Goal: Communication & Community: Answer question/provide support

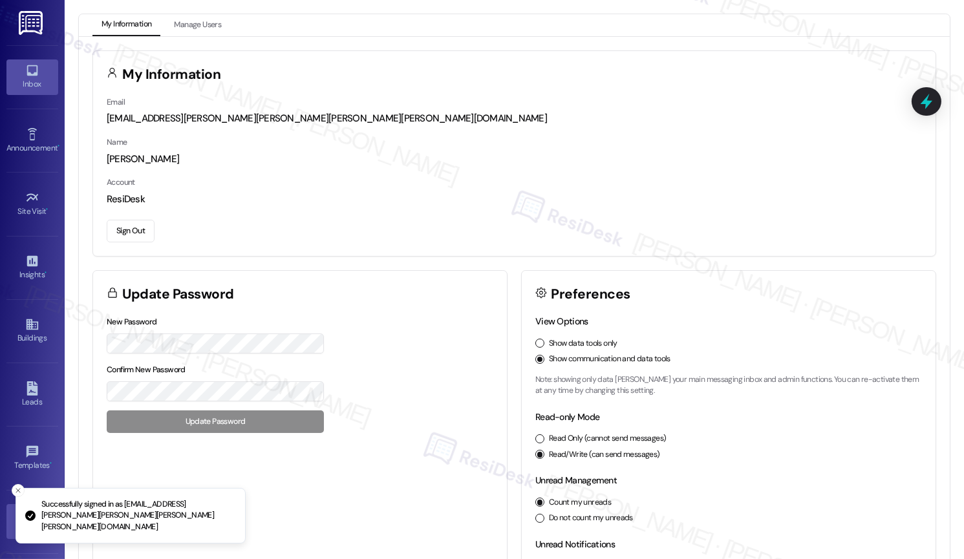
click at [33, 87] on div "Inbox" at bounding box center [32, 84] width 65 height 13
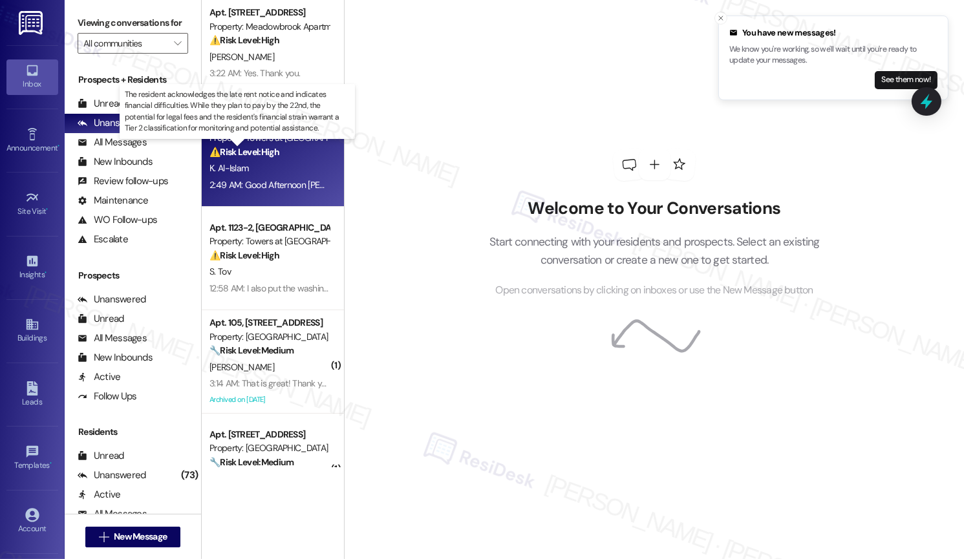
click at [248, 156] on strong "⚠️ Risk Level: High" at bounding box center [244, 152] width 70 height 12
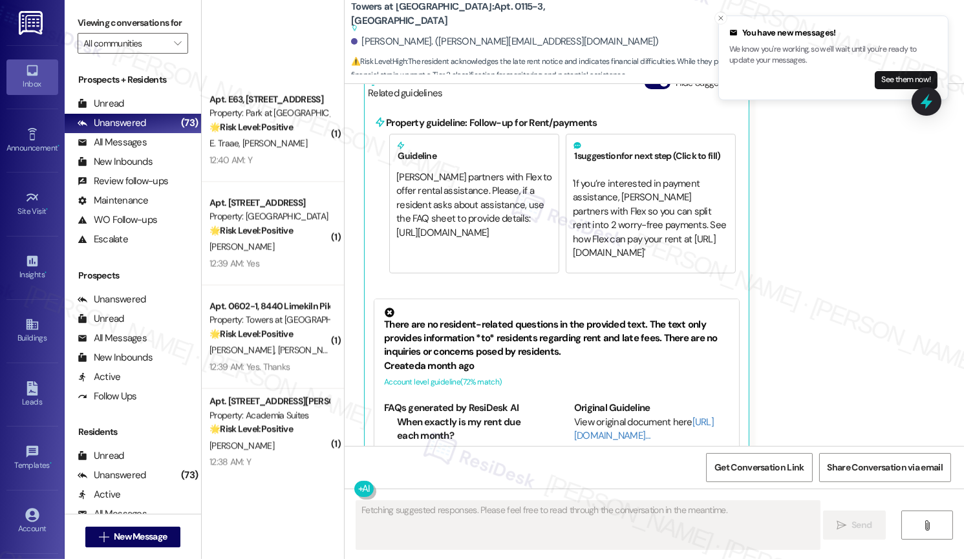
scroll to position [4705, 0]
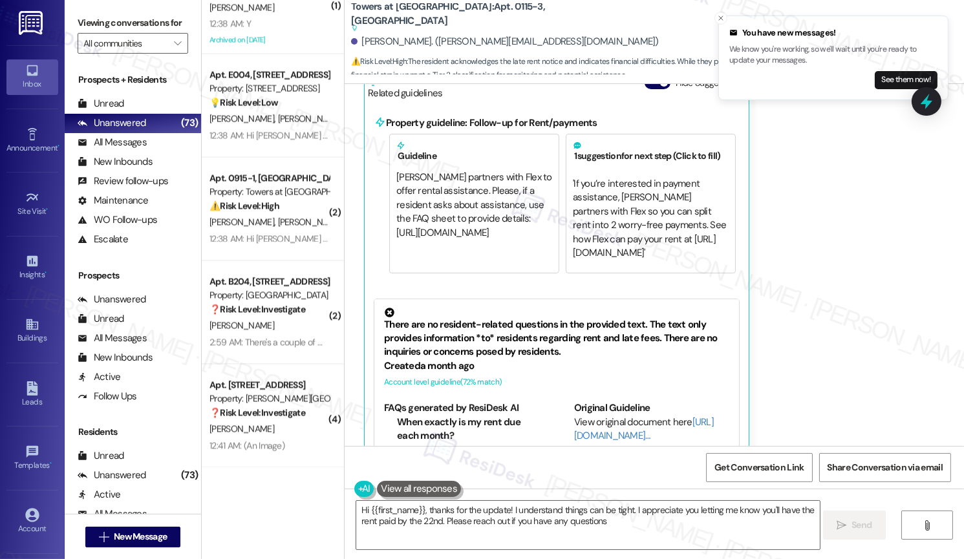
type textarea "Hi {{first_name}}, thanks for the update! I understand things can be tight. I a…"
click at [174, 48] on icon "" at bounding box center [177, 43] width 7 height 10
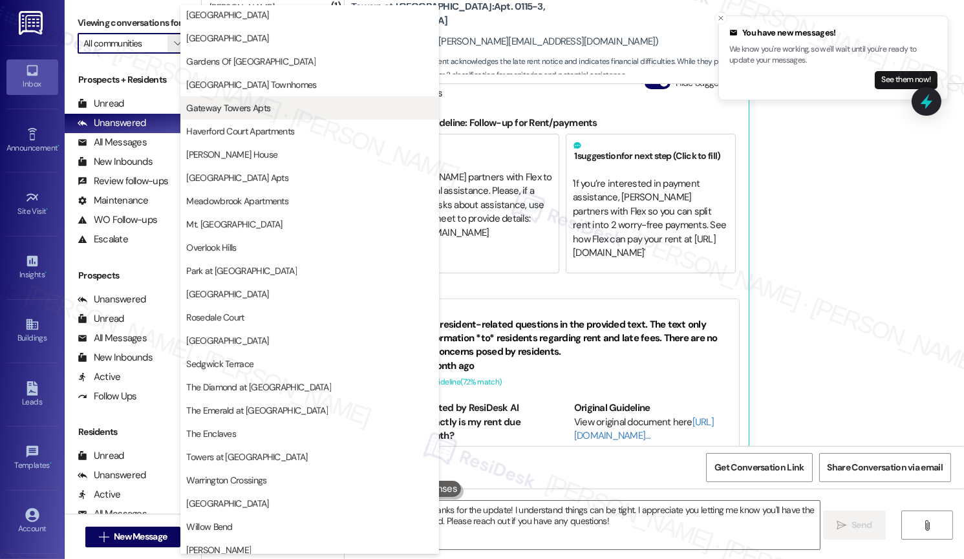
scroll to position [219, 0]
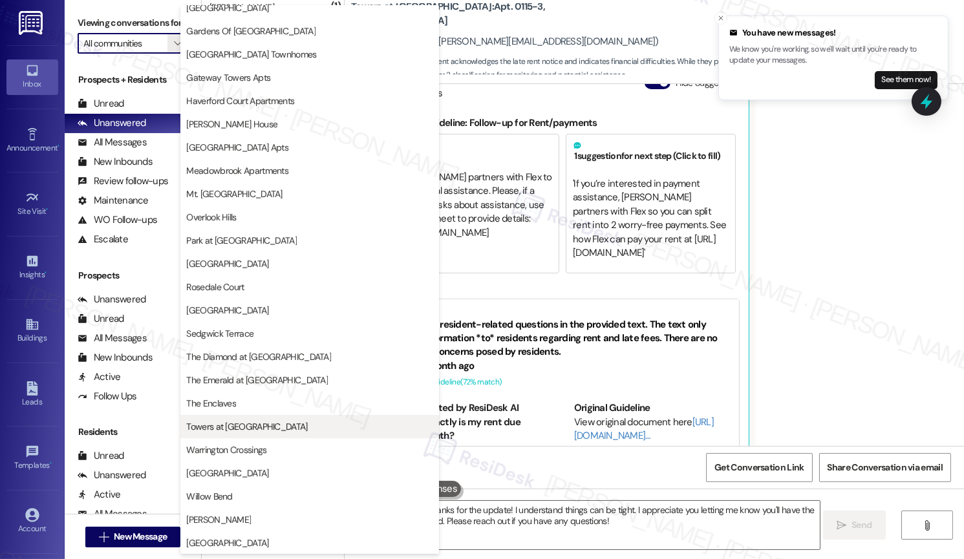
click at [233, 422] on span "Towers at [GEOGRAPHIC_DATA]" at bounding box center [246, 426] width 121 height 13
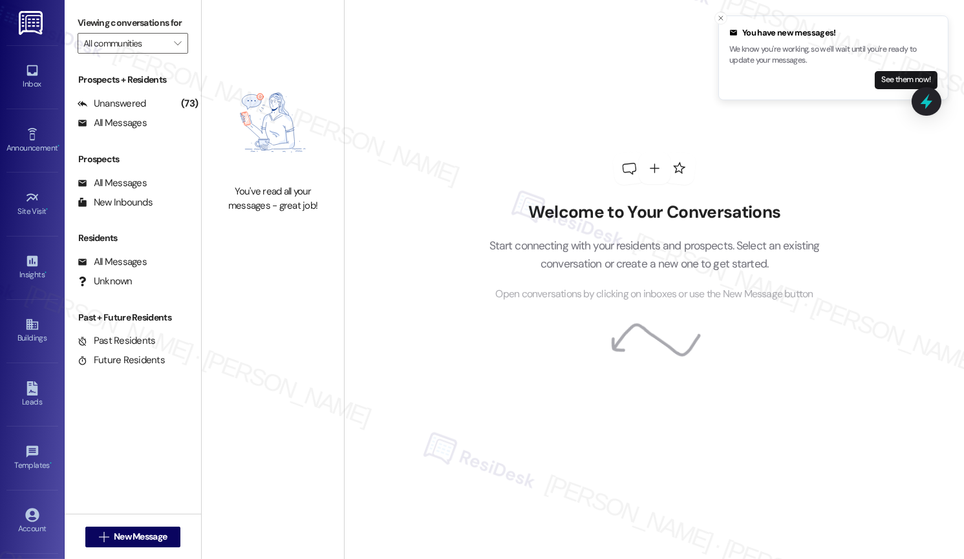
type input "Towers at [GEOGRAPHIC_DATA]"
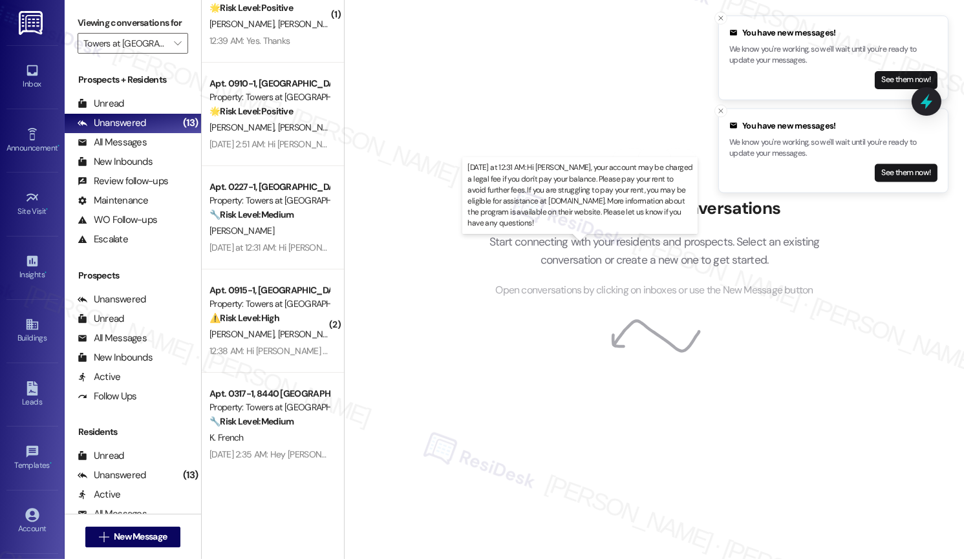
scroll to position [877, 0]
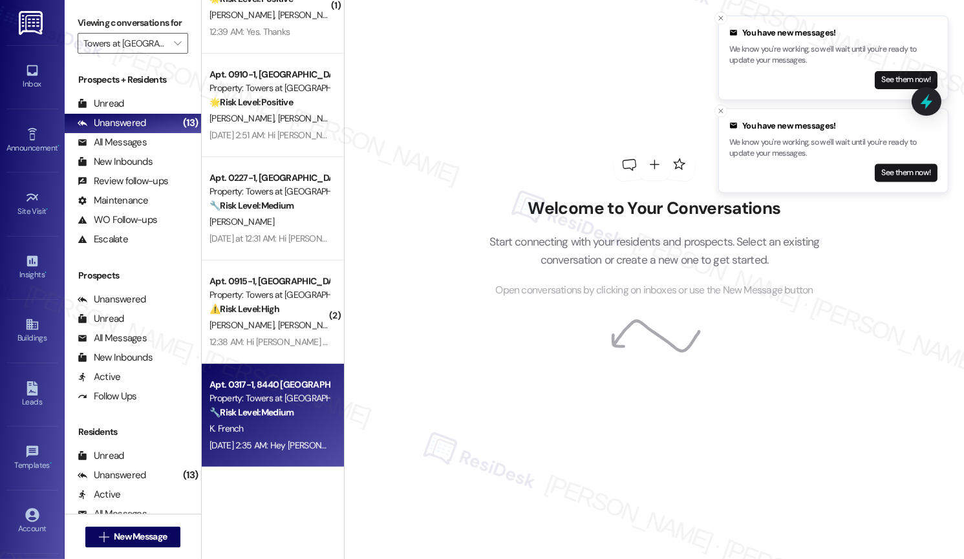
click at [266, 435] on div "K. French" at bounding box center [269, 429] width 122 height 16
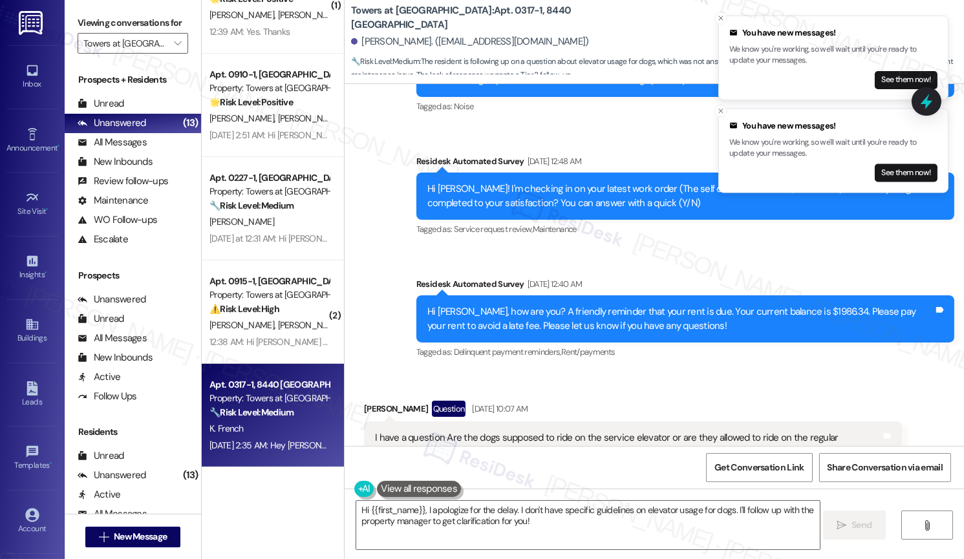
scroll to position [4824, 0]
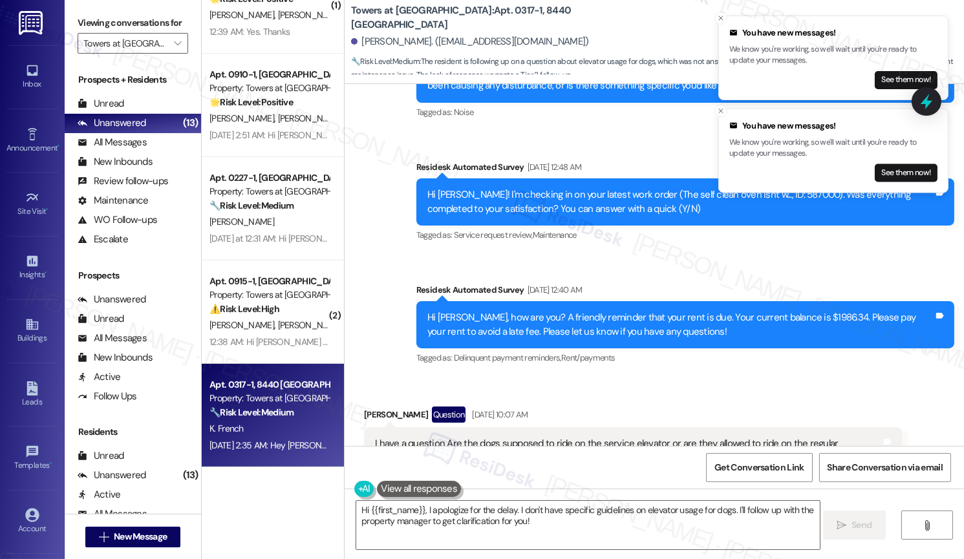
click at [531, 437] on div "I have a question Are the dogs supposed to ride on the service elevator or are …" at bounding box center [628, 451] width 506 height 28
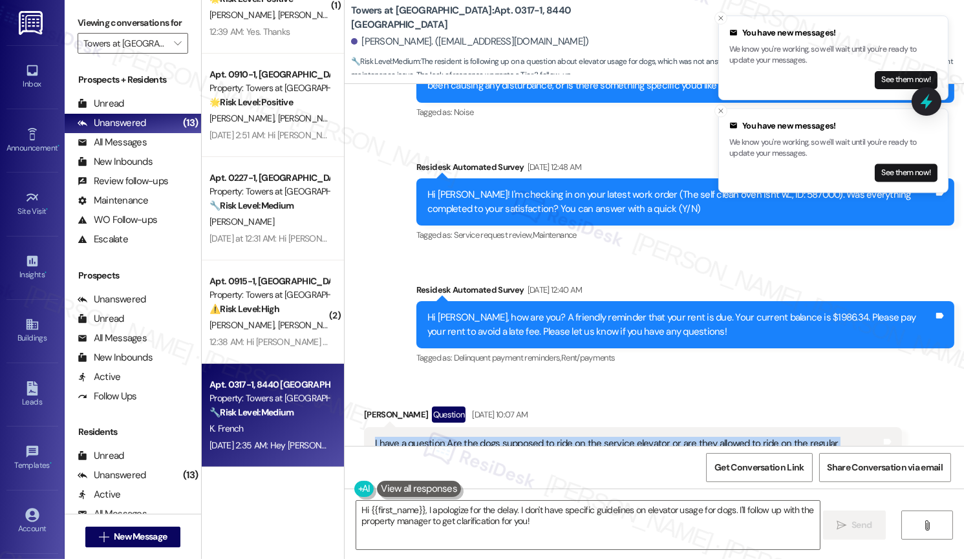
click at [531, 437] on div "I have a question Are the dogs supposed to ride on the service elevator or are …" at bounding box center [628, 451] width 506 height 28
click at [720, 105] on button "Close toast" at bounding box center [720, 111] width 13 height 13
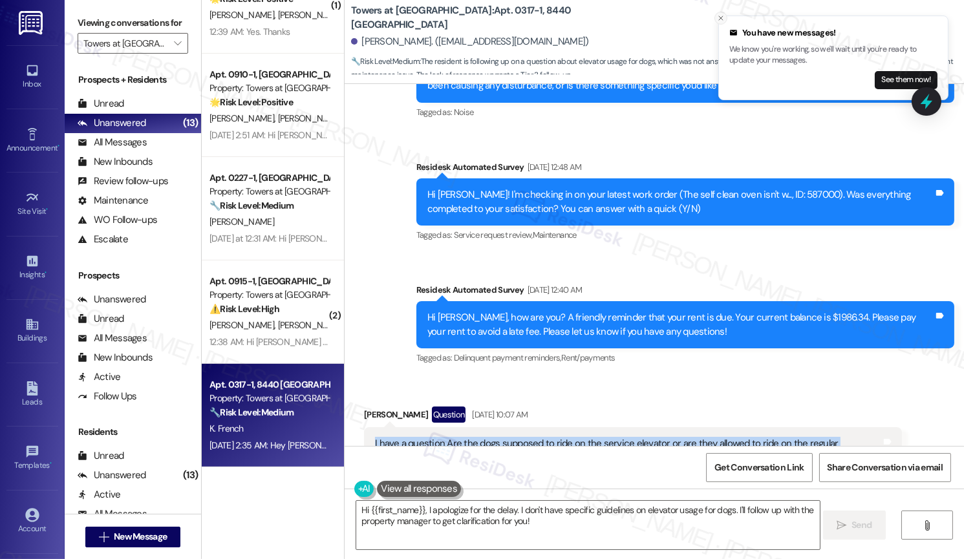
click at [718, 17] on icon "Close toast" at bounding box center [721, 18] width 8 height 8
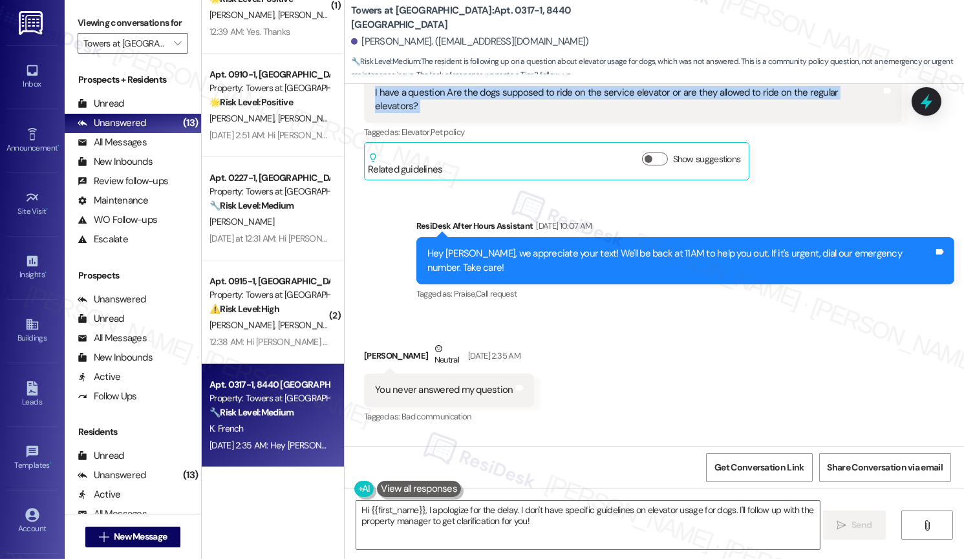
scroll to position [5250, 0]
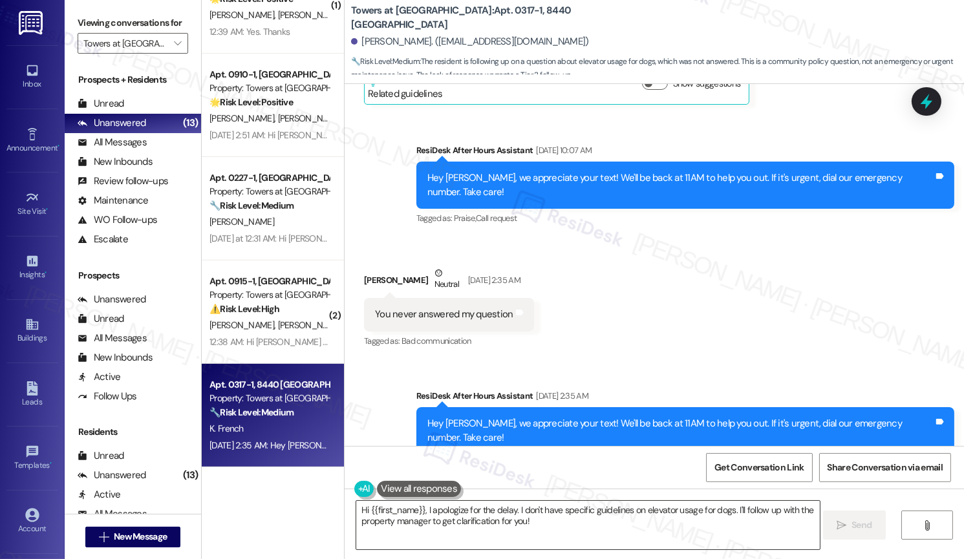
click at [555, 533] on textarea "Hi {{first_name}}, I apologize for the delay. I don't have specific guidelines …" at bounding box center [587, 525] width 463 height 48
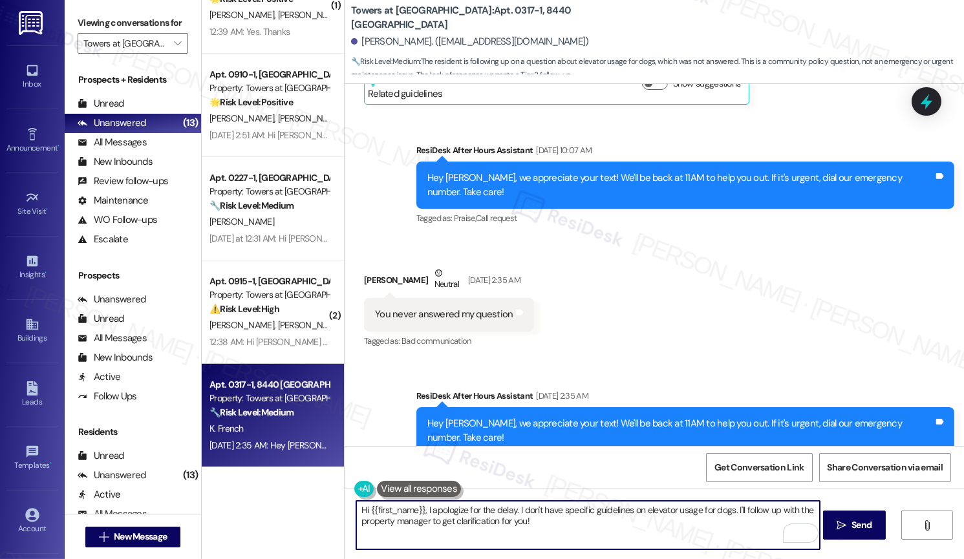
drag, startPoint x: 510, startPoint y: 509, endPoint x: 693, endPoint y: 506, distance: 183.0
click at [693, 506] on textarea "Hi {{first_name}}, I apologize for the delay. I don't have specific guidelines …" at bounding box center [587, 525] width 463 height 48
drag, startPoint x: 727, startPoint y: 511, endPoint x: 511, endPoint y: 508, distance: 216.0
click at [511, 508] on textarea "Hi {{first_name}}, I apologize for the delay. I don't have specific guidelines …" at bounding box center [587, 525] width 463 height 48
drag, startPoint x: 765, startPoint y: 515, endPoint x: 510, endPoint y: 507, distance: 255.5
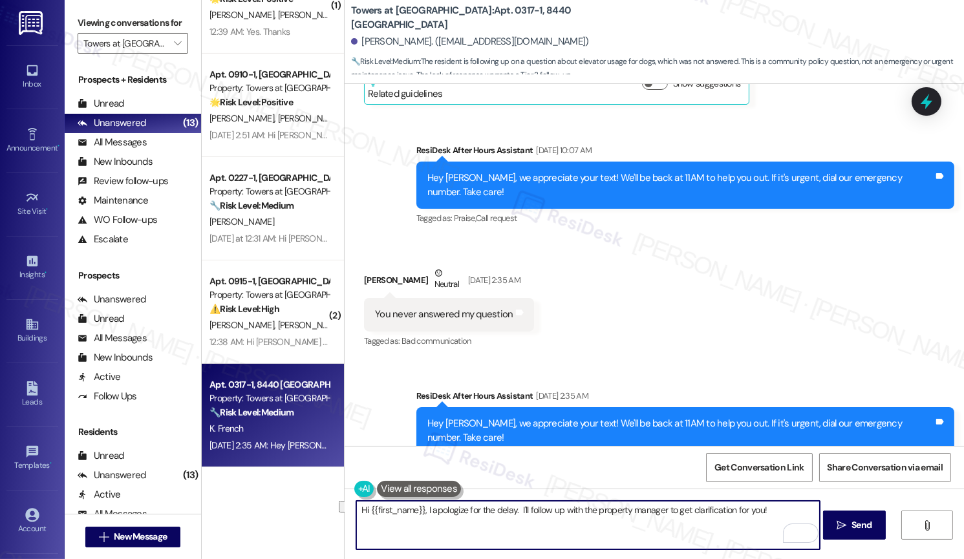
click at [510, 507] on textarea "Hi {{first_name}}, I apologize for the delay. I'll follow up with the property …" at bounding box center [587, 525] width 463 height 48
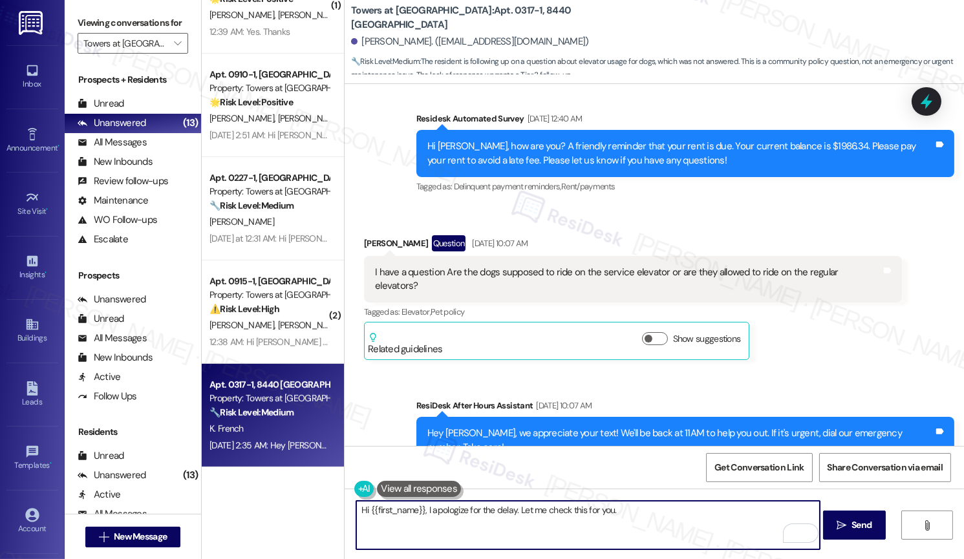
scroll to position [4972, 0]
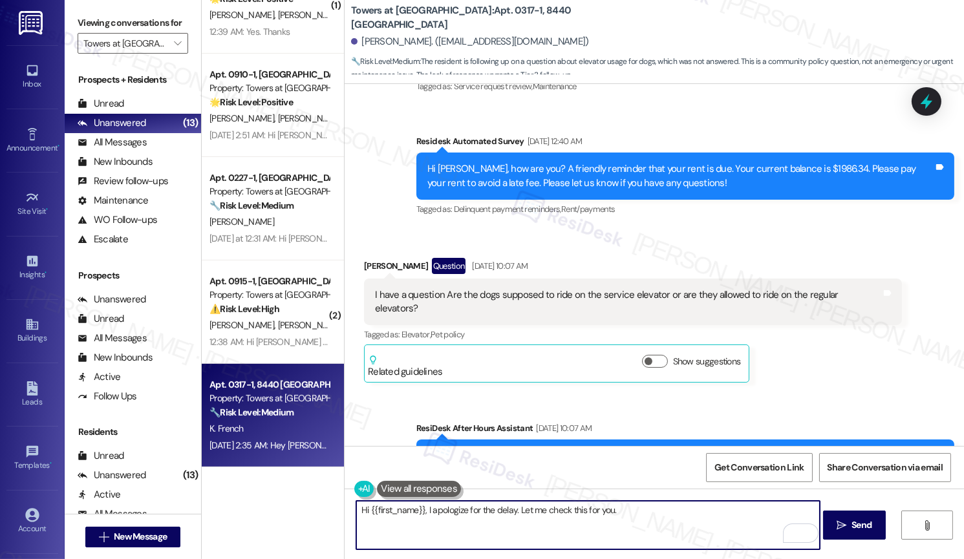
click at [397, 491] on button at bounding box center [419, 489] width 84 height 16
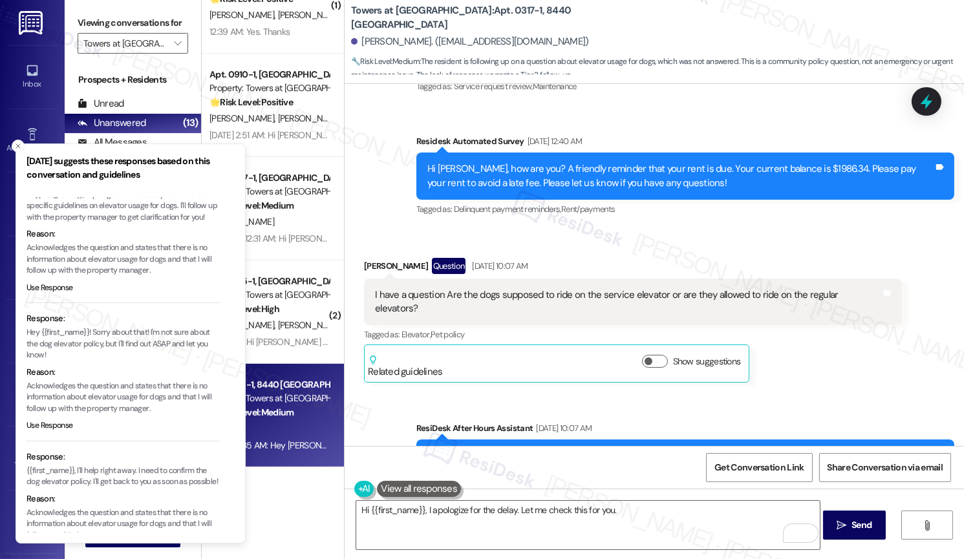
scroll to position [83, 0]
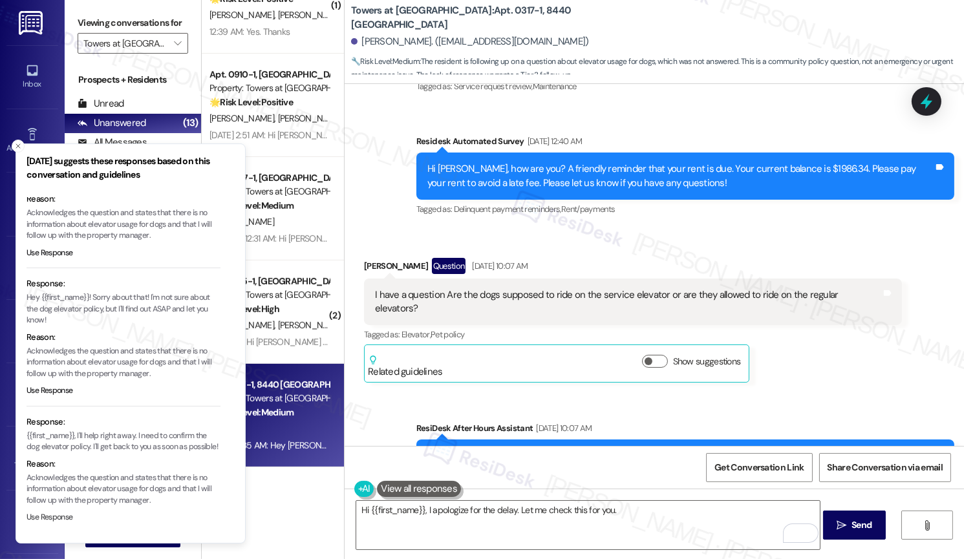
click at [51, 517] on button "Use Response" at bounding box center [50, 518] width 47 height 12
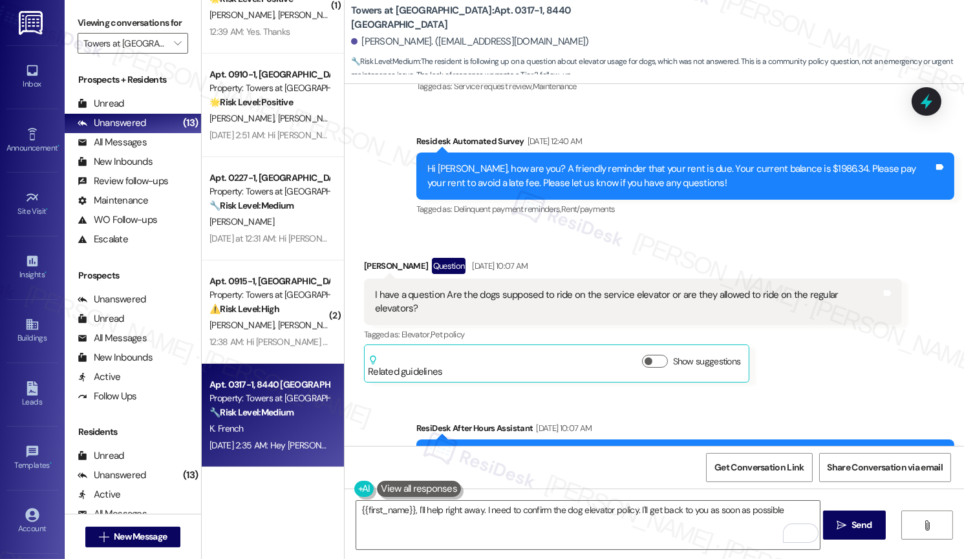
type textarea "{{first_name}}, I'll help right away. I need to confirm the dog elevator policy…"
click at [516, 526] on textarea "{{first_name}}, I'll help right away. I need to confirm the dog elevator policy…" at bounding box center [587, 525] width 463 height 48
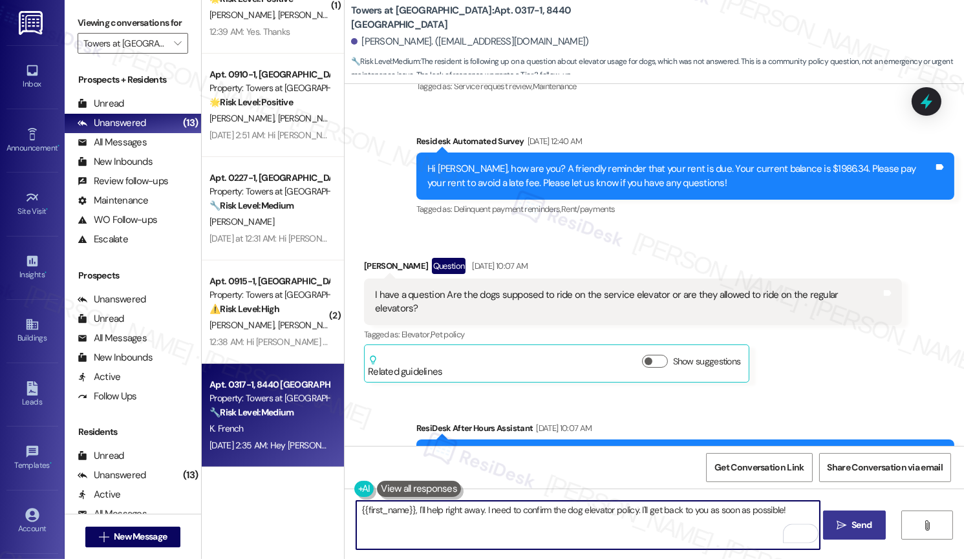
click at [855, 528] on span "Send" at bounding box center [861, 525] width 20 height 14
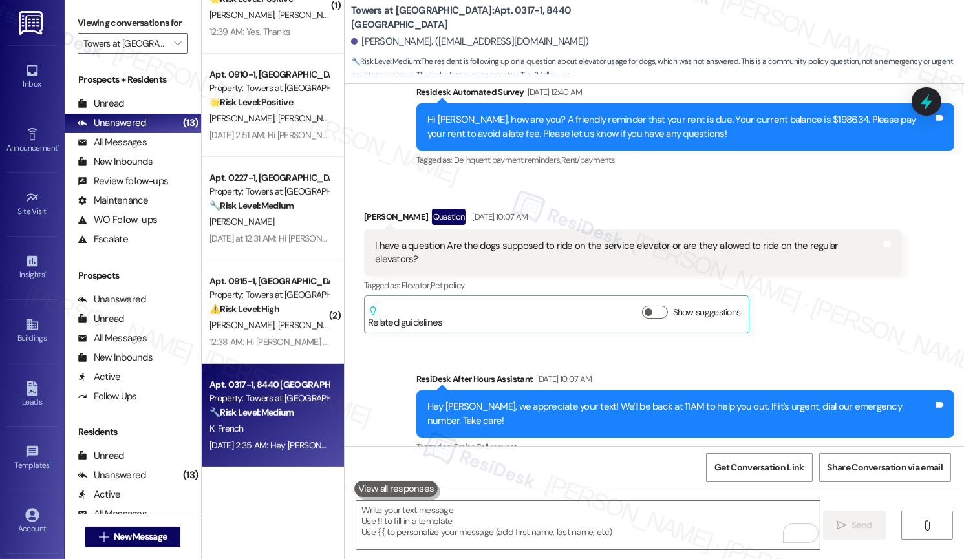
scroll to position [5340, 0]
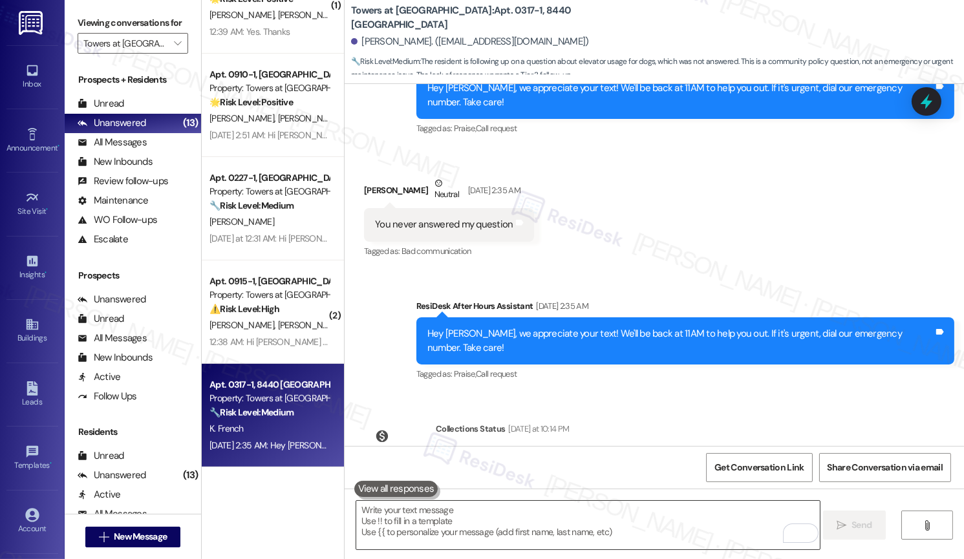
click at [505, 527] on textarea "To enrich screen reader interactions, please activate Accessibility in Grammarl…" at bounding box center [587, 525] width 463 height 48
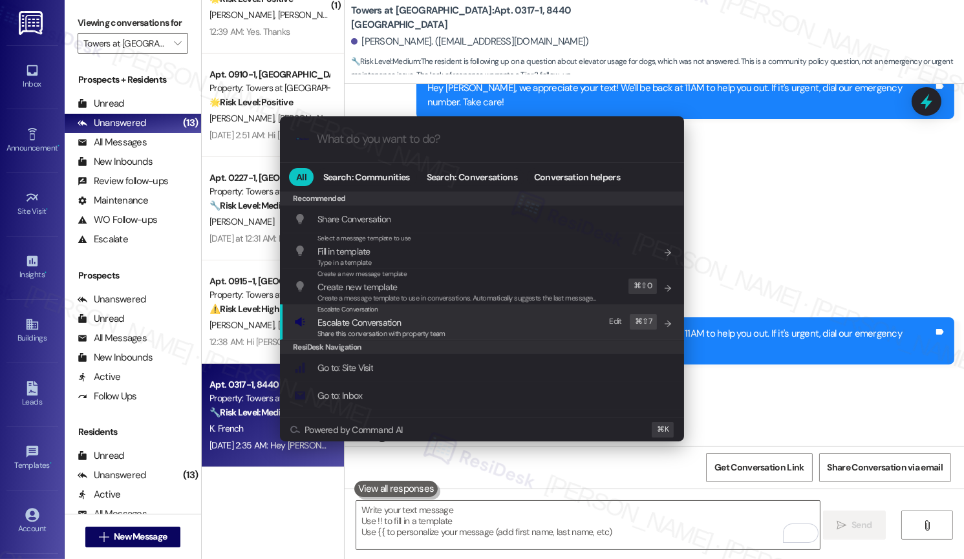
click at [359, 328] on div "Share this conversation with property team" at bounding box center [381, 334] width 128 height 12
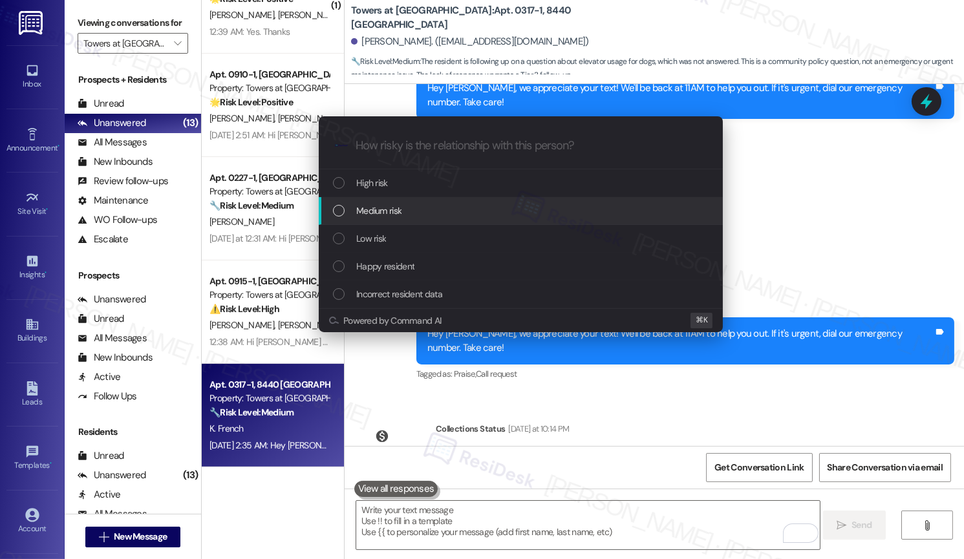
click at [385, 213] on span "Medium risk" at bounding box center [378, 211] width 45 height 14
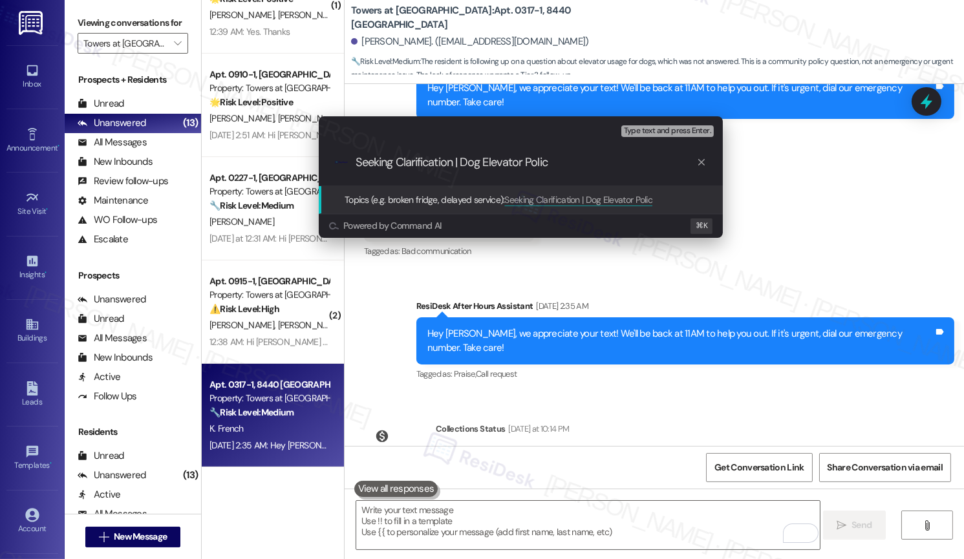
type input "Seeking Clarification | Dog Elevator Policy"
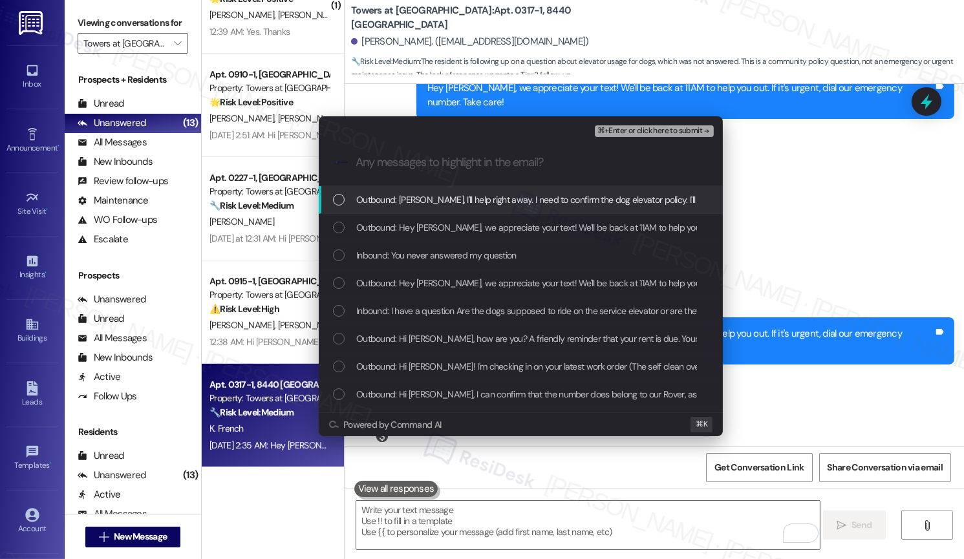
click at [411, 197] on span "Outbound: [PERSON_NAME], I'll help right away. I need to confirm the dog elevat…" at bounding box center [594, 200] width 477 height 14
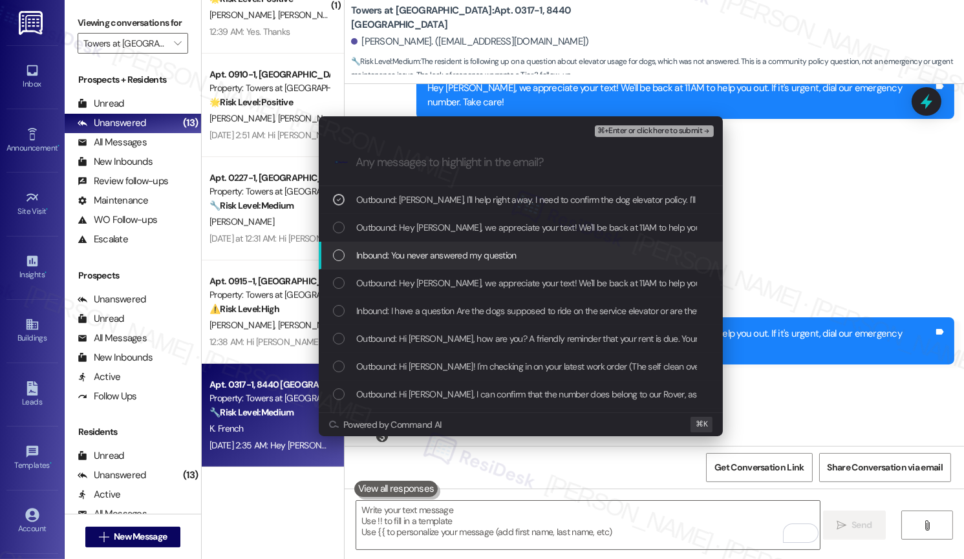
click at [416, 262] on span "Inbound: You never answered my question" at bounding box center [436, 255] width 160 height 14
click at [416, 265] on div "Inbound: You never answered my question" at bounding box center [521, 256] width 404 height 28
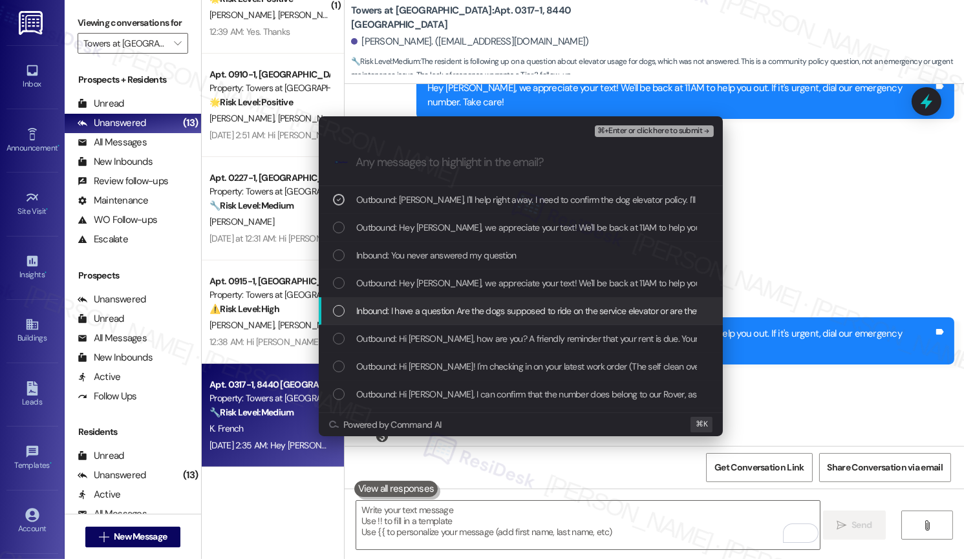
click at [415, 315] on span "Inbound: I have a question Are the dogs supposed to ride on the service elevato…" at bounding box center [604, 311] width 497 height 14
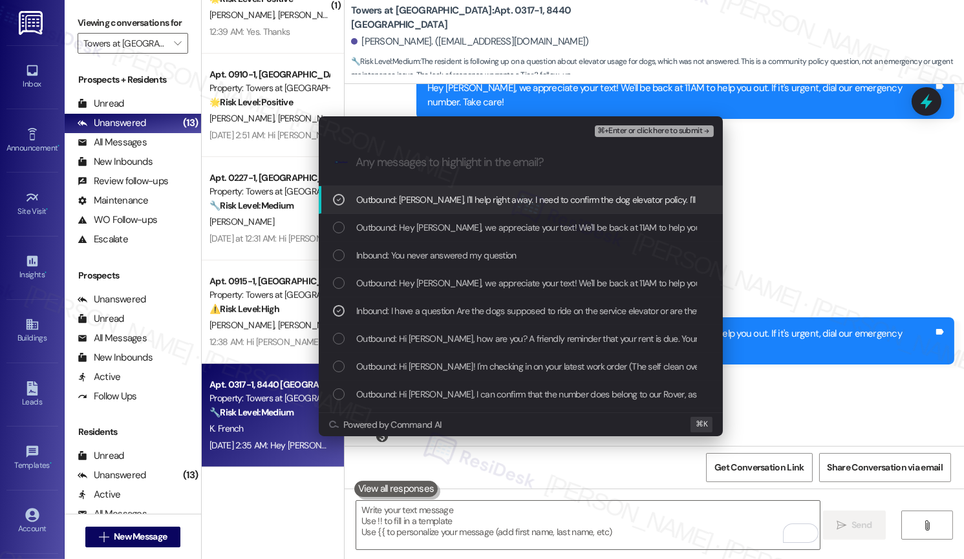
click at [636, 131] on span "⌘+Enter or click here to submit" at bounding box center [649, 131] width 105 height 9
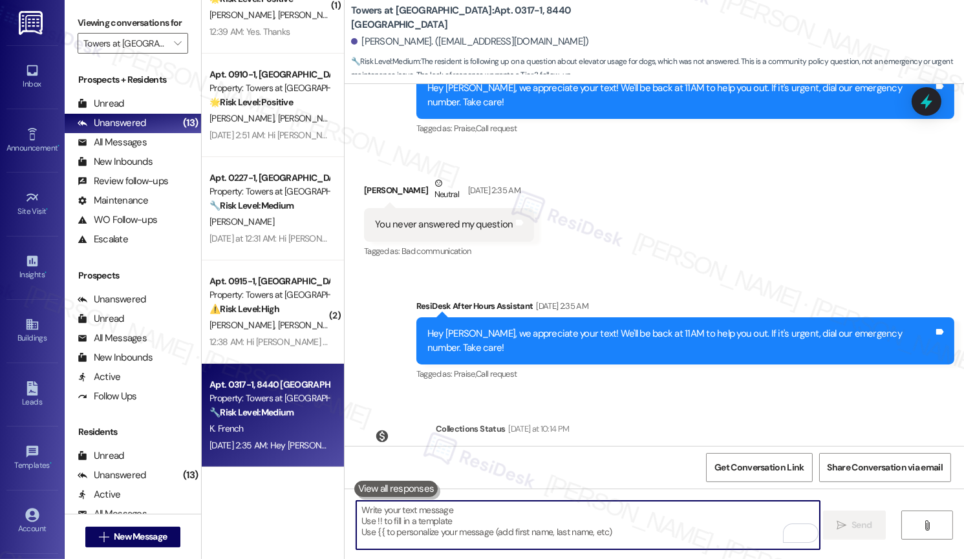
click at [433, 522] on textarea "To enrich screen reader interactions, please activate Accessibility in Grammarl…" at bounding box center [587, 525] width 463 height 48
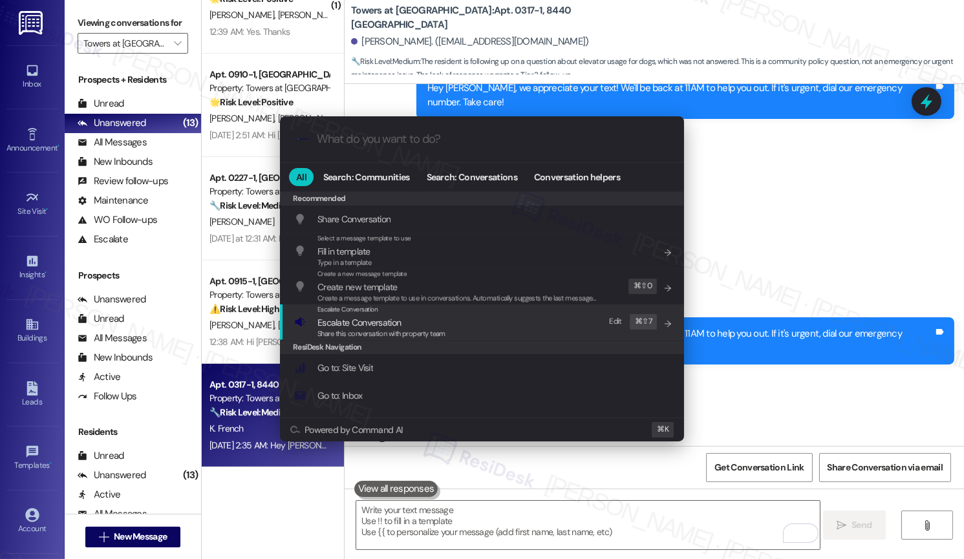
click at [336, 317] on span "Escalate Conversation" at bounding box center [358, 323] width 83 height 12
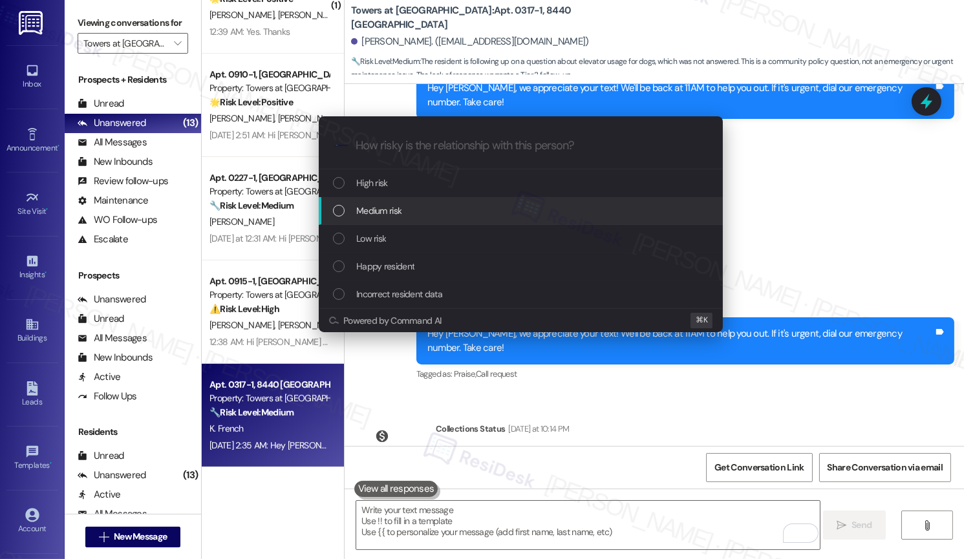
click at [395, 208] on span "Medium risk" at bounding box center [378, 211] width 45 height 14
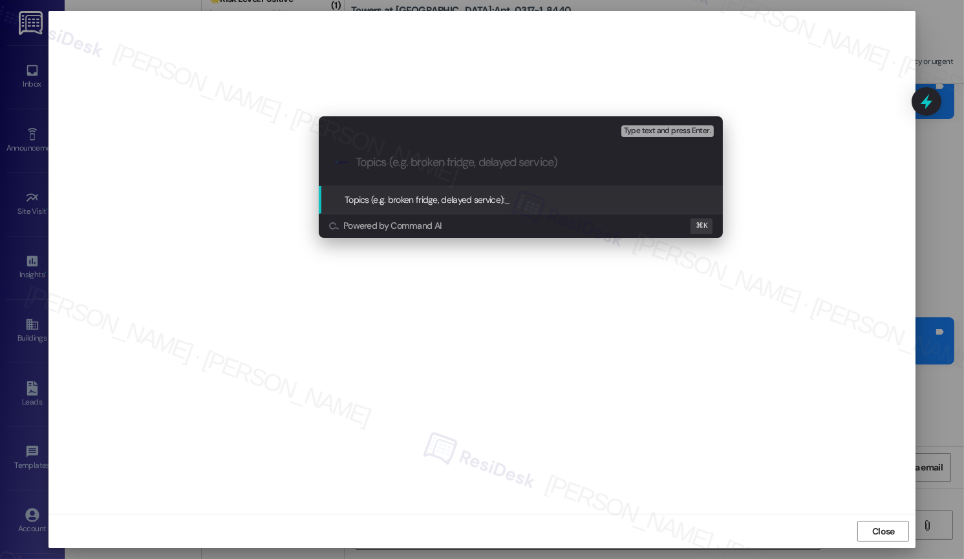
click at [811, 456] on div "Escalate Conversation Medium risk Topics (e.g. broken fridge, delayed service) …" at bounding box center [482, 279] width 964 height 559
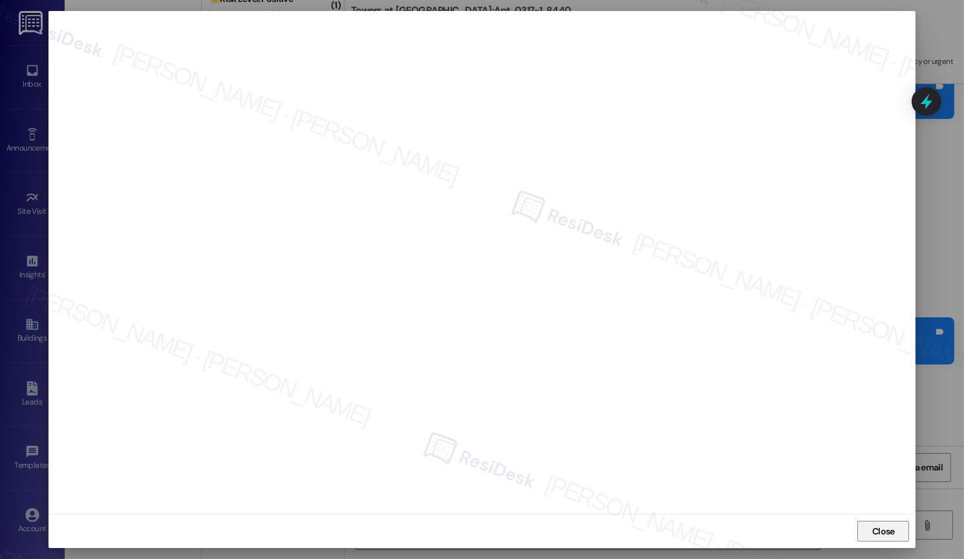
click at [887, 537] on span "Close" at bounding box center [883, 532] width 23 height 14
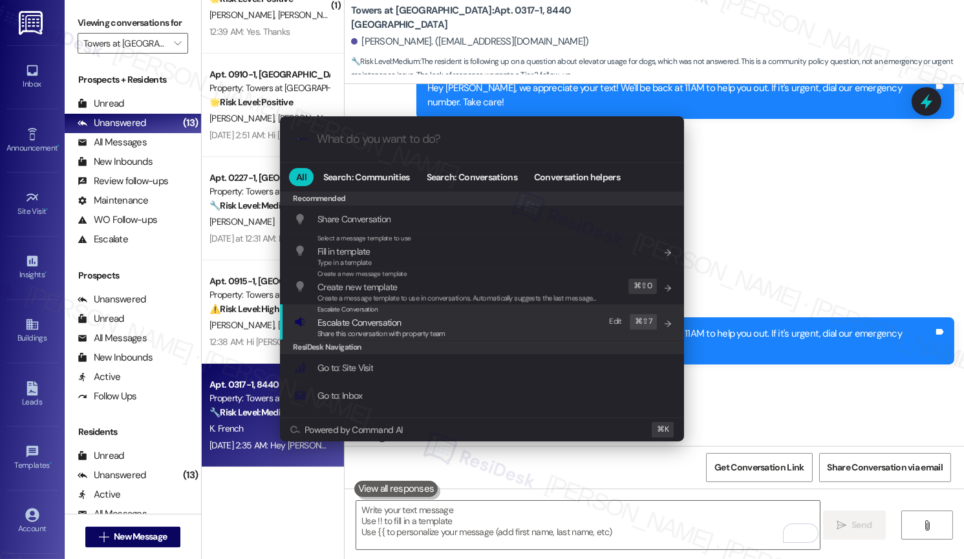
click at [478, 326] on div "Escalate Conversation Escalate Conversation Share this conversation with proper…" at bounding box center [483, 322] width 378 height 35
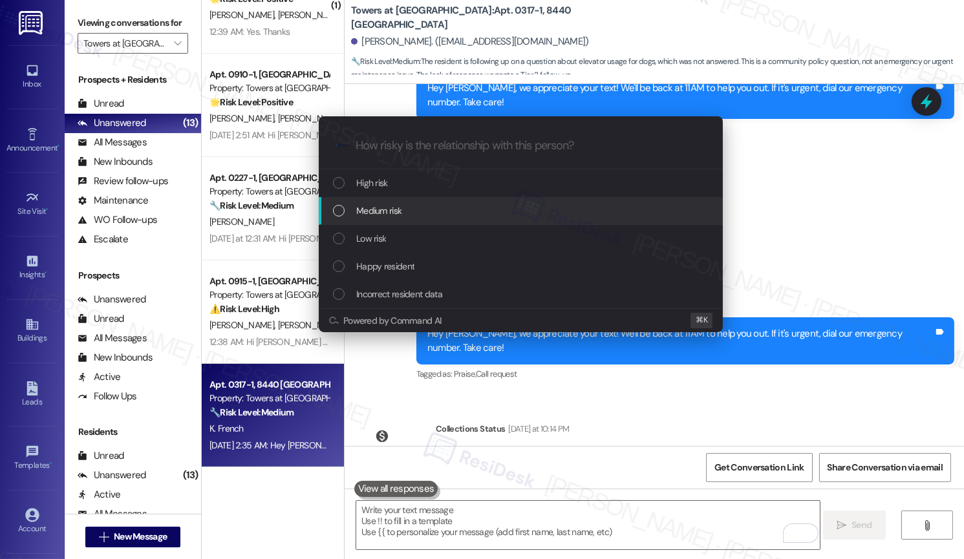
click at [443, 213] on div "Medium risk" at bounding box center [522, 211] width 378 height 14
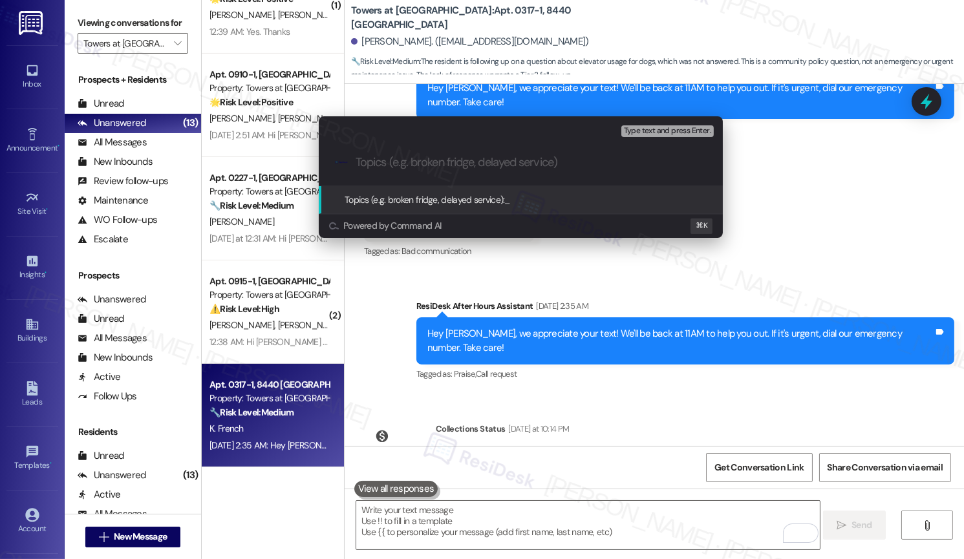
paste input "Seeking Clarification | Dog Elevator Policy"
type input "Seeking Clarification | Dog Elevator Policy"
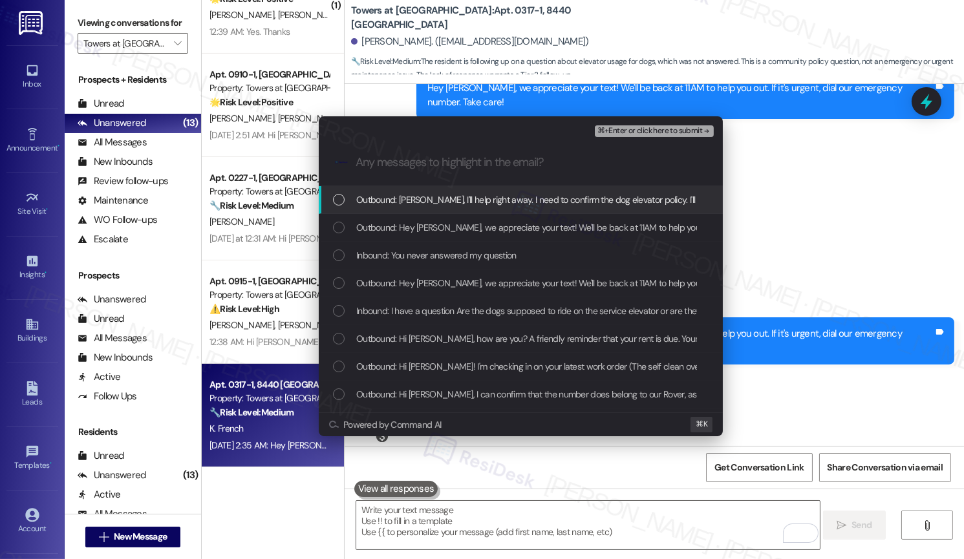
click at [459, 202] on span "Outbound: [PERSON_NAME], I'll help right away. I need to confirm the dog elevat…" at bounding box center [594, 200] width 477 height 14
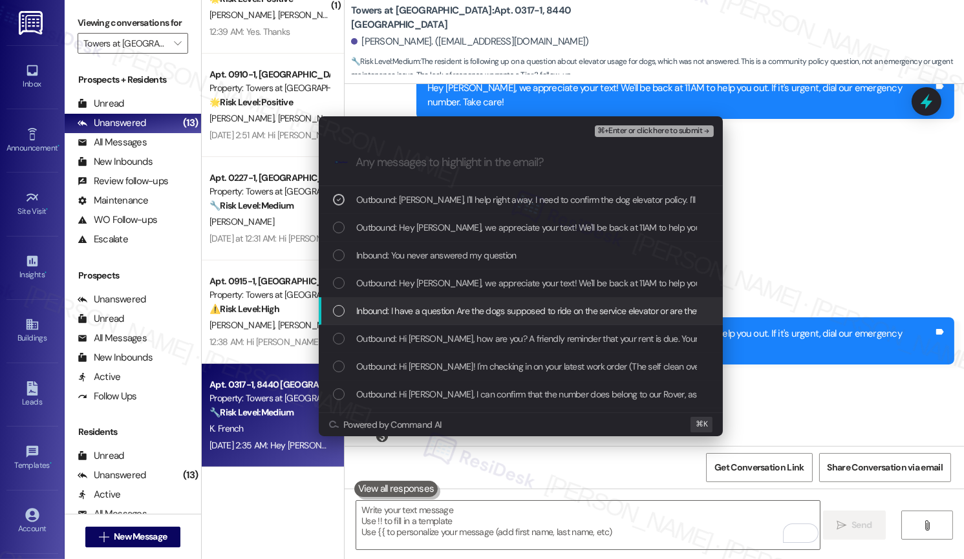
click at [453, 313] on span "Inbound: I have a question Are the dogs supposed to ride on the service elevato…" at bounding box center [604, 311] width 497 height 14
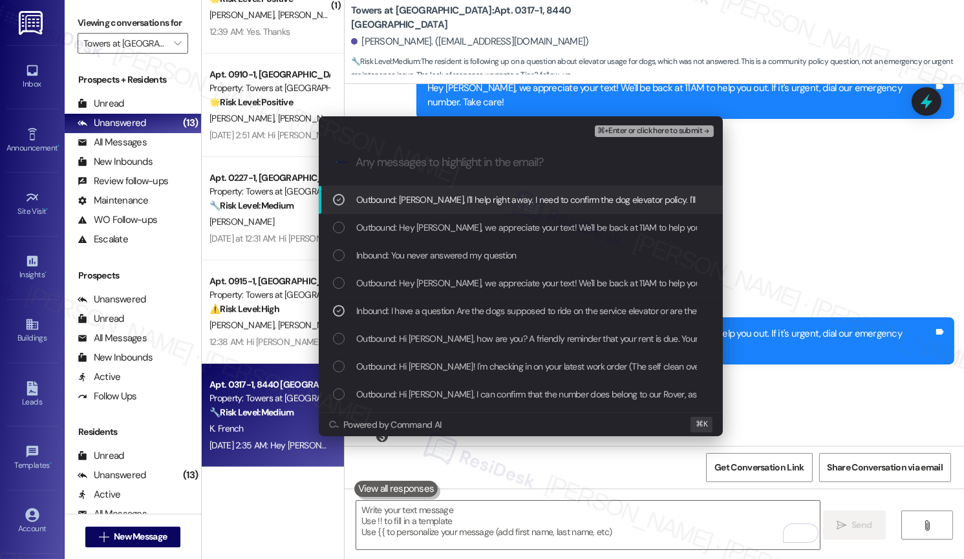
click at [622, 130] on span "⌘+Enter or click here to submit" at bounding box center [649, 131] width 105 height 9
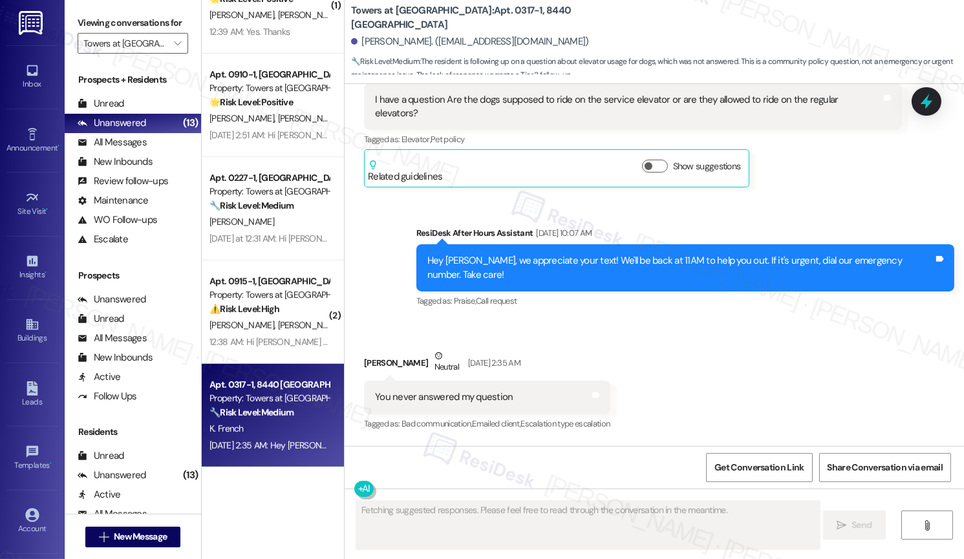
scroll to position [5360, 0]
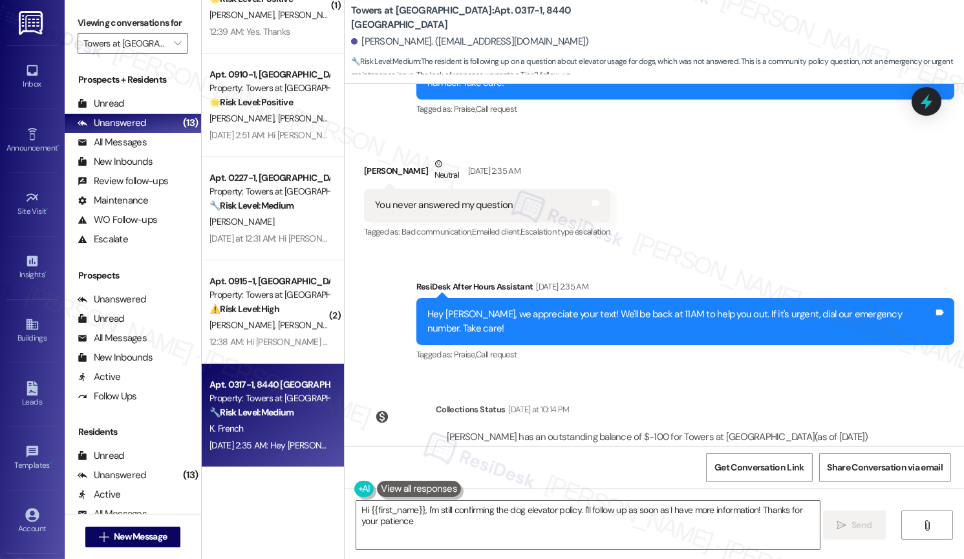
type textarea "Hi {{first_name}}, I'm still confirming the dog elevator policy. I'll follow up…"
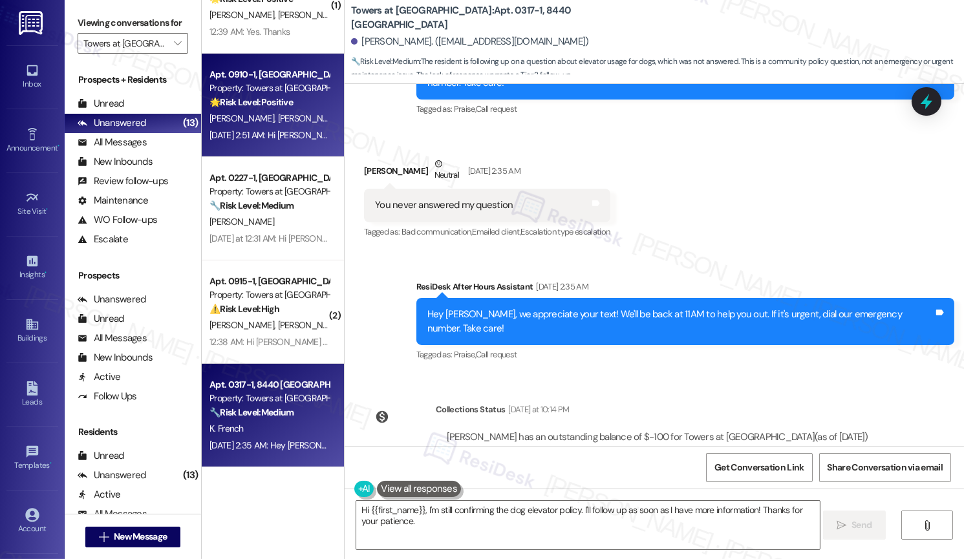
click at [280, 136] on div "[DATE] 2:51 AM: Hi [PERSON_NAME], Thank you! And thank you for your patience th…" at bounding box center [398, 135] width 379 height 12
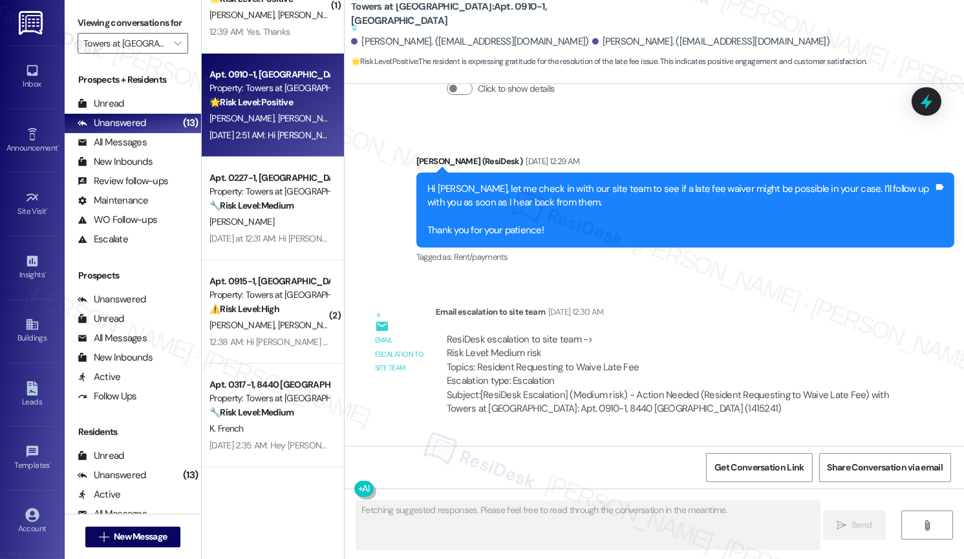
scroll to position [12708, 0]
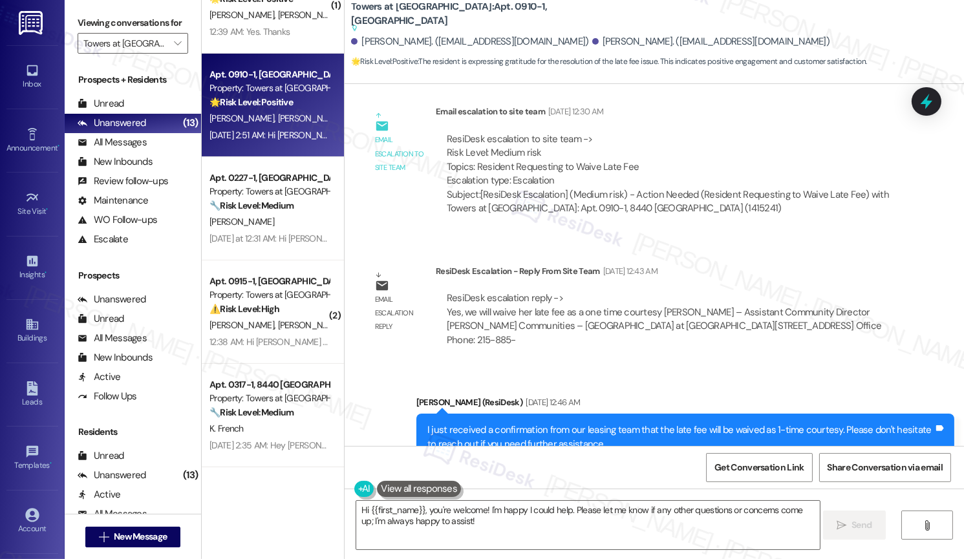
click at [433, 546] on div "Hi [PERSON_NAME], Thank you! And thank you for your patience throughout all of …" at bounding box center [508, 566] width 266 height 41
click at [505, 529] on textarea "Hi {{first_name}}, you're welcome! I'm happy I could help. Please let me know i…" at bounding box center [587, 525] width 463 height 48
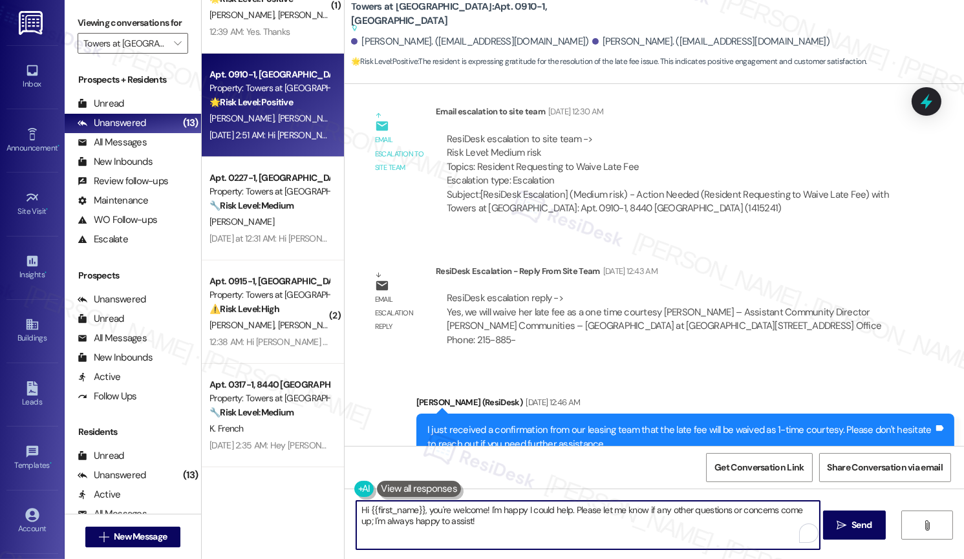
click at [505, 529] on textarea "Hi {{first_name}}, you're welcome! I'm happy I could help. Please let me know i…" at bounding box center [587, 525] width 463 height 48
click at [575, 541] on textarea "Hi {{first_name}}, you're welcome! I'm happy I could help. Please let me know i…" at bounding box center [587, 525] width 463 height 48
click at [374, 516] on textarea "Hi {{first_name}}, you're welcome! I'm happy I could help. Please let me know i…" at bounding box center [587, 525] width 463 height 48
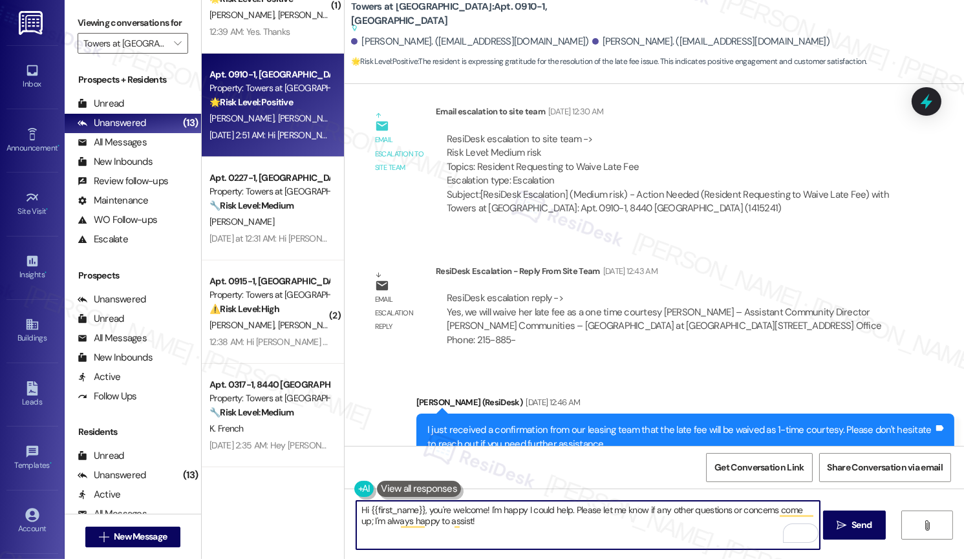
click at [372, 526] on textarea "Hi {{first_name}}, you're welcome! I'm happy I could help. Please let me know i…" at bounding box center [587, 525] width 463 height 48
drag, startPoint x: 491, startPoint y: 531, endPoint x: 328, endPoint y: 520, distance: 163.3
click at [328, 520] on div "( 1 ) Apt. 0214-2, [GEOGRAPHIC_DATA] Property: Towers at [GEOGRAPHIC_DATA] 🌟 Ri…" at bounding box center [583, 279] width 762 height 559
click at [371, 518] on div "[PERSON_NAME] [DATE] 2:51 AM" at bounding box center [512, 527] width 297 height 18
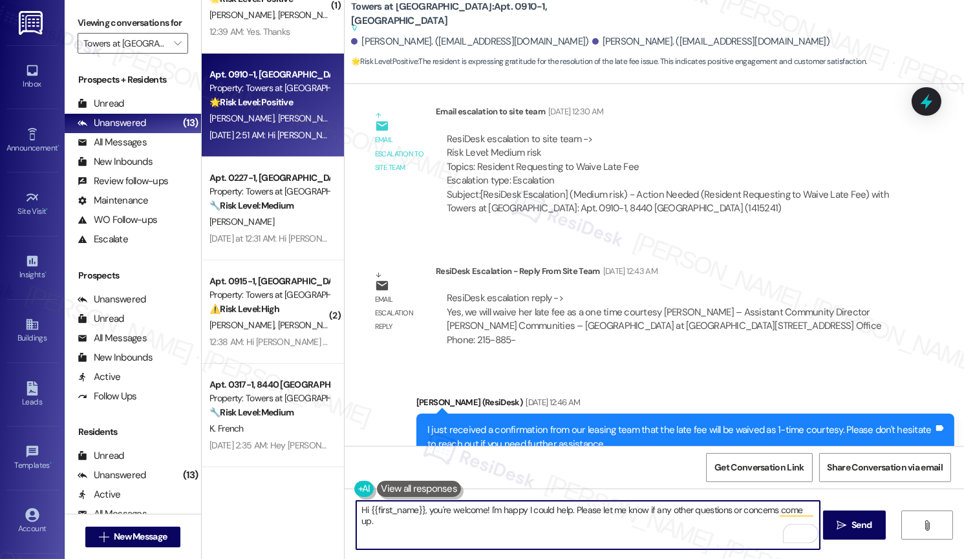
click at [371, 518] on div "[PERSON_NAME] [DATE] 2:51 AM" at bounding box center [512, 527] width 297 height 18
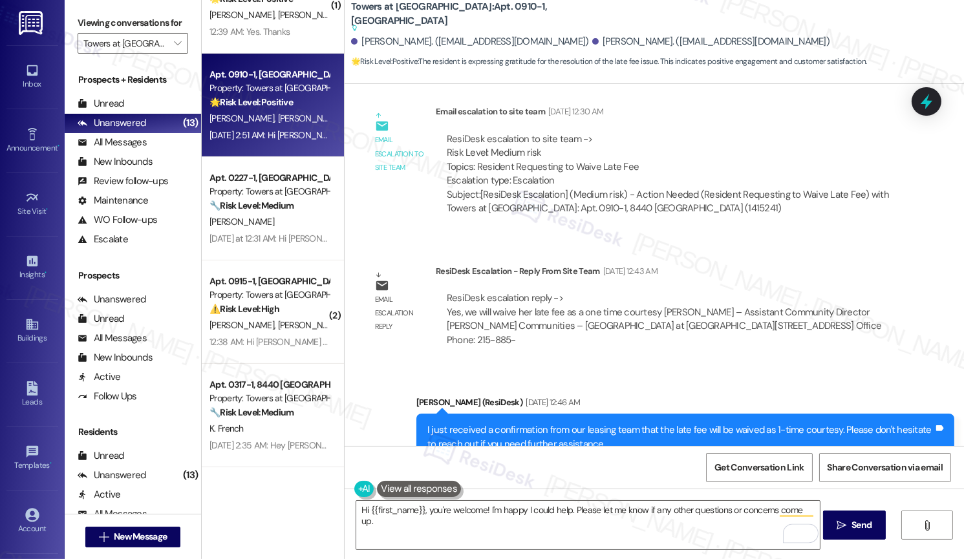
copy div "[PERSON_NAME]"
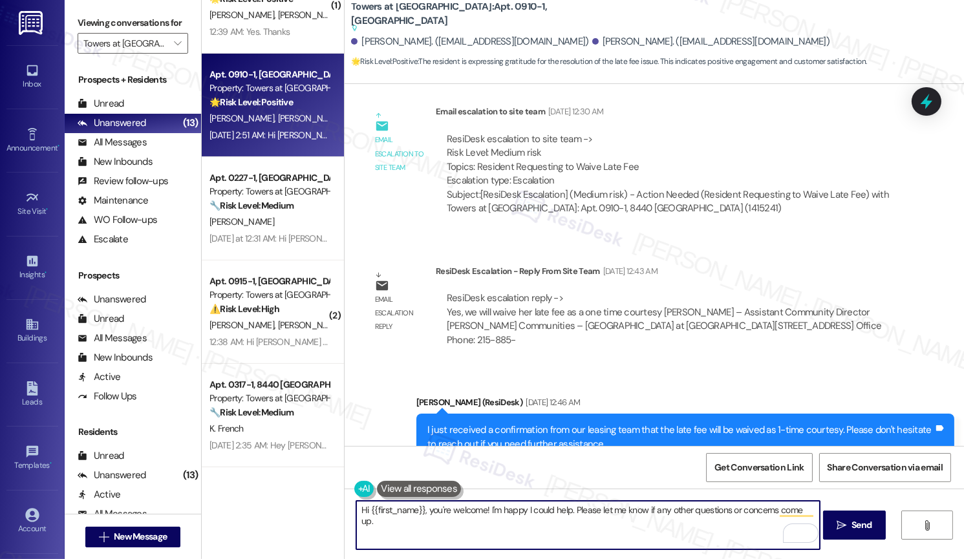
drag, startPoint x: 416, startPoint y: 511, endPoint x: 363, endPoint y: 509, distance: 53.0
click at [363, 509] on textarea "Hi {{first_name}}, you're welcome! I'm happy I could help. Please let me know i…" at bounding box center [587, 525] width 463 height 48
paste textarea "[PERSON_NAME]"
click at [467, 520] on textarea "Hi [PERSON_NAME], you're welcome! I'm happy I could help. Please let me know if…" at bounding box center [587, 525] width 463 height 48
type textarea "Hi [PERSON_NAME], you're welcome! I'm happy I could help. Please let me know if…"
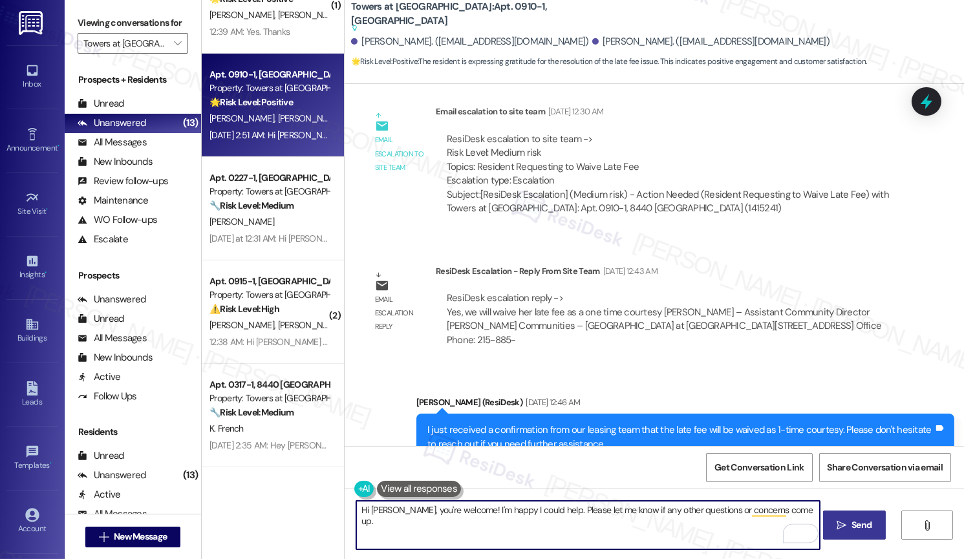
click at [851, 522] on span "Send" at bounding box center [861, 525] width 20 height 14
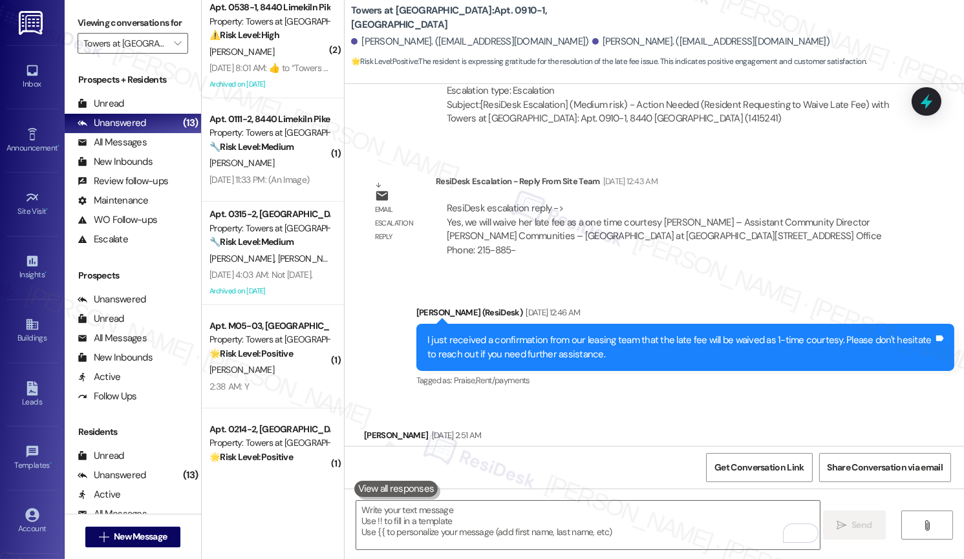
scroll to position [211, 0]
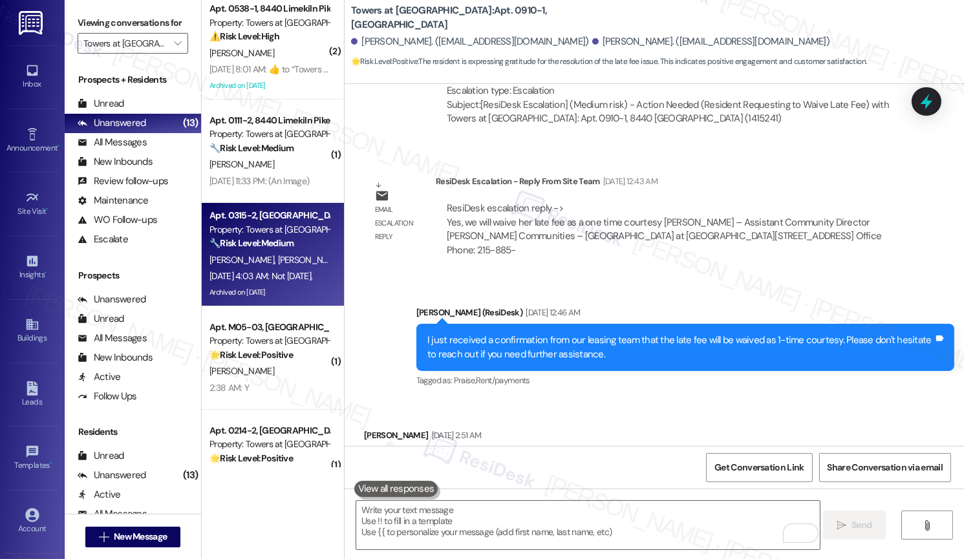
click at [282, 257] on span "[PERSON_NAME]" at bounding box center [310, 260] width 65 height 12
type textarea "Fetching suggested responses. Please feel free to read through the conversation…"
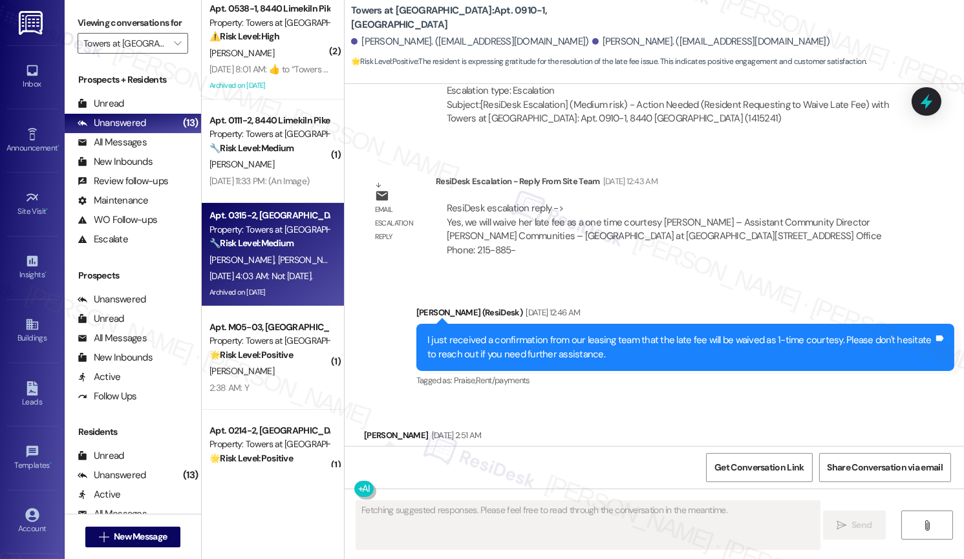
click at [282, 257] on span "[PERSON_NAME]" at bounding box center [310, 260] width 65 height 12
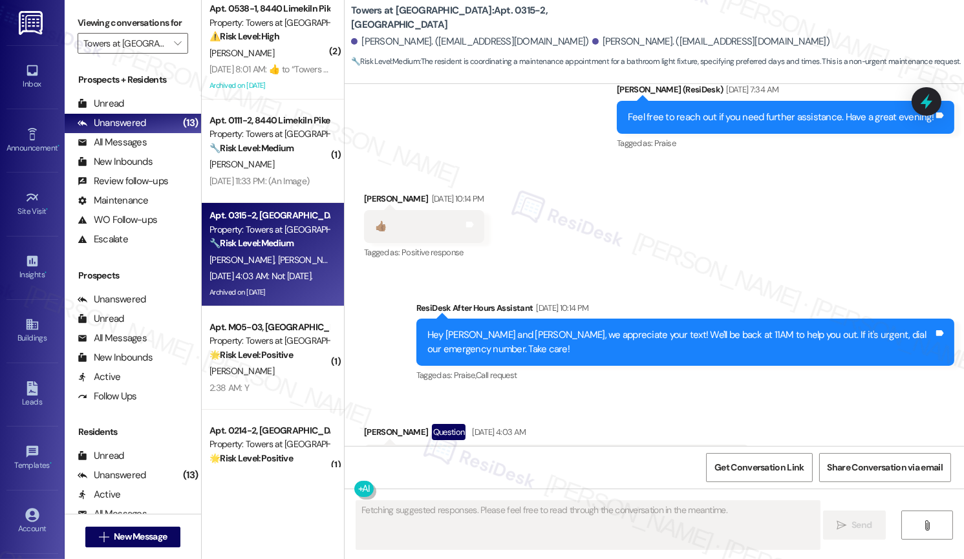
scroll to position [10082, 0]
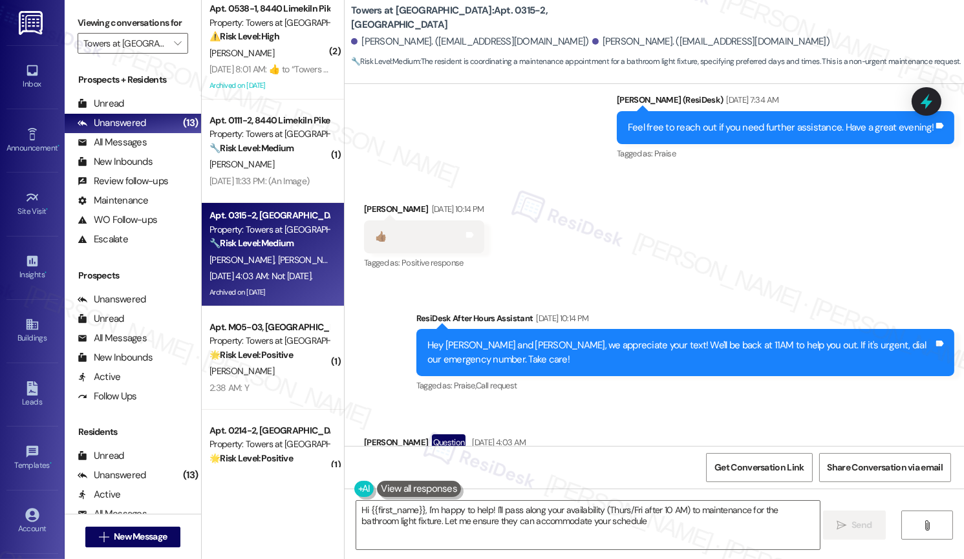
type textarea "Hi {{first_name}}, I'm happy to help! I'll pass along your availability (Thurs/…"
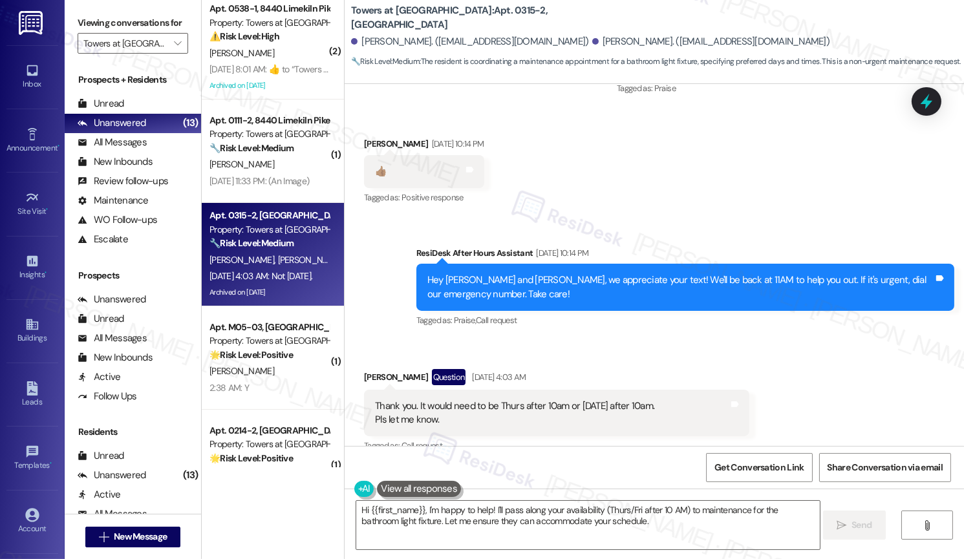
scroll to position [10074, 0]
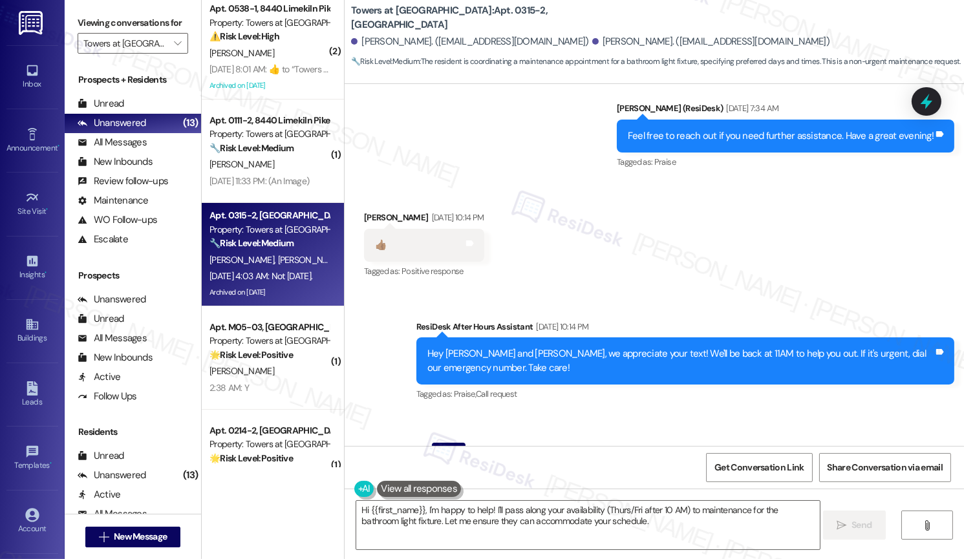
click at [451, 473] on div "Thank you. It would need to be Thurs after 10am or [DATE] after 10am. Pls let m…" at bounding box center [514, 487] width 279 height 28
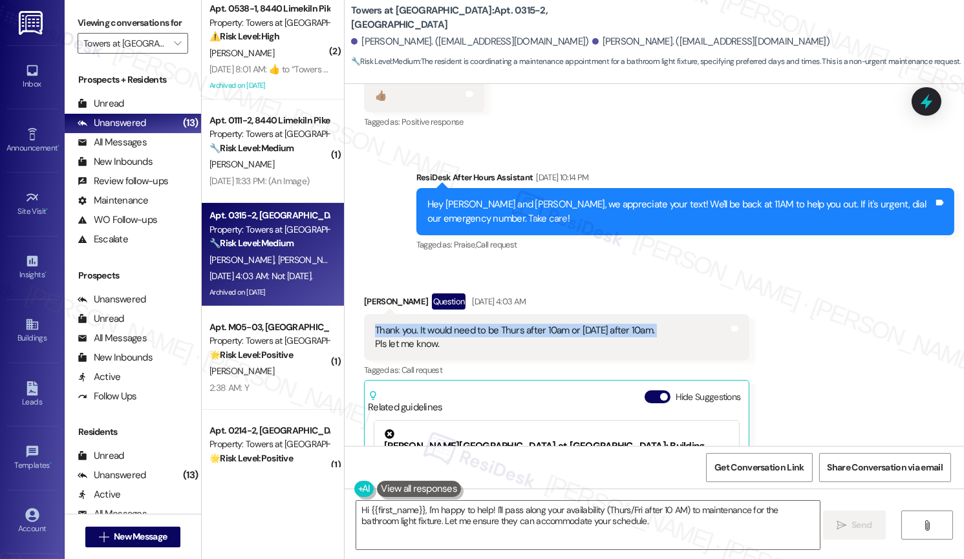
scroll to position [10219, 0]
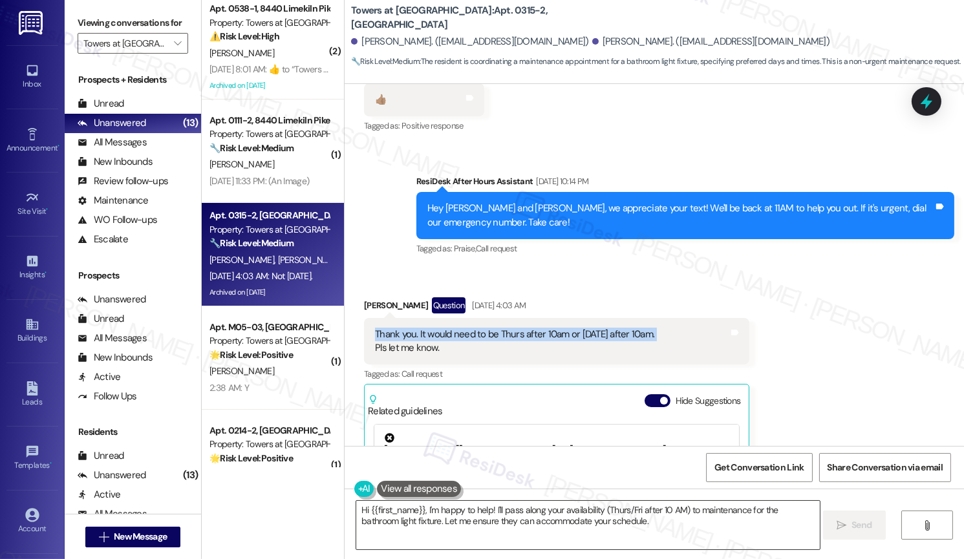
click at [476, 511] on textarea "Hi {{first_name}}, I'm happy to help! I'll pass along your availability (Thurs/…" at bounding box center [587, 525] width 463 height 48
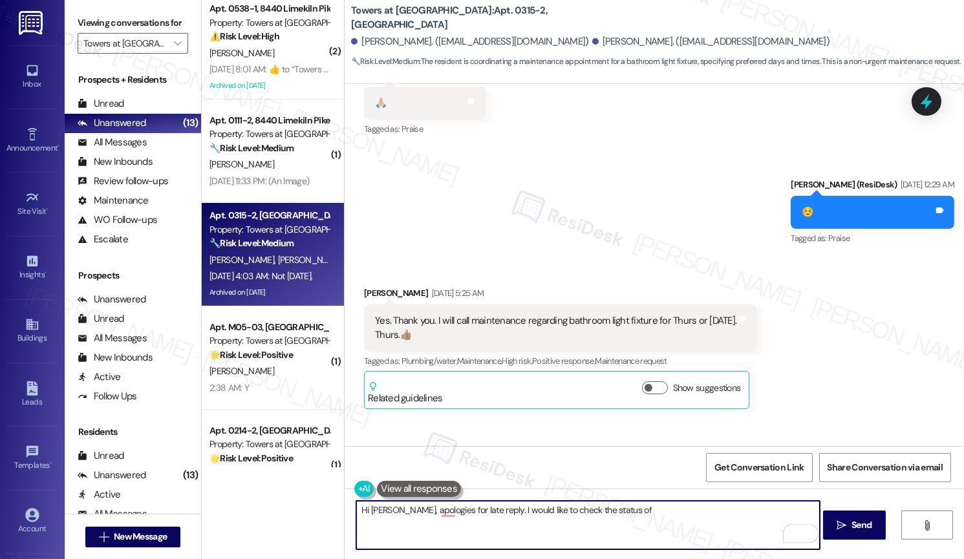
scroll to position [9727, 0]
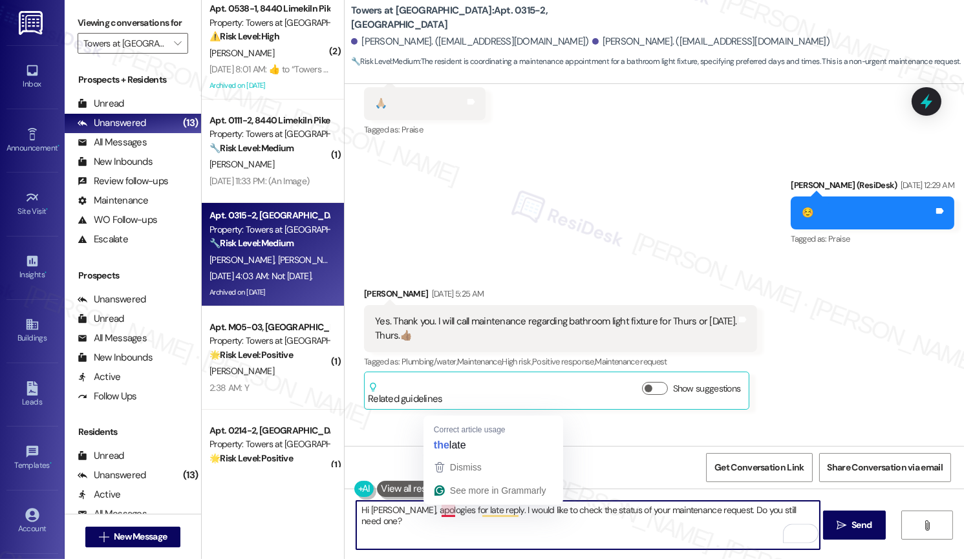
click at [440, 508] on textarea "Hi [PERSON_NAME], apologies for late reply. I would like to check the status of…" at bounding box center [587, 525] width 463 height 48
click at [694, 523] on textarea "Hi [PERSON_NAME], apologies for the late reply. I would like to check the statu…" at bounding box center [587, 525] width 463 height 48
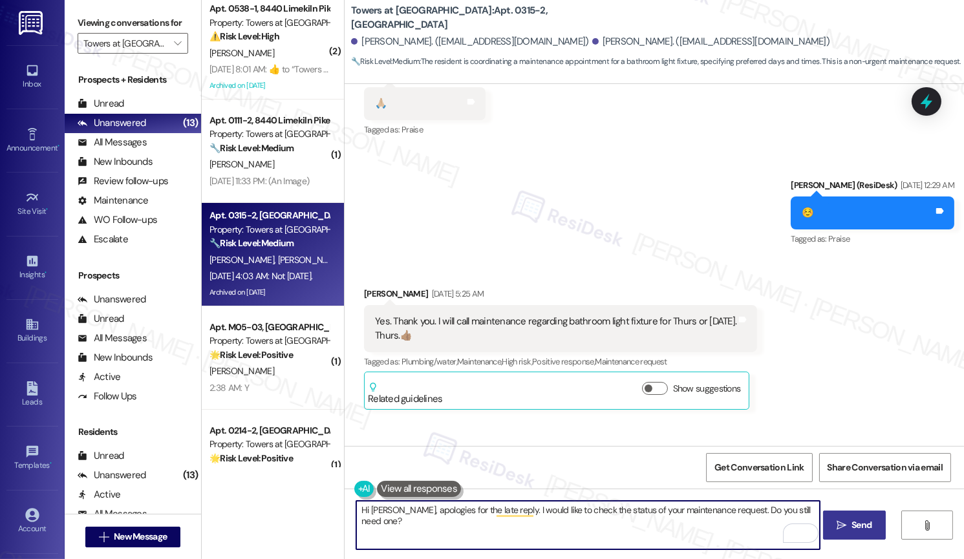
type textarea "Hi [PERSON_NAME], apologies for the late reply. I would like to check the statu…"
click at [851, 533] on button " Send" at bounding box center [854, 525] width 63 height 29
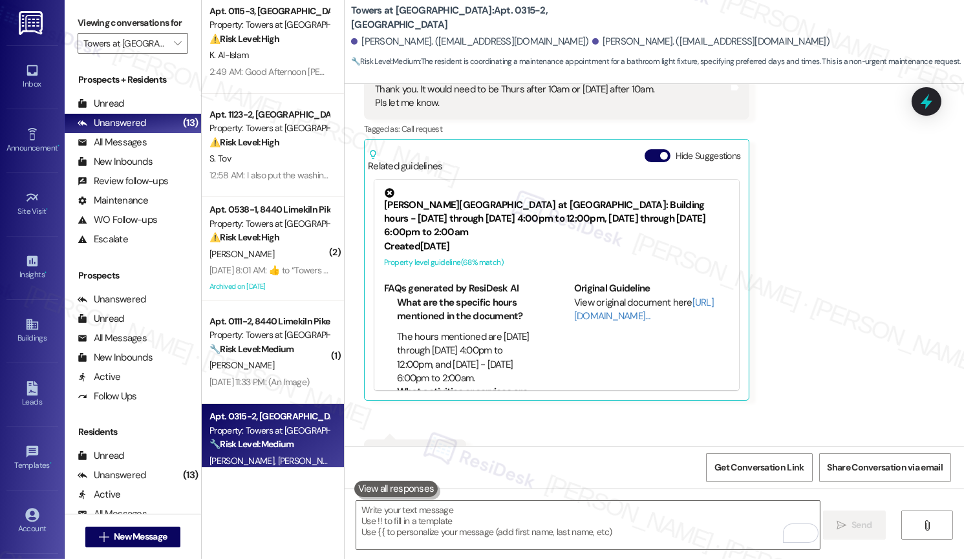
scroll to position [0, 0]
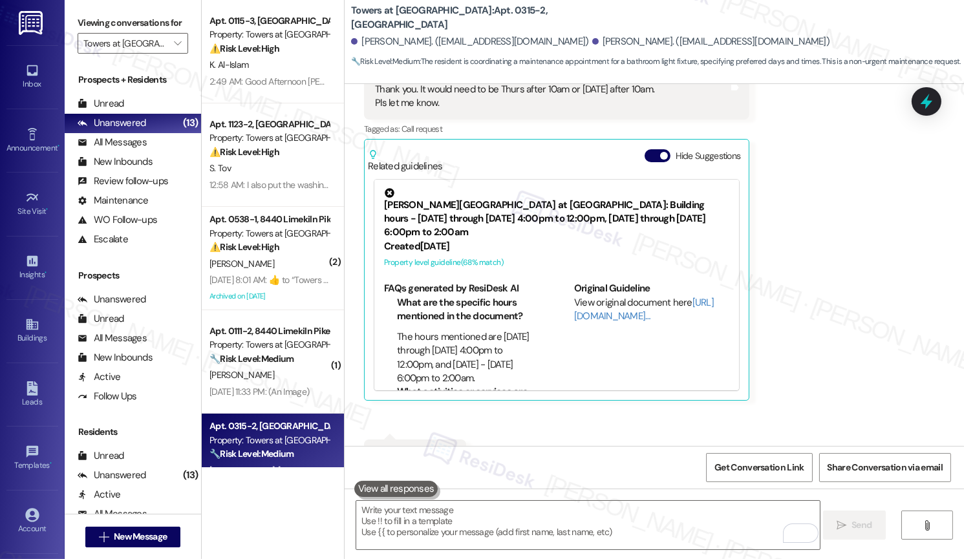
click at [270, 261] on div "[PERSON_NAME]" at bounding box center [269, 264] width 122 height 16
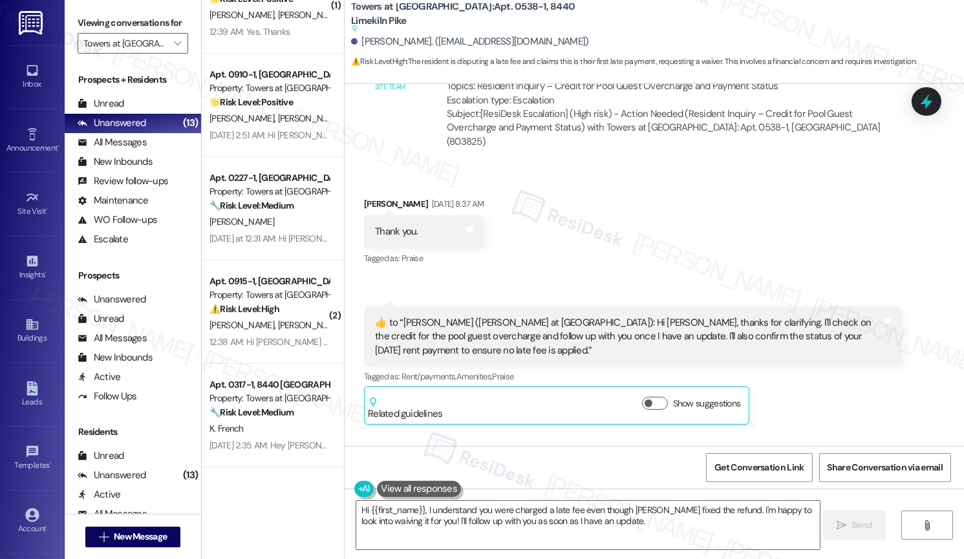
scroll to position [24944, 0]
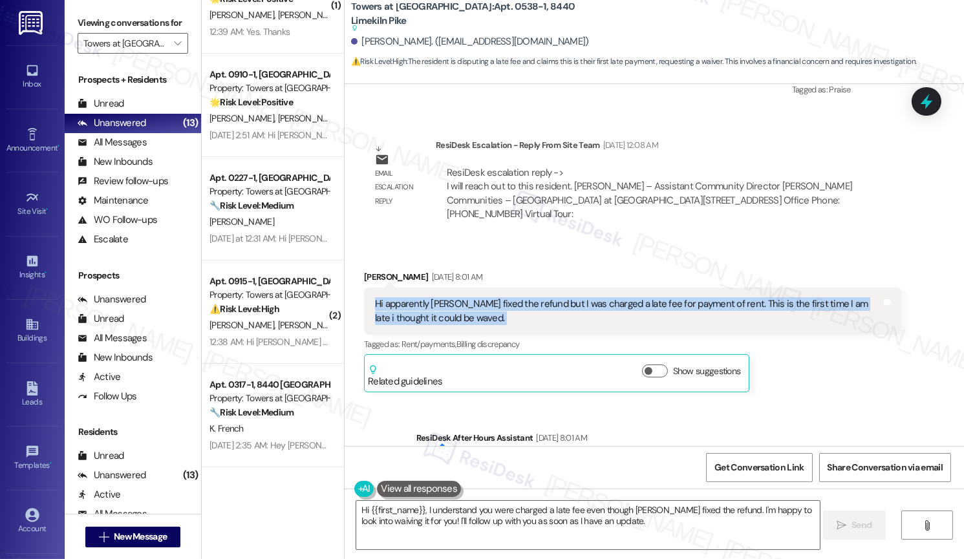
scroll to position [464, 0]
click at [460, 516] on textarea "Hi {{first_name}}, I understand you were charged a late fee even though [PERSON…" at bounding box center [587, 525] width 463 height 48
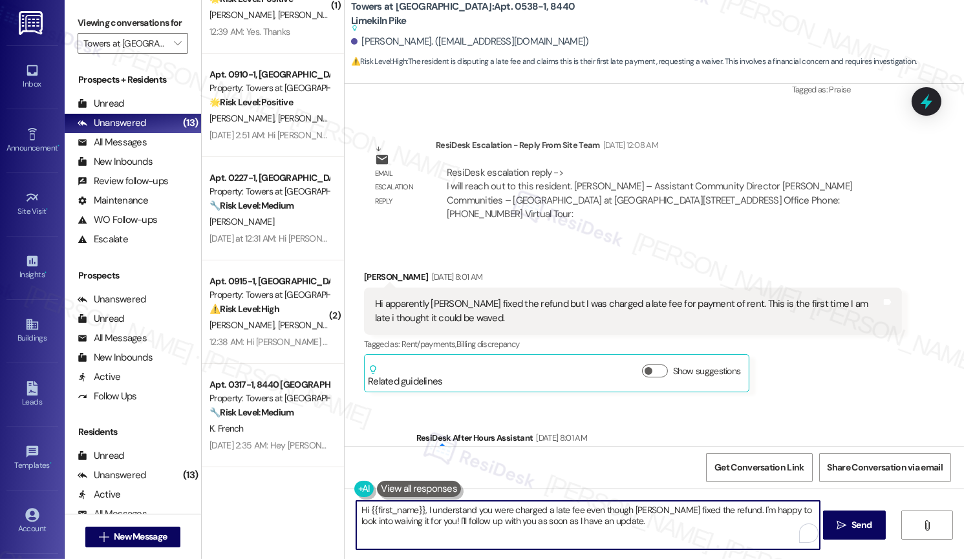
click at [460, 516] on textarea "Hi {{first_name}}, I understand you were charged a late fee even though [PERSON…" at bounding box center [587, 525] width 463 height 48
type textarea "Hi [PERSON_NAME], did one of our property managers reach out to you?"
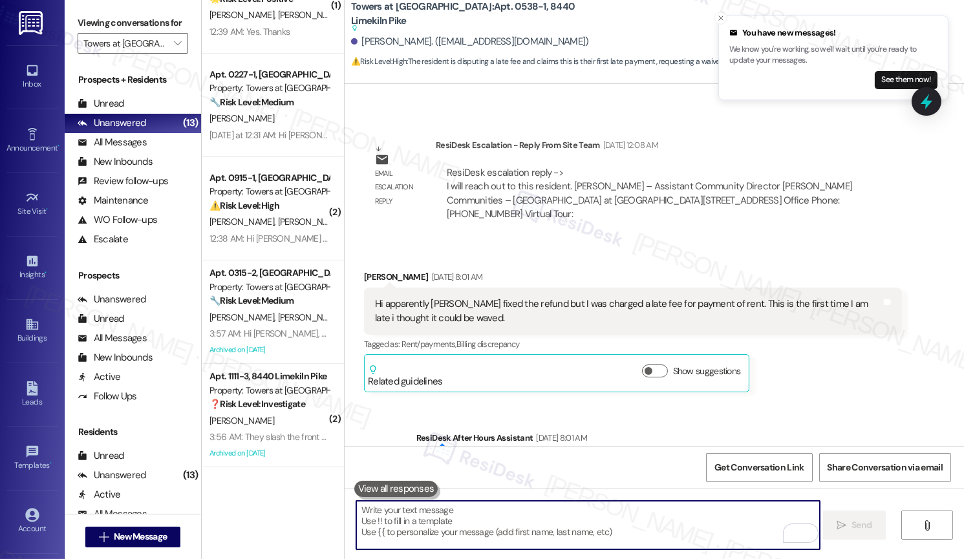
scroll to position [25483, 0]
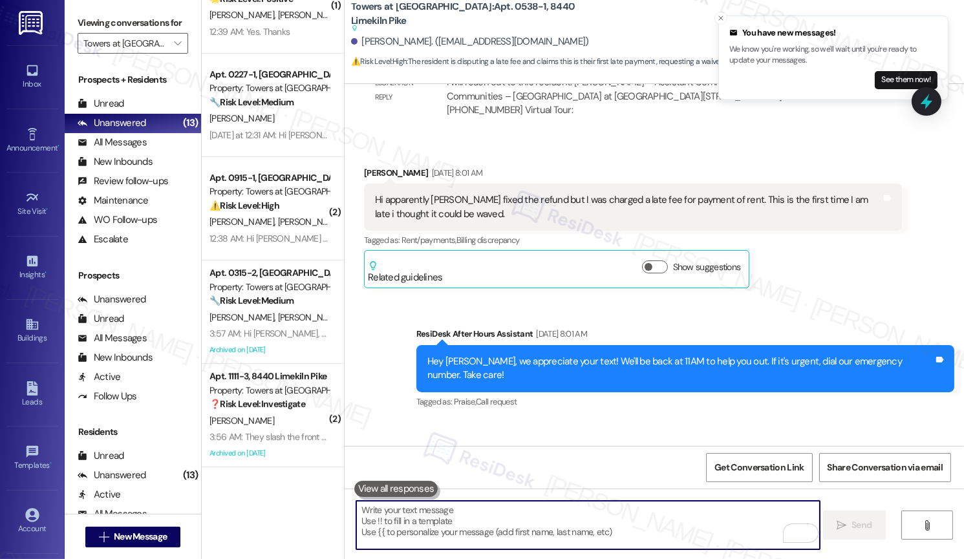
click at [444, 524] on textarea "To enrich screen reader interactions, please activate Accessibility in Grammarl…" at bounding box center [587, 525] width 463 height 48
paste textarea "Hi [PERSON_NAME], has one of our property managers reached out to you yet?"
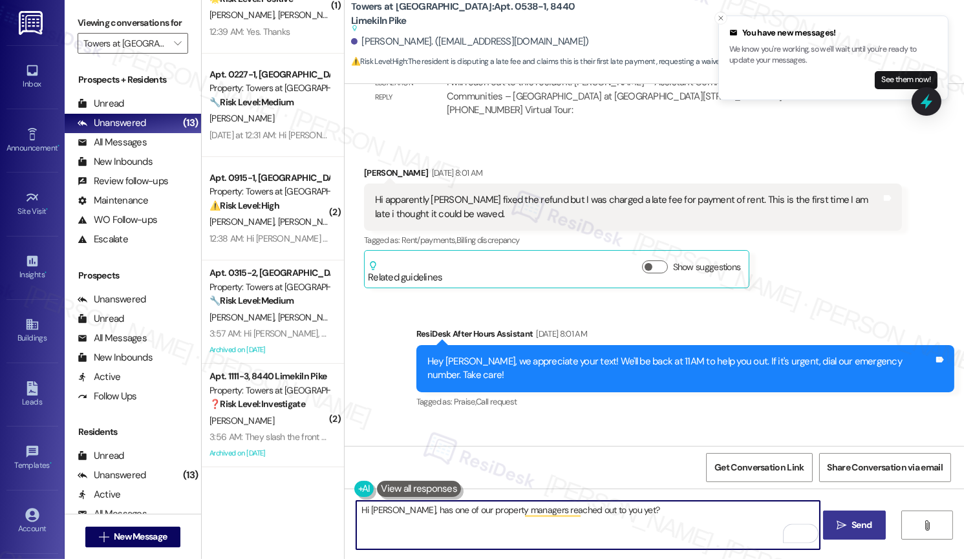
type textarea "Hi [PERSON_NAME], has one of our property managers reached out to you yet?"
click at [857, 535] on button " Send" at bounding box center [854, 525] width 63 height 29
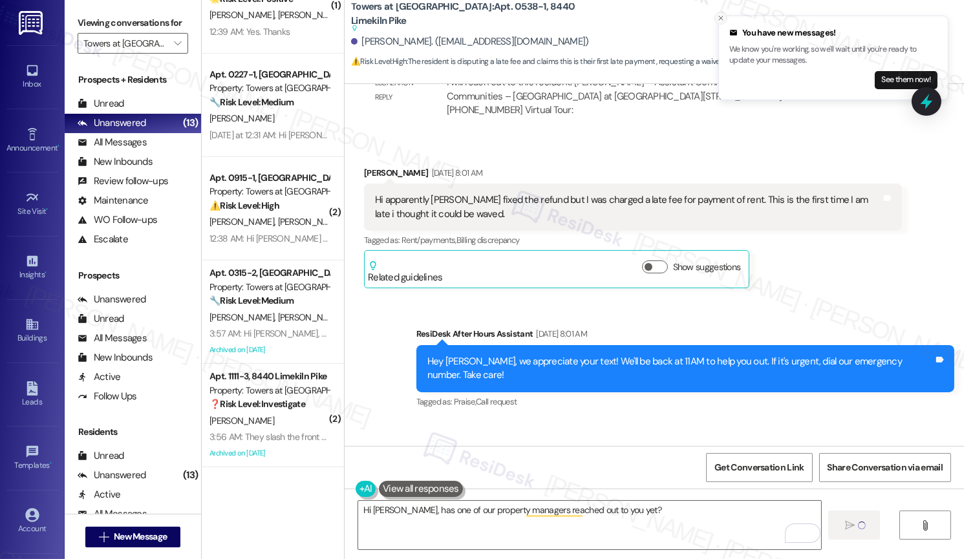
click at [722, 19] on line "Close toast" at bounding box center [721, 18] width 4 height 4
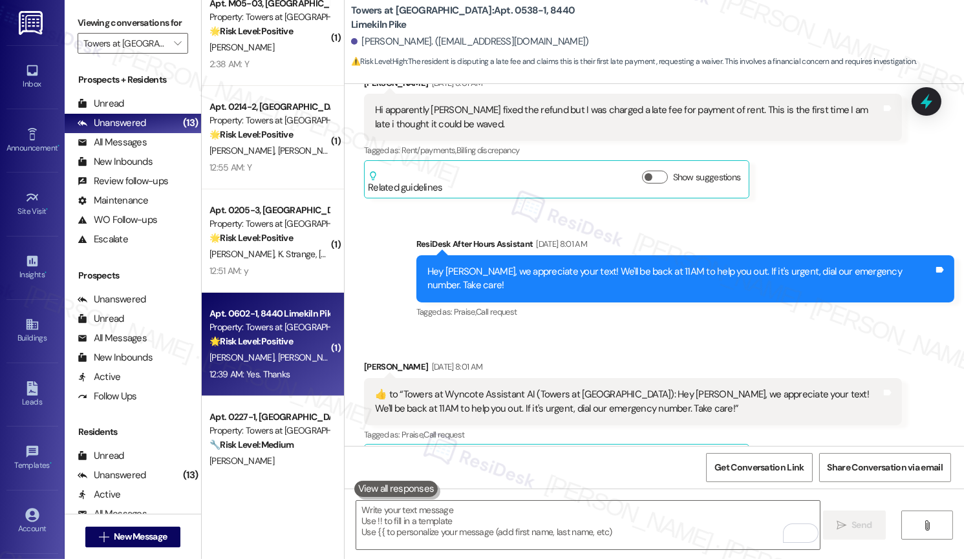
scroll to position [425, 0]
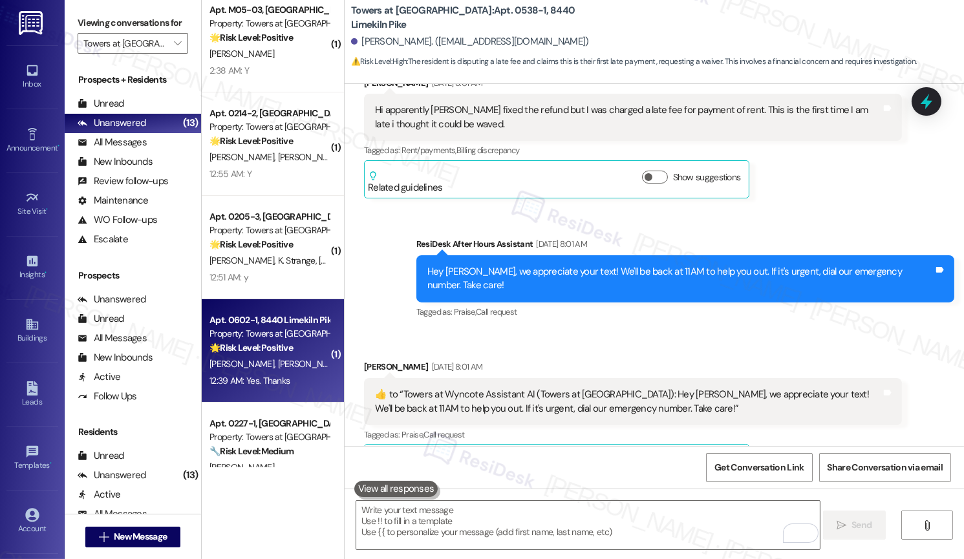
click at [272, 389] on div "12:39 AM: Yes. Thanks 12:39 AM: Yes. Thanks" at bounding box center [269, 381] width 122 height 16
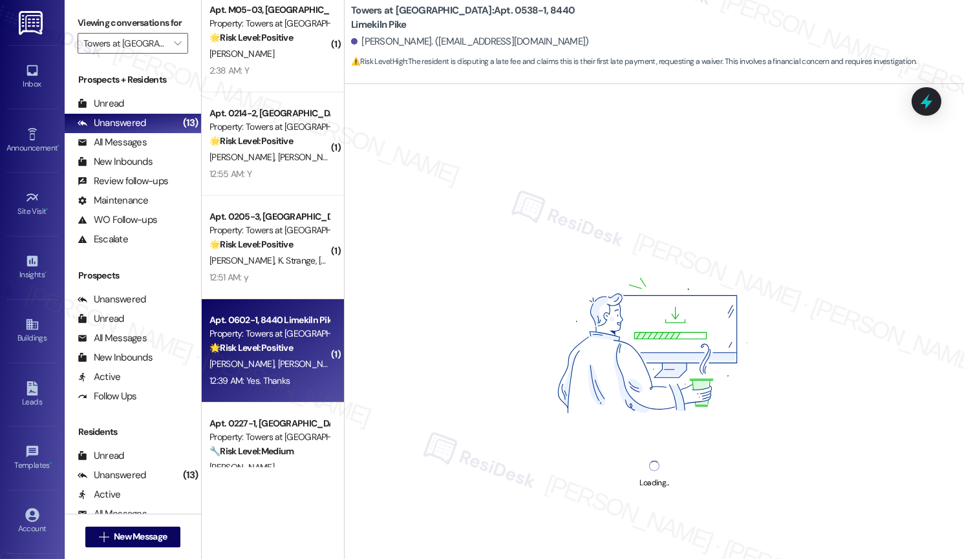
click at [278, 369] on span "[PERSON_NAME]" at bounding box center [310, 364] width 65 height 12
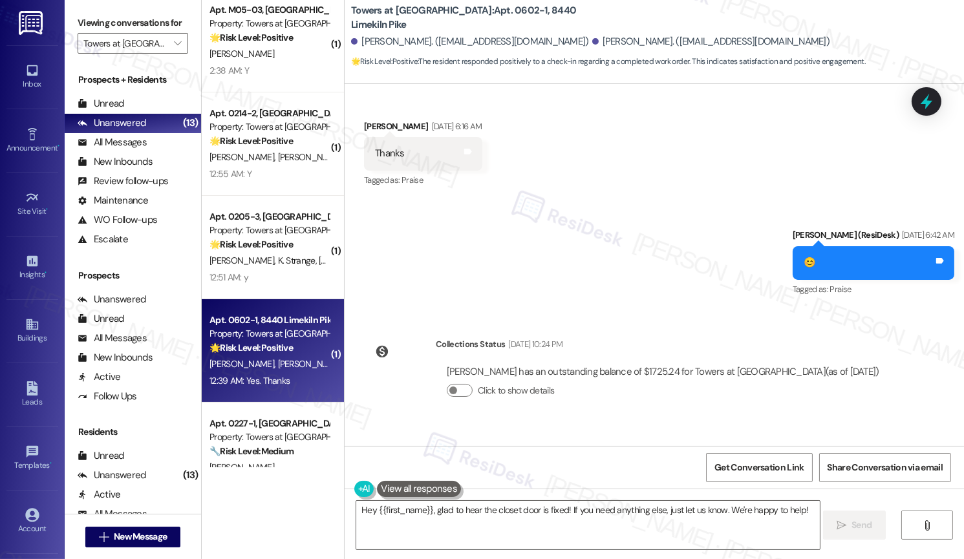
scroll to position [9138, 0]
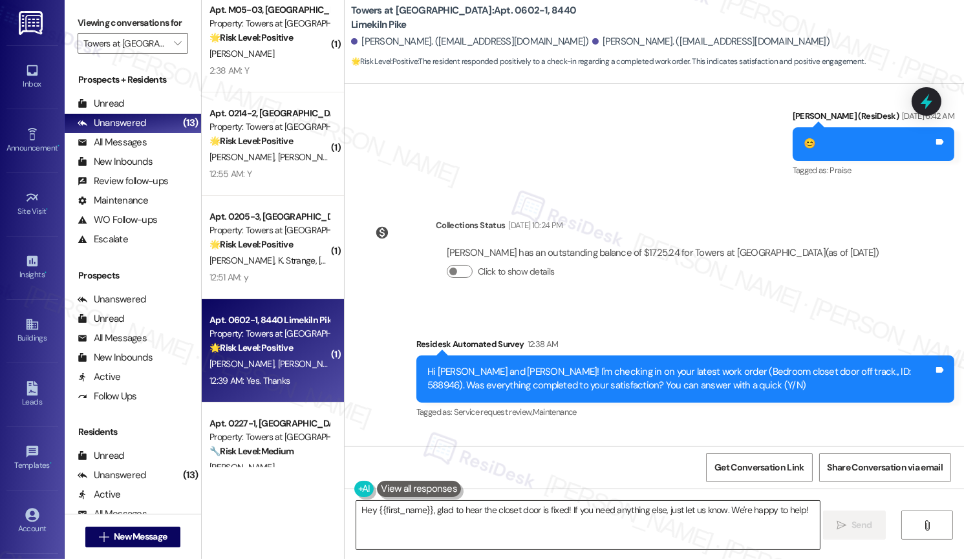
click at [465, 510] on textarea "Hey {{first_name}}, glad to hear the closet door is fixed! If you need anything…" at bounding box center [587, 525] width 463 height 48
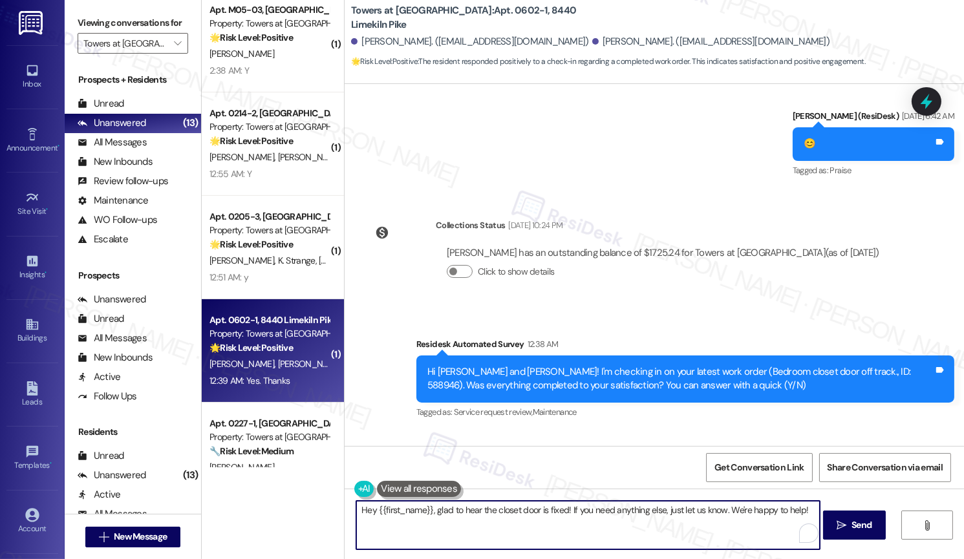
click at [465, 510] on textarea "Hey {{first_name}}, glad to hear the closet door is fixed! If you need anything…" at bounding box center [587, 525] width 463 height 48
click at [495, 533] on textarea "Hey {{first_name}}, glad to hear the closet door is fixed! If you need anything…" at bounding box center [587, 525] width 463 height 48
click at [370, 460] on div "[PERSON_NAME] 12:39 AM" at bounding box center [414, 469] width 100 height 18
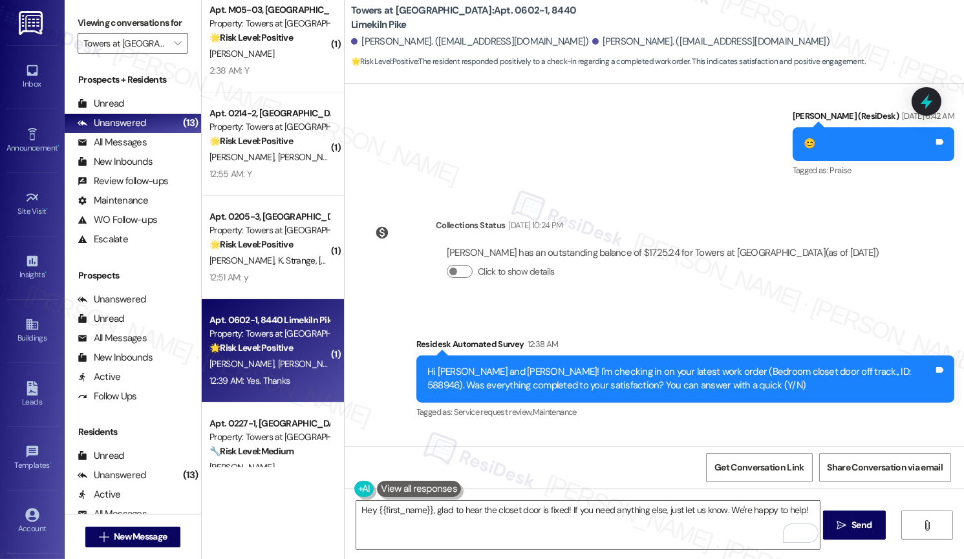
click at [370, 460] on div "[PERSON_NAME] 12:39 AM" at bounding box center [414, 469] width 100 height 18
copy div "[PERSON_NAME]"
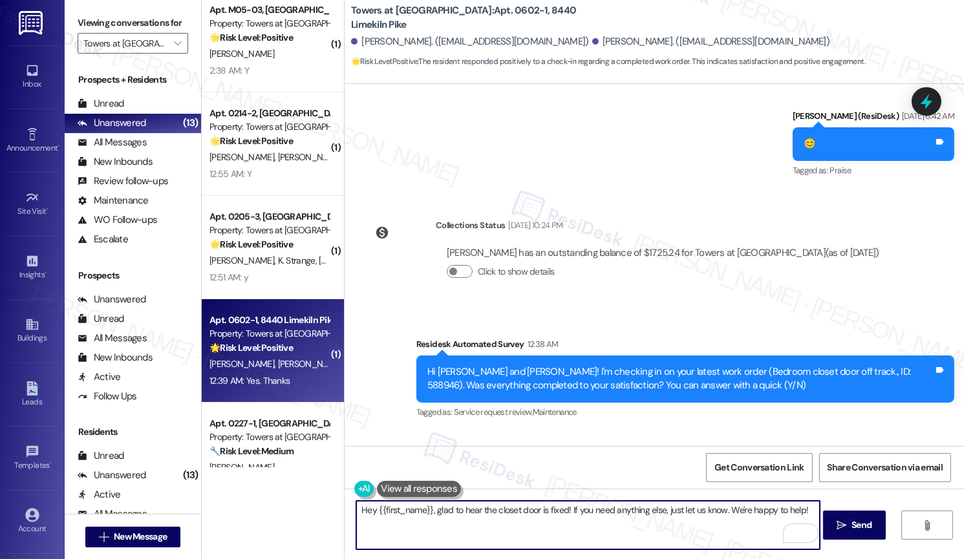
drag, startPoint x: 371, startPoint y: 510, endPoint x: 425, endPoint y: 509, distance: 53.7
click at [425, 509] on textarea "Hey {{first_name}}, glad to hear the closet door is fixed! If you need anything…" at bounding box center [587, 525] width 463 height 48
paste textarea "[PERSON_NAME]"
click at [545, 517] on textarea "Hey [PERSON_NAME], glad to hear the closet door is fixed! If you need anything …" at bounding box center [587, 525] width 463 height 48
click at [838, 526] on icon "" at bounding box center [842, 525] width 10 height 10
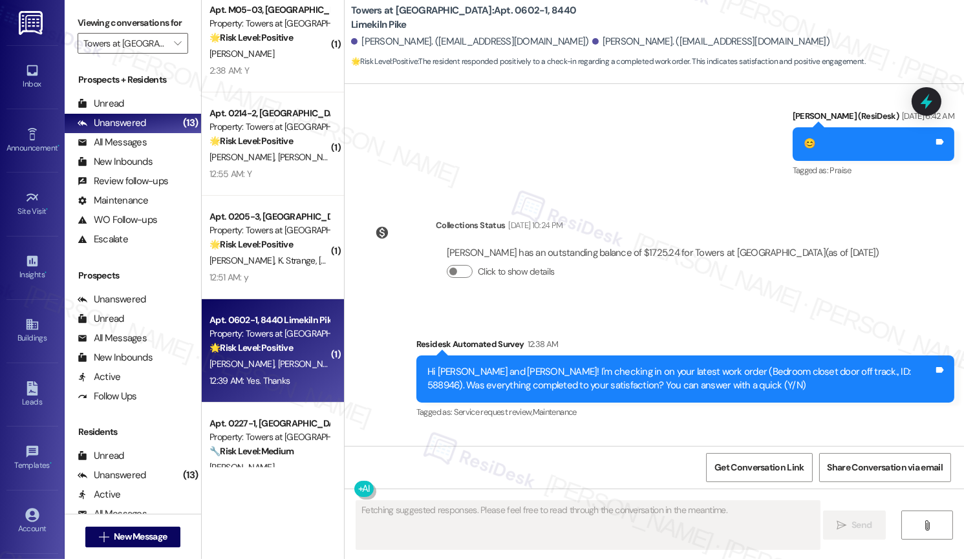
scroll to position [9137, 0]
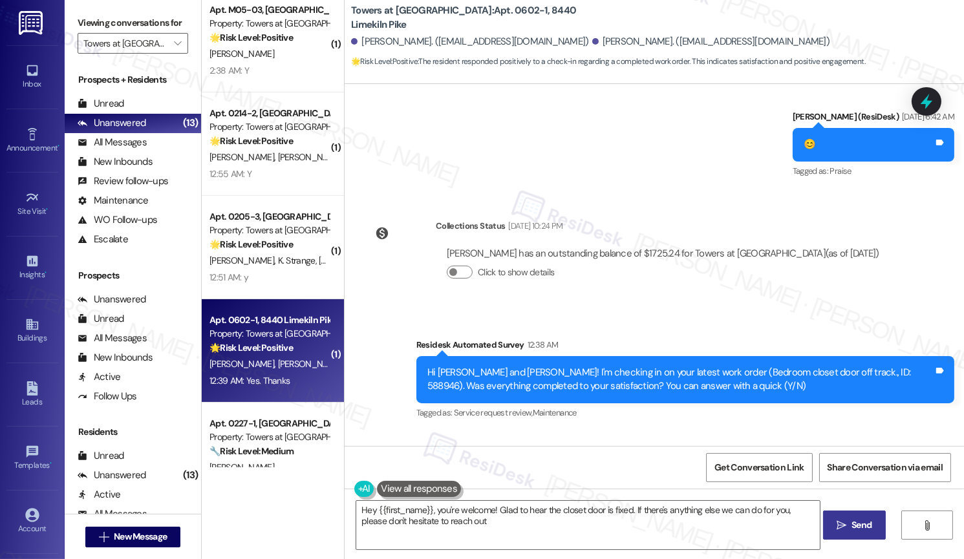
type textarea "Hey {{first_name}}, you're welcome! Glad to hear the closet door is fixed. If t…"
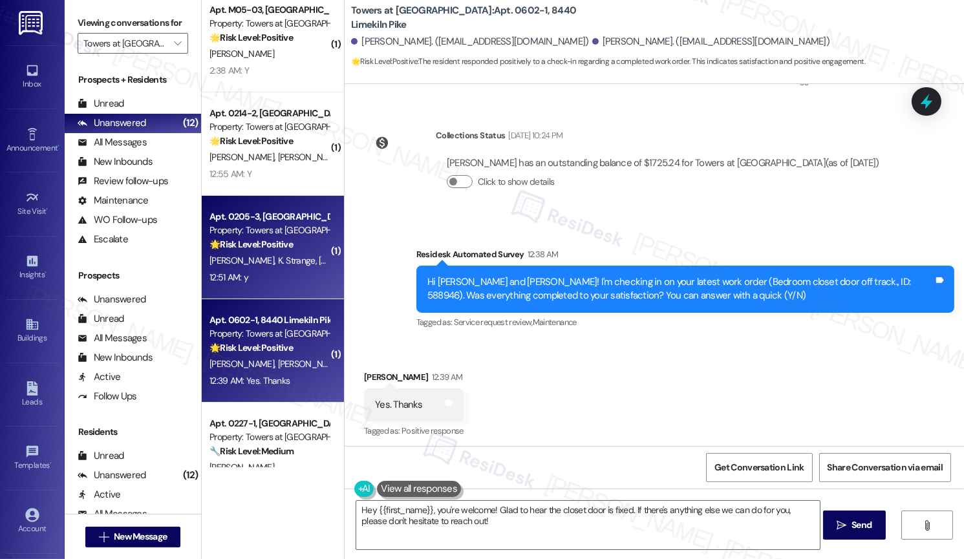
click at [255, 275] on div "12:51 AM: y 12:51 AM: y" at bounding box center [269, 278] width 122 height 16
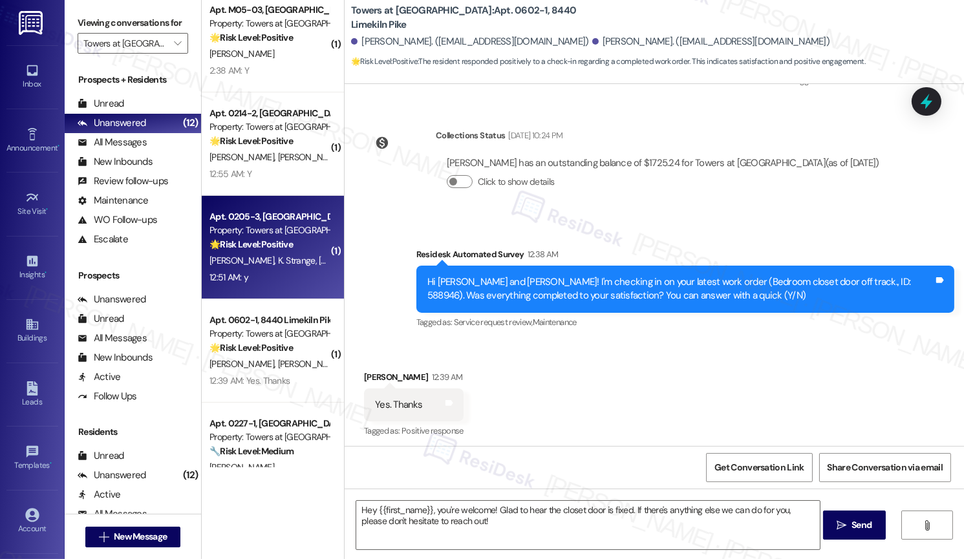
type textarea "Fetching suggested responses. Please feel free to read through the conversation…"
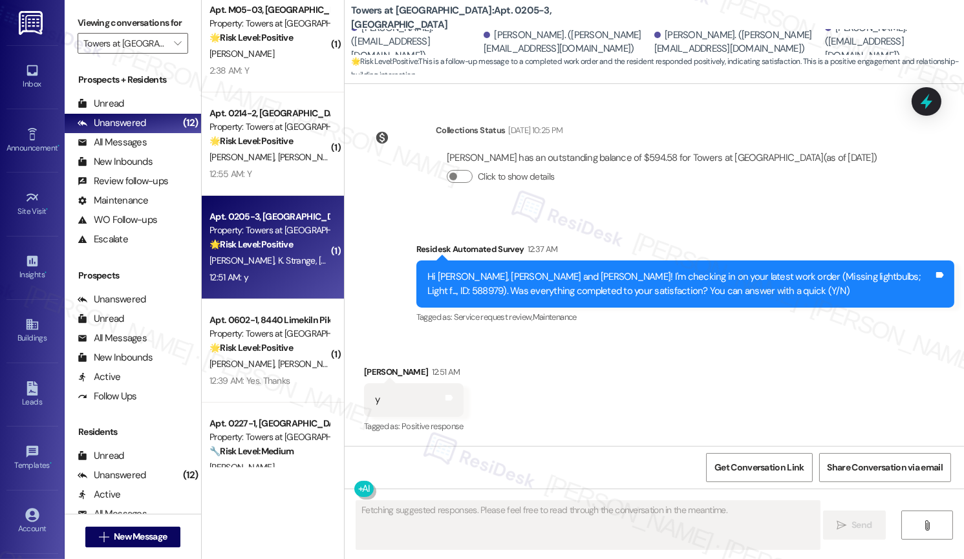
scroll to position [502, 0]
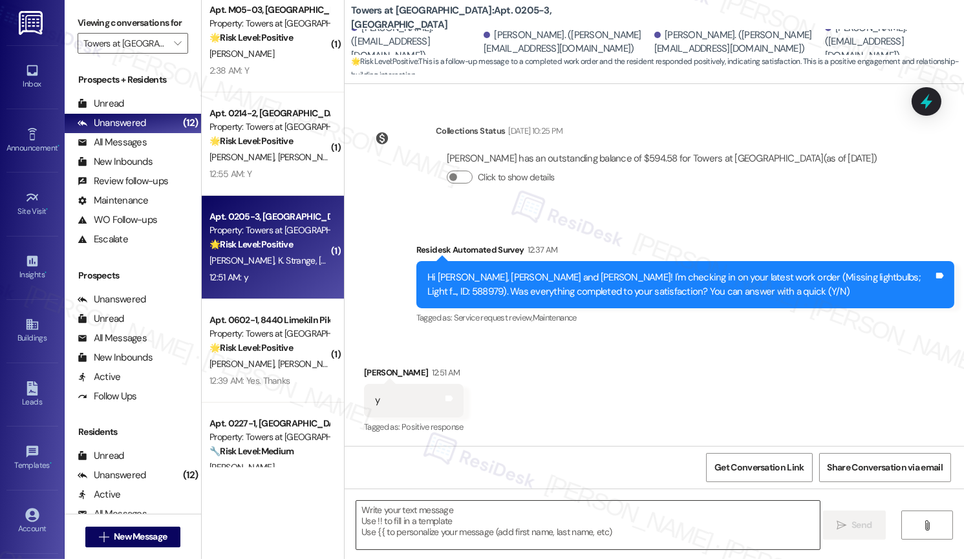
click at [509, 517] on textarea at bounding box center [587, 525] width 463 height 48
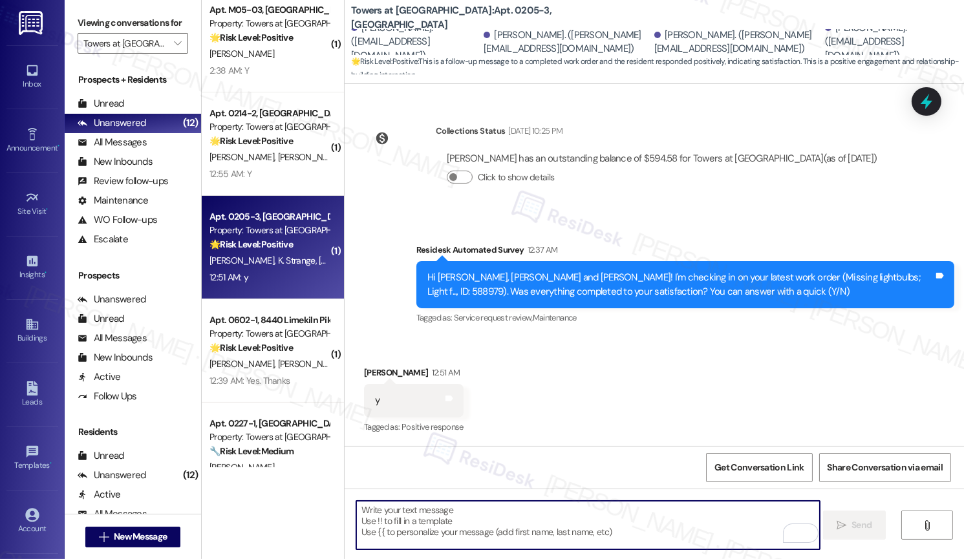
paste textarea "[PERSON_NAME]"
type textarea "[PERSON_NAME]"
paste textarea "Hi {{first_name}}, I'm so glad to hear the work order was completed to your sat…"
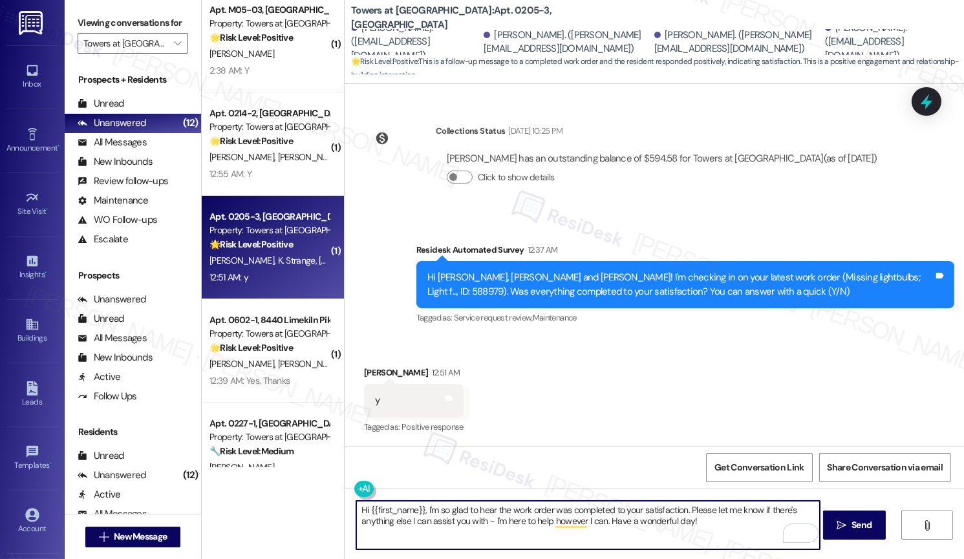
drag, startPoint x: 418, startPoint y: 509, endPoint x: 366, endPoint y: 512, distance: 51.8
click at [366, 512] on textarea "Hi {{first_name}}, I'm so glad to hear the work order was completed to your sat…" at bounding box center [587, 525] width 463 height 48
click at [657, 524] on textarea "Hi [PERSON_NAME], I'm so glad to hear the work order was completed to your sati…" at bounding box center [587, 525] width 463 height 48
type textarea "Hi [PERSON_NAME], I'm so glad to hear the work order was completed to your sati…"
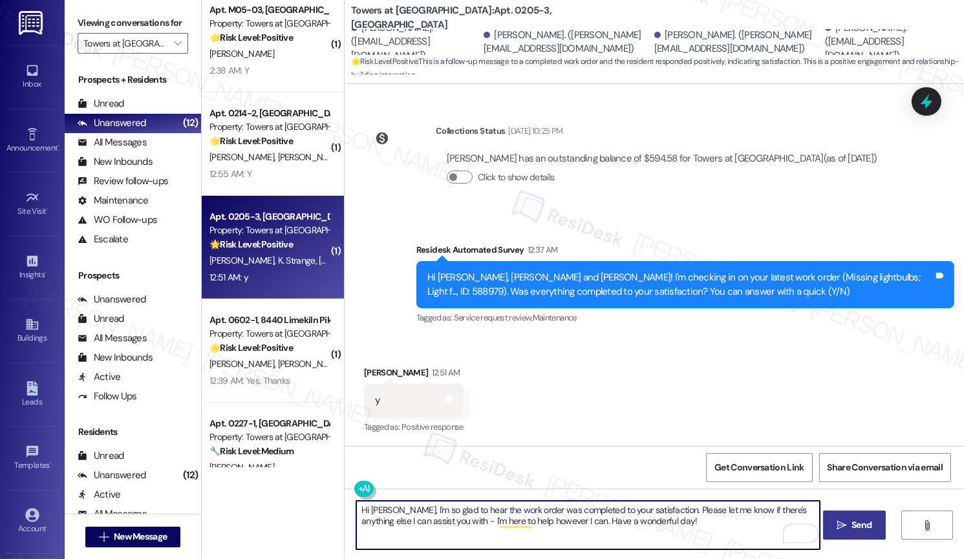
click at [839, 528] on icon "" at bounding box center [842, 525] width 10 height 10
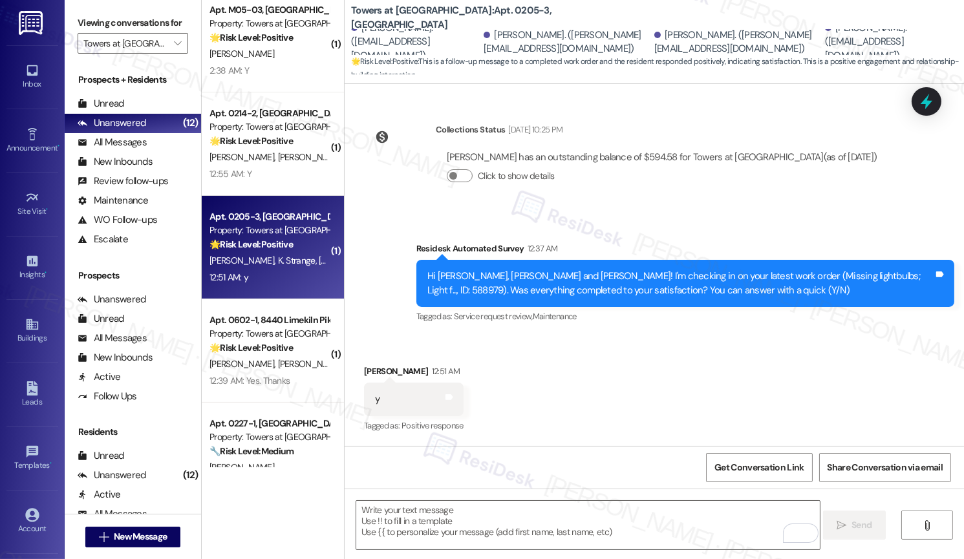
scroll to position [606, 0]
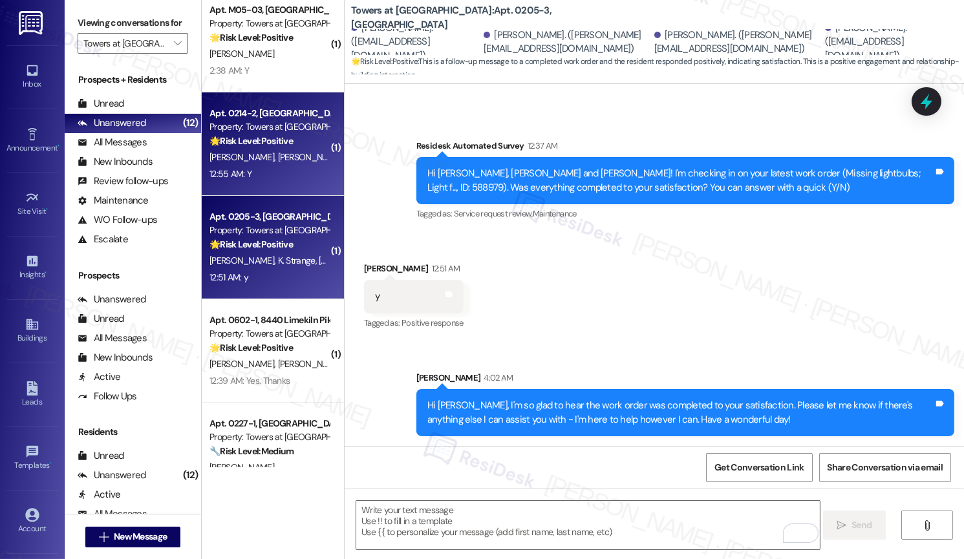
click at [242, 179] on div "12:55 AM: Y 12:55 AM: Y" at bounding box center [230, 174] width 42 height 12
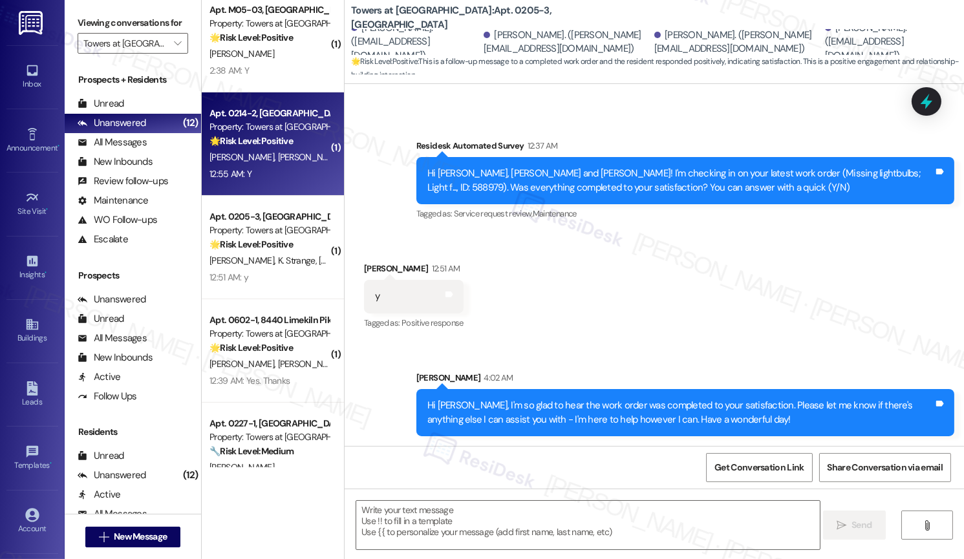
type textarea "Fetching suggested responses. Please feel free to read through the conversation…"
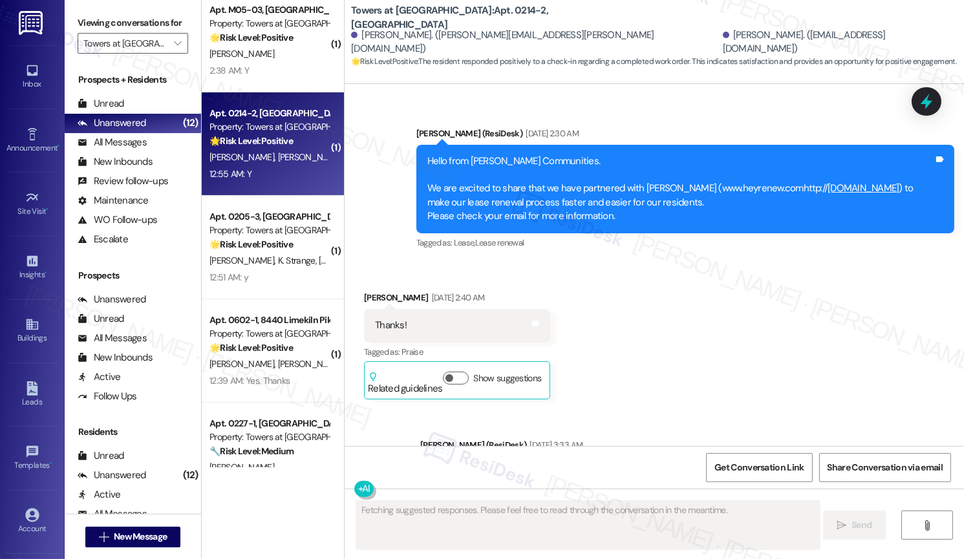
scroll to position [6279, 0]
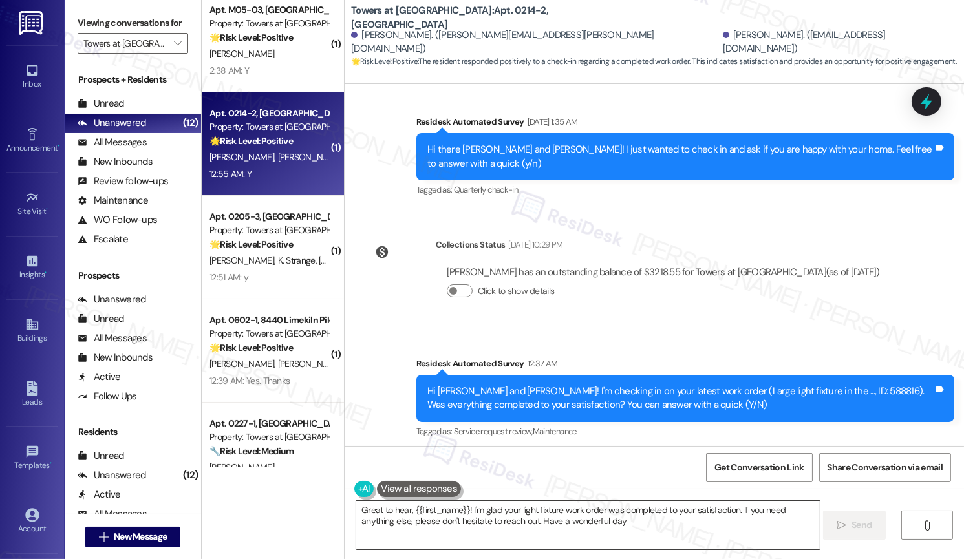
type textarea "Great to hear, {{first_name}}! I'm glad your light fixture work order was compl…"
click at [500, 518] on textarea "Great to hear, {{first_name}}! I'm glad your light fixture work order was compl…" at bounding box center [587, 525] width 463 height 48
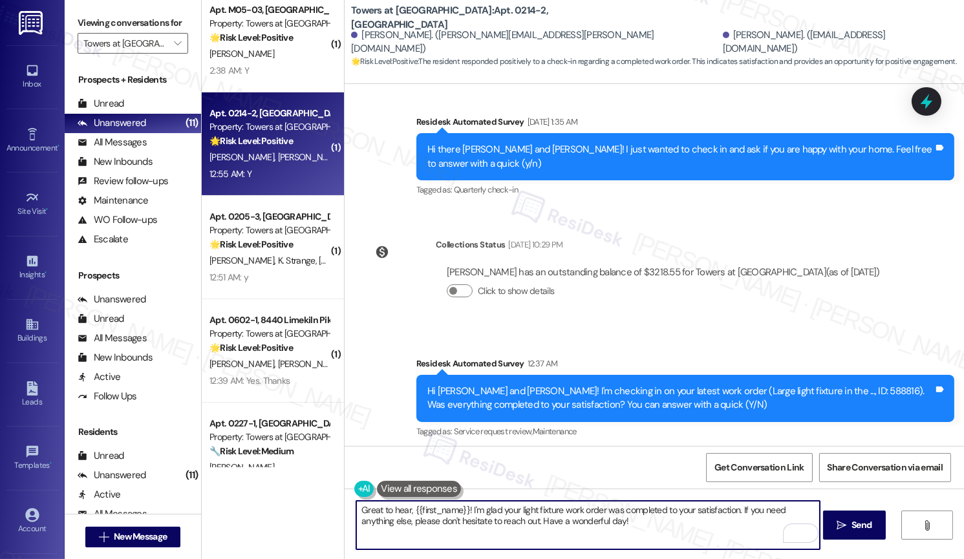
scroll to position [6280, 0]
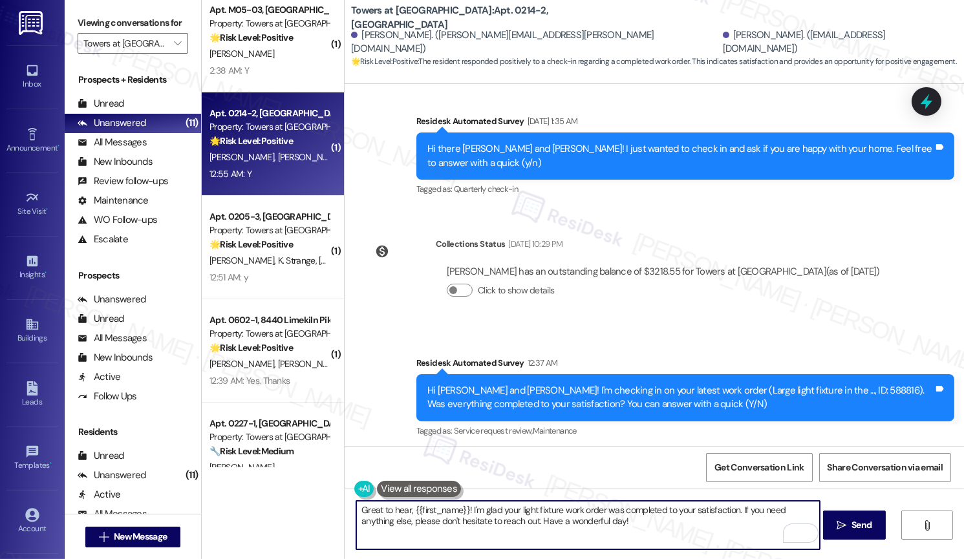
click at [366, 479] on div "Joelle Wormley 12:55 AM" at bounding box center [414, 488] width 100 height 18
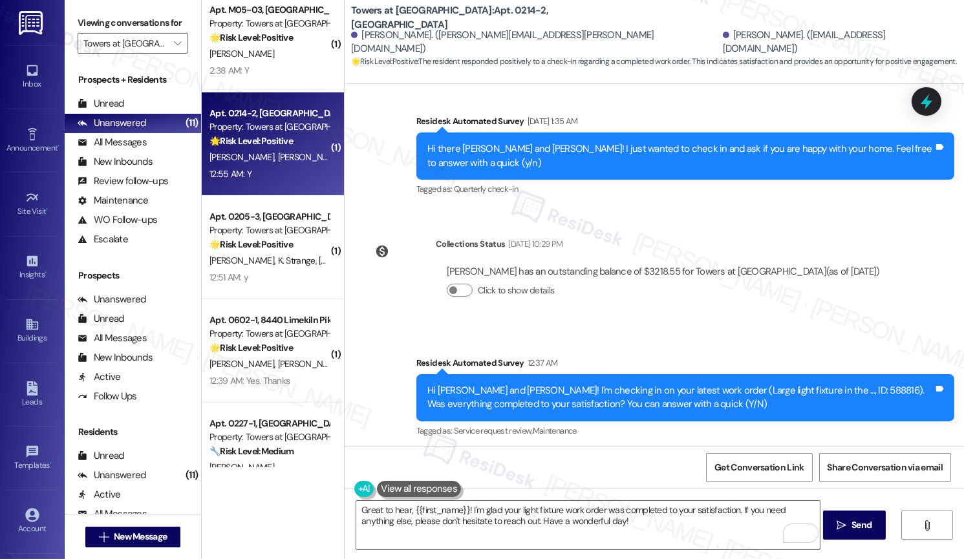
copy div "Joelle"
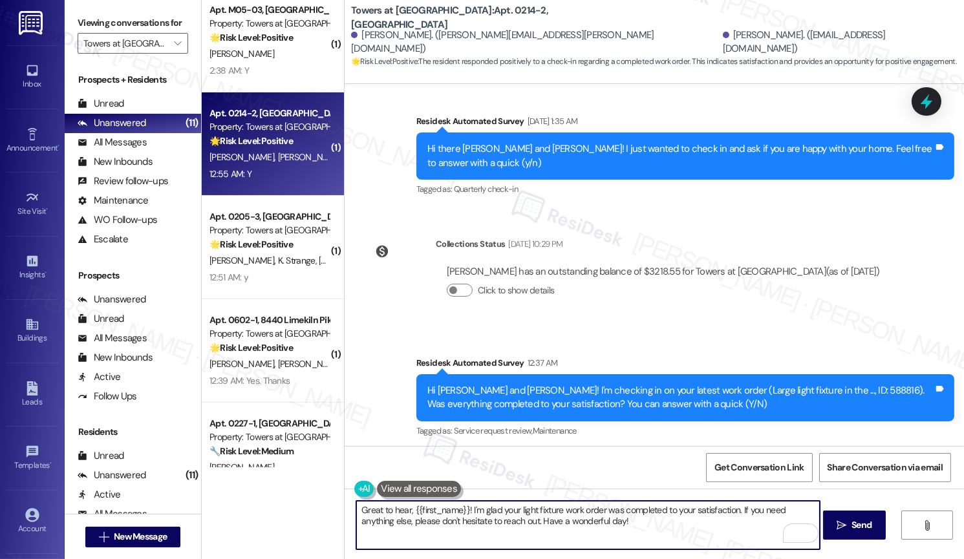
click at [410, 511] on textarea "Great to hear, {{first_name}}! I'm glad your light fixture work order was compl…" at bounding box center [587, 525] width 463 height 48
click at [461, 508] on textarea "Great to hear, {{first_name}}! I'm glad your light fixture work order was compl…" at bounding box center [587, 525] width 463 height 48
paste textarea "Joelle"
click at [604, 533] on textarea "Great to hear, Joelle! I'm glad your light fixture work order was completed to …" at bounding box center [587, 525] width 463 height 48
type textarea "Great to hear, Joelle! I'm glad your light fixture work order was completed to …"
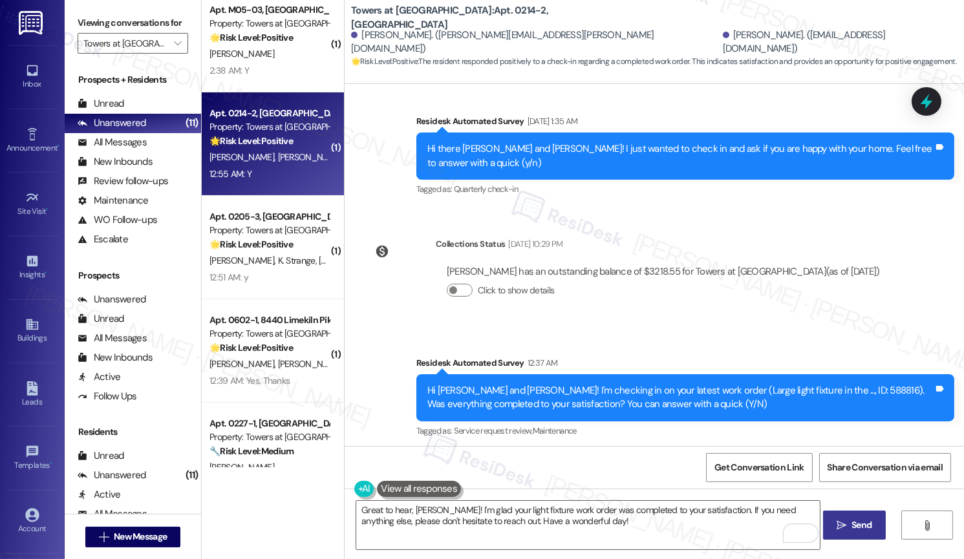
click at [861, 534] on button " Send" at bounding box center [854, 525] width 63 height 29
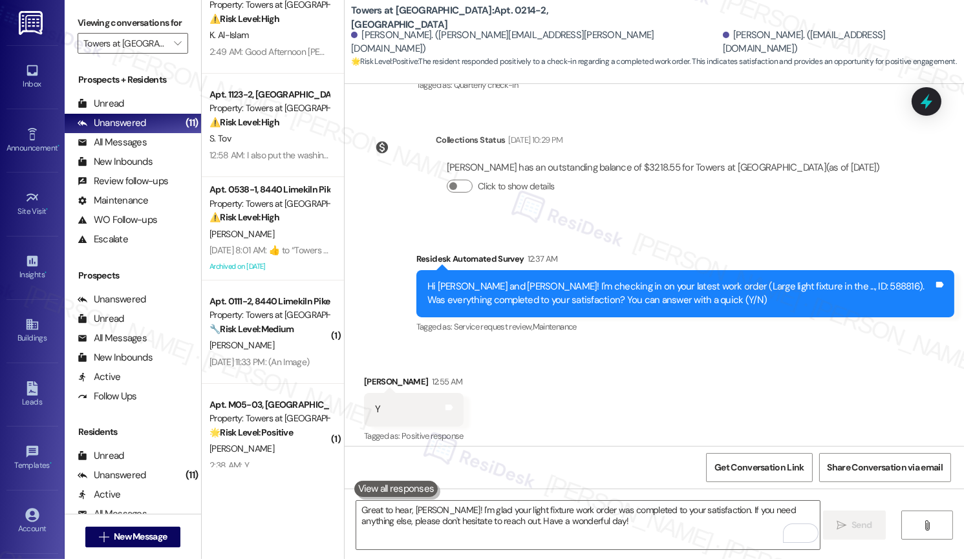
scroll to position [0, 0]
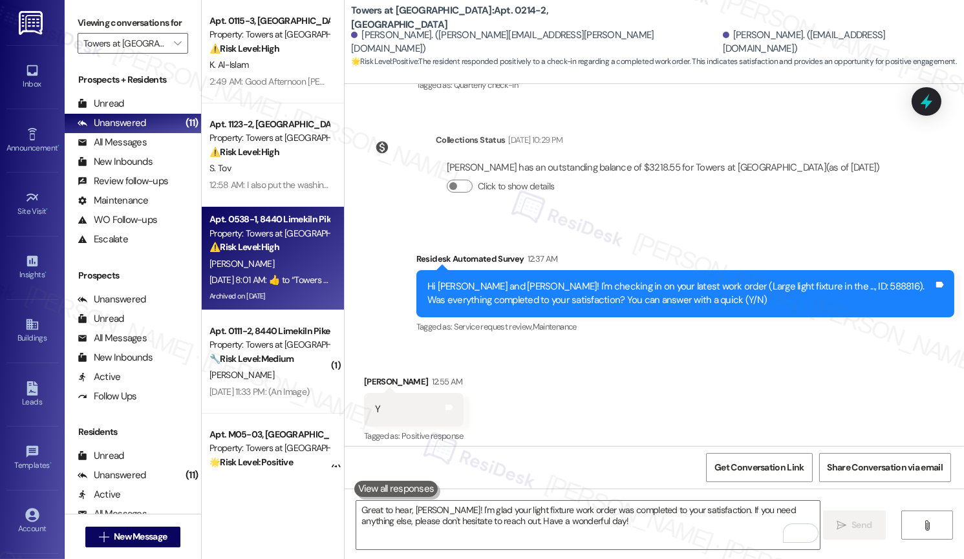
click at [283, 262] on div "[PERSON_NAME]" at bounding box center [269, 264] width 122 height 16
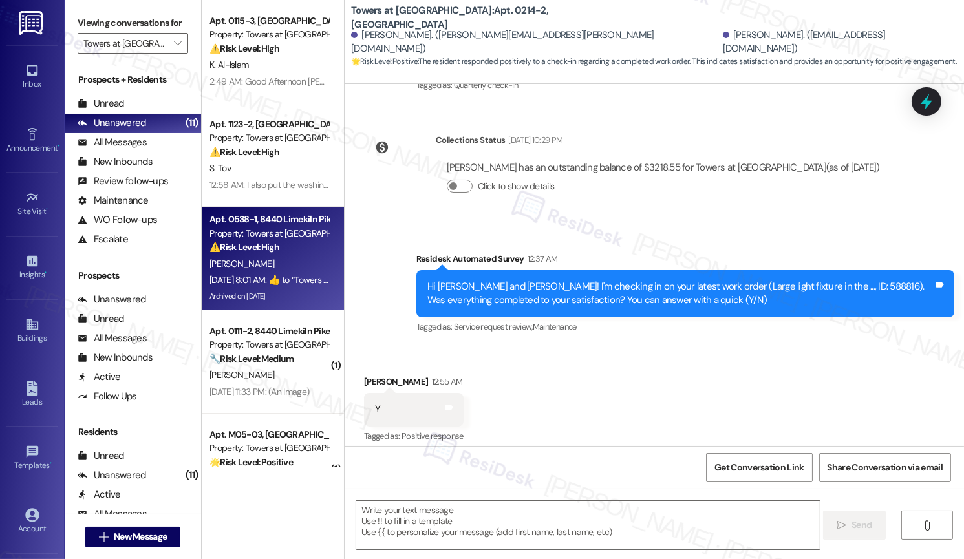
type textarea "Fetching suggested responses. Please feel free to read through the conversation…"
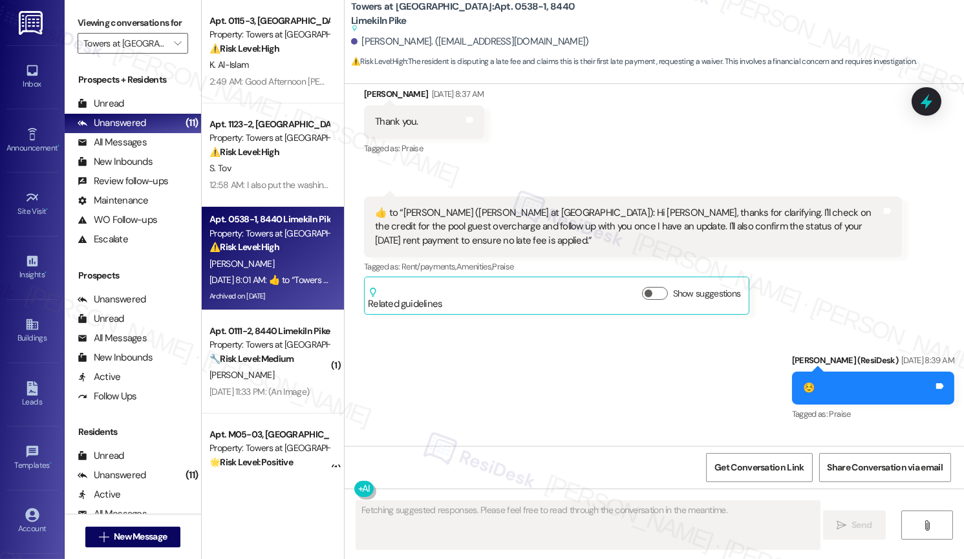
scroll to position [25050, 0]
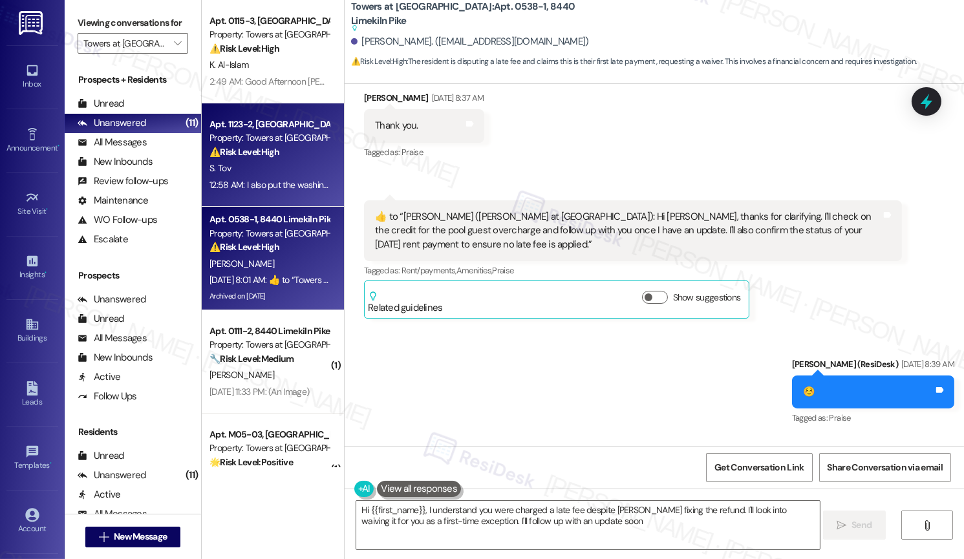
type textarea "Hi {{first_name}}, I understand you were charged a late fee despite Joyce fixin…"
click at [295, 178] on div "12:58 AM: I also put the washing machine request through the portal because the…" at bounding box center [269, 185] width 122 height 16
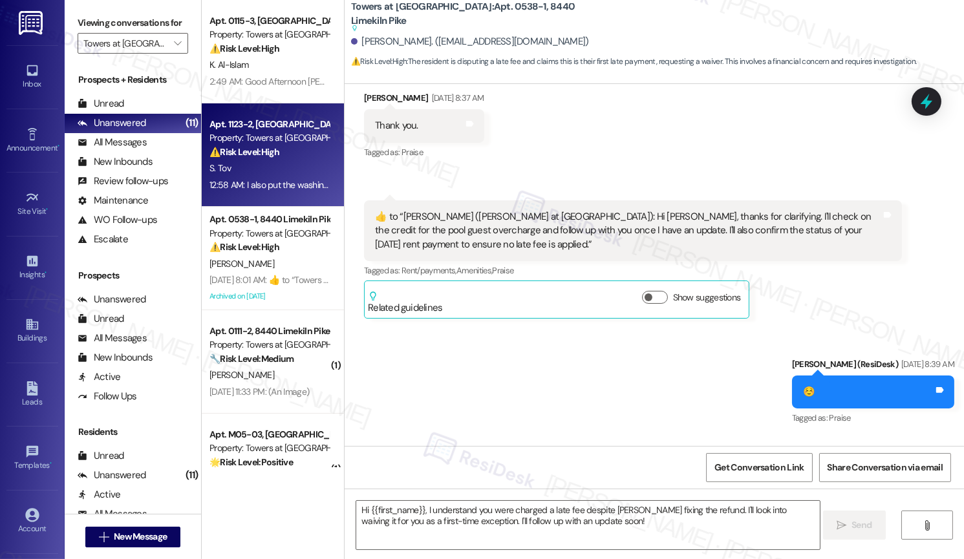
type textarea "Fetching suggested responses. Please feel free to read through the conversation…"
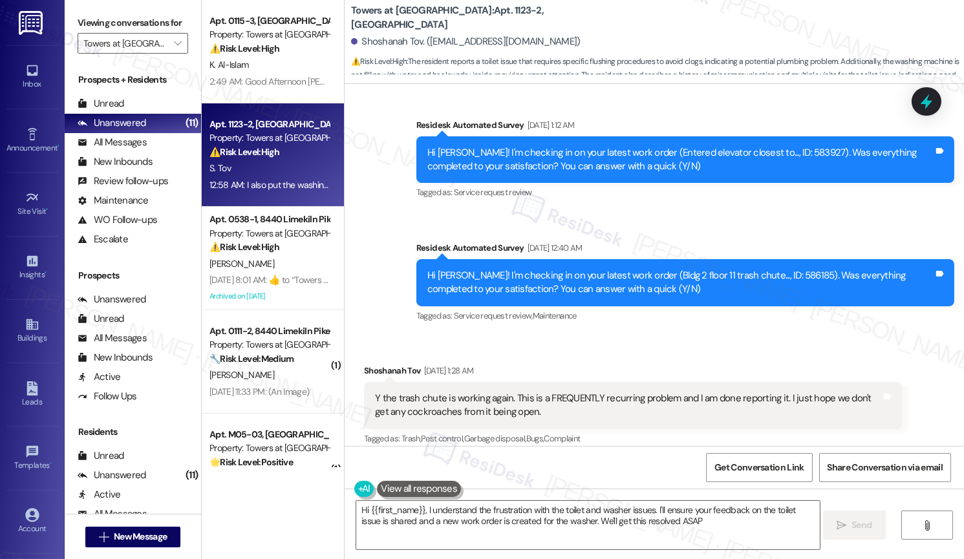
type textarea "Hi {{first_name}}, I understand the frustration with the toilet and washer issu…"
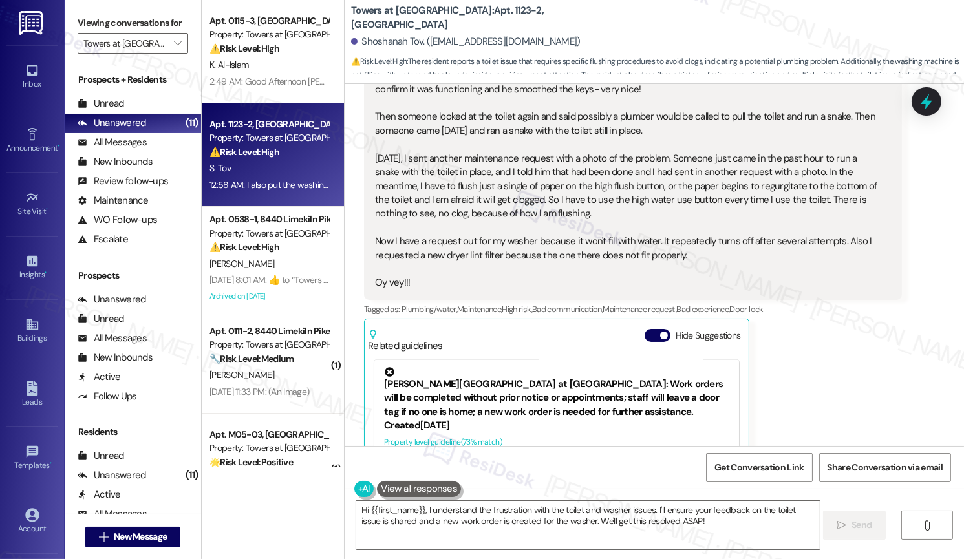
scroll to position [12811, 0]
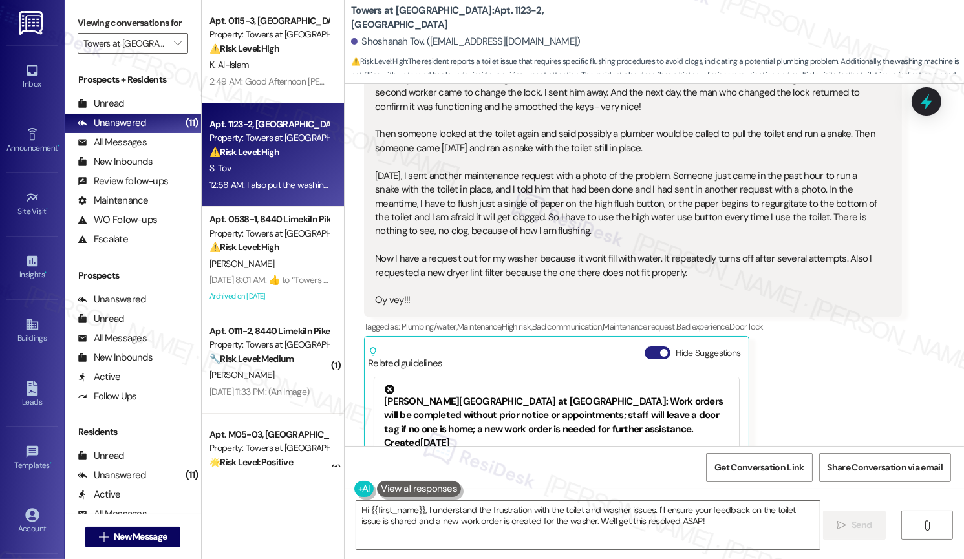
click at [648, 347] on button "Hide Suggestions" at bounding box center [658, 353] width 26 height 13
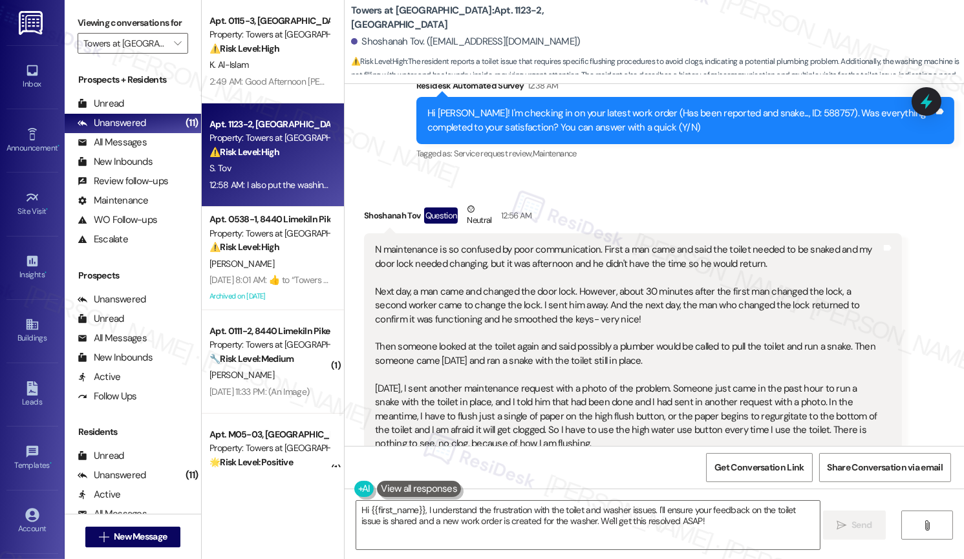
scroll to position [12600, 0]
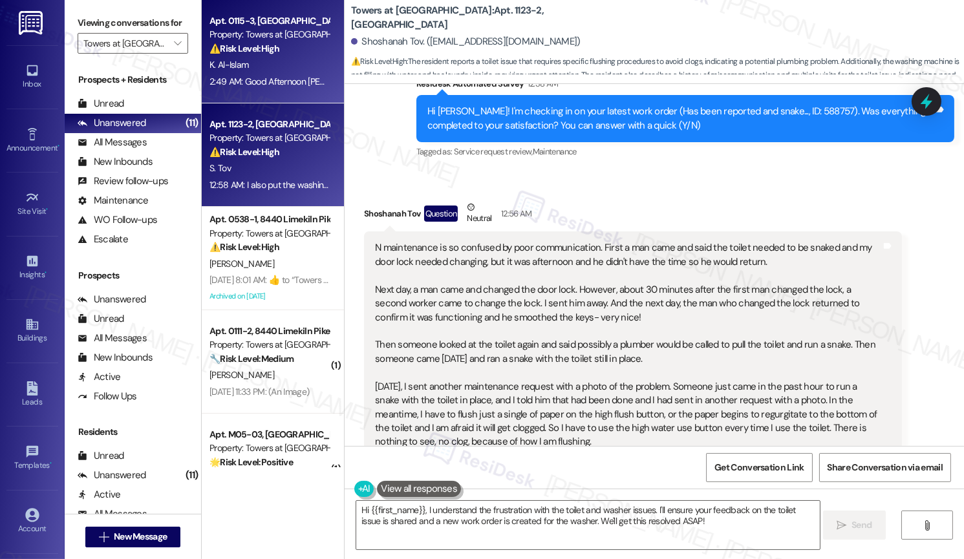
click at [283, 85] on div "2:49 AM: Good Afternoon Emily, yes things been a little tight this month with a…" at bounding box center [731, 82] width 1045 height 12
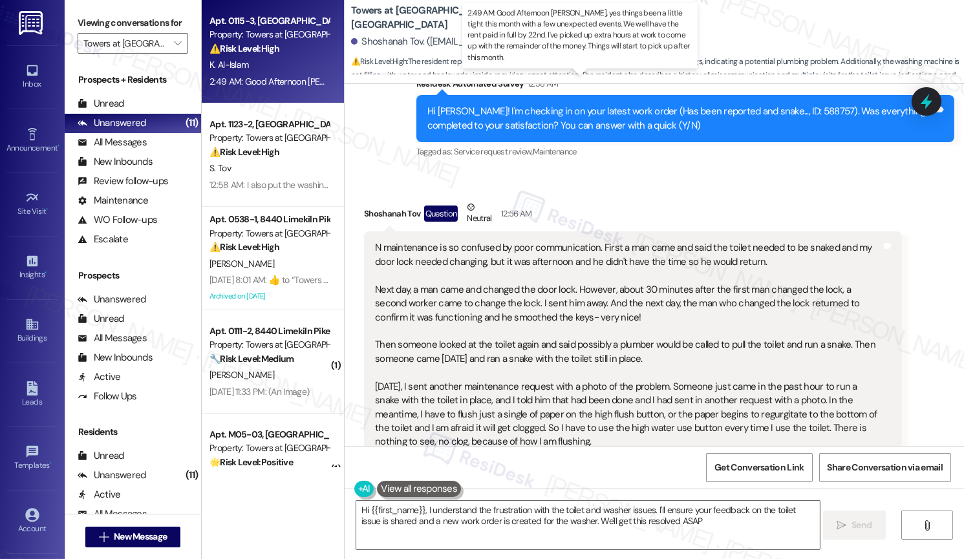
type textarea "Hi {{first_name}}, I understand the frustration with the toilet and washer issu…"
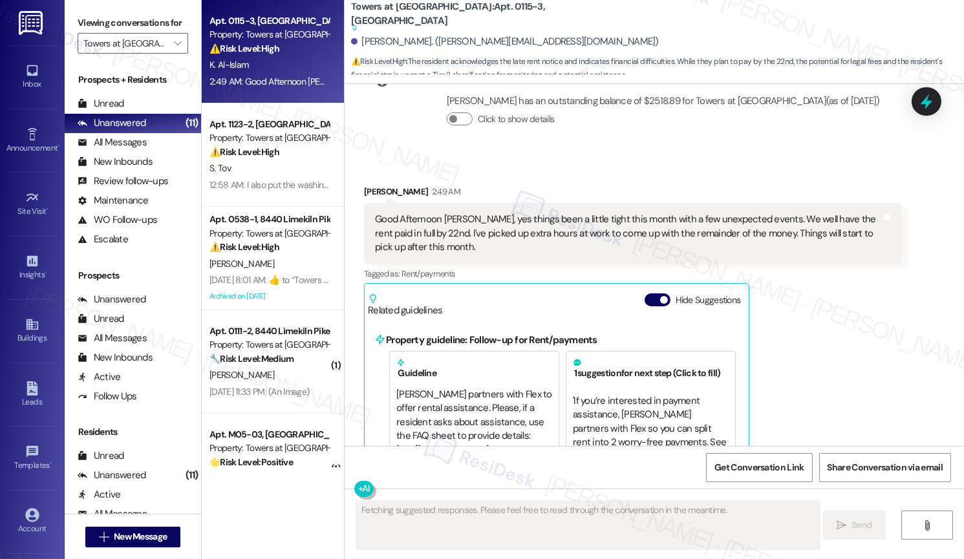
scroll to position [1972, 0]
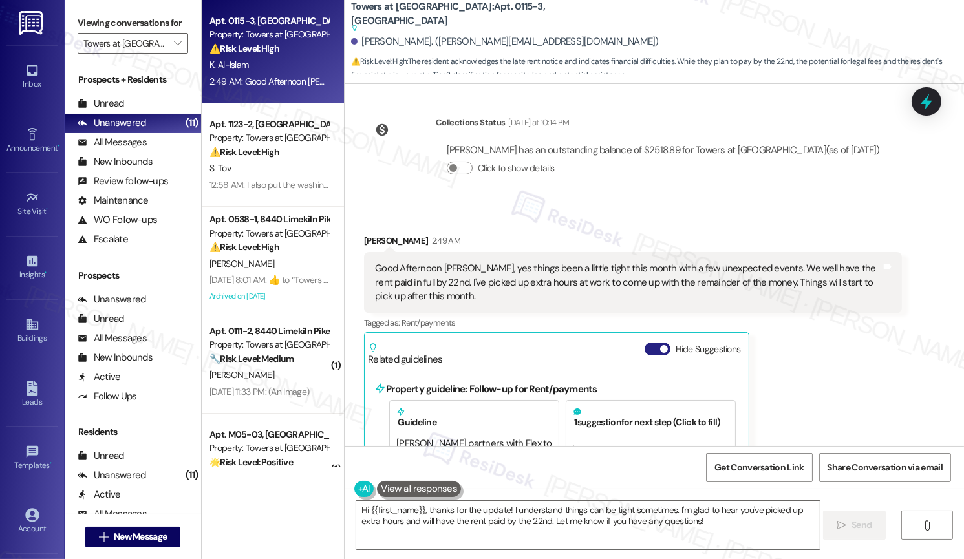
click at [648, 343] on button "Hide Suggestions" at bounding box center [658, 349] width 26 height 13
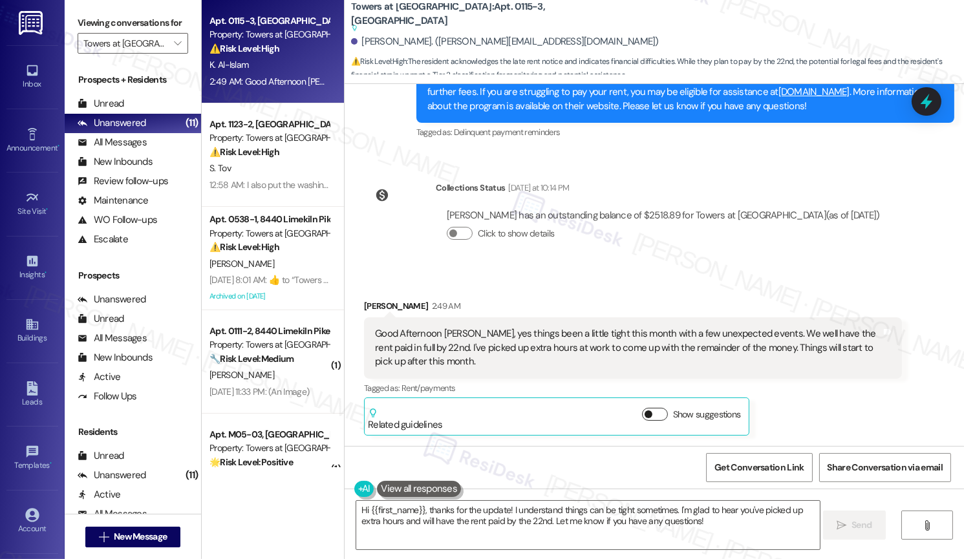
scroll to position [1823, 0]
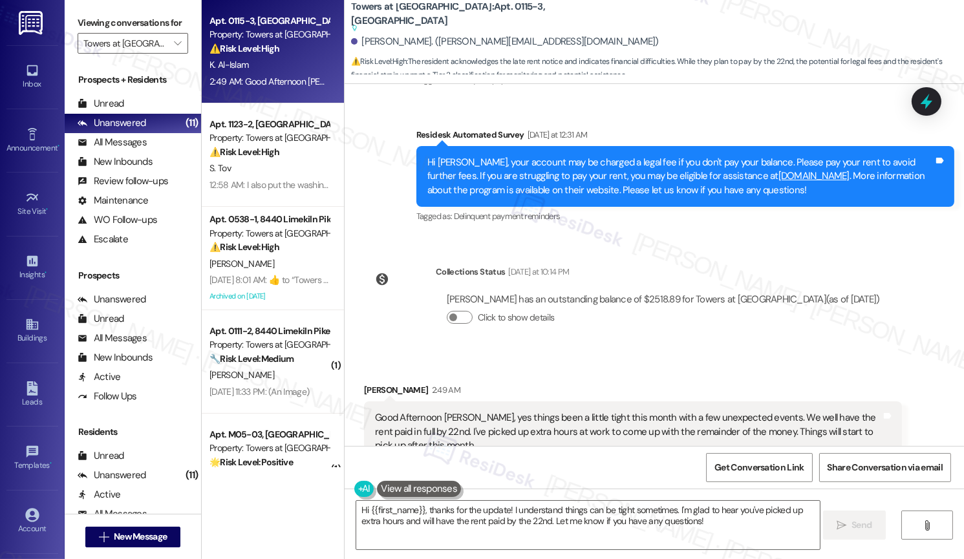
click at [538, 411] on div "Good Afternoon [PERSON_NAME], yes things been a little tight this month with a …" at bounding box center [628, 431] width 506 height 41
click at [539, 411] on div "Good Afternoon [PERSON_NAME], yes things been a little tight this month with a …" at bounding box center [628, 431] width 506 height 41
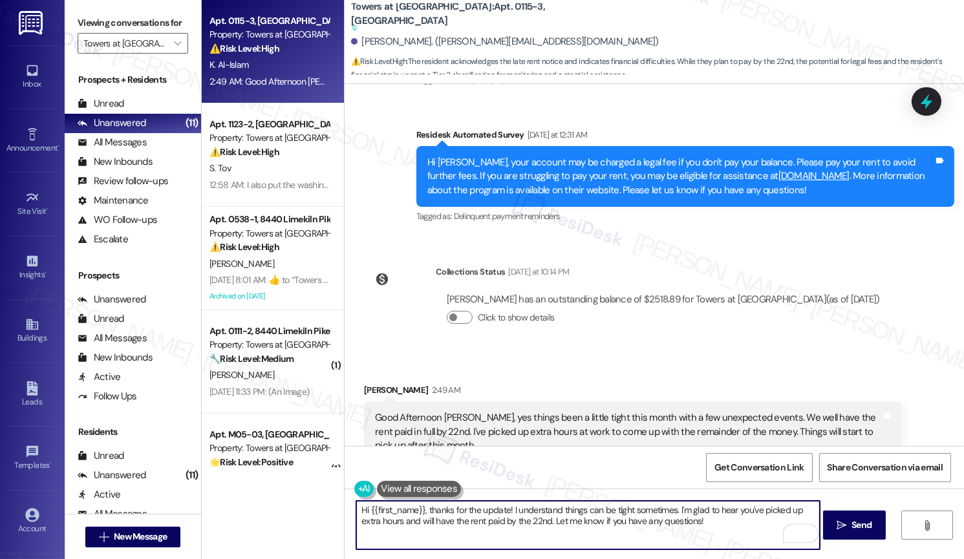
drag, startPoint x: 721, startPoint y: 526, endPoint x: 546, endPoint y: 523, distance: 175.2
click at [546, 523] on textarea "Hi {{first_name}}, thanks for the update! I understand things can be tight some…" at bounding box center [587, 525] width 463 height 48
type textarea "Hi {{first_name}}, thanks for the update! I understand things can be tight some…"
click at [842, 532] on button " Send" at bounding box center [854, 525] width 63 height 29
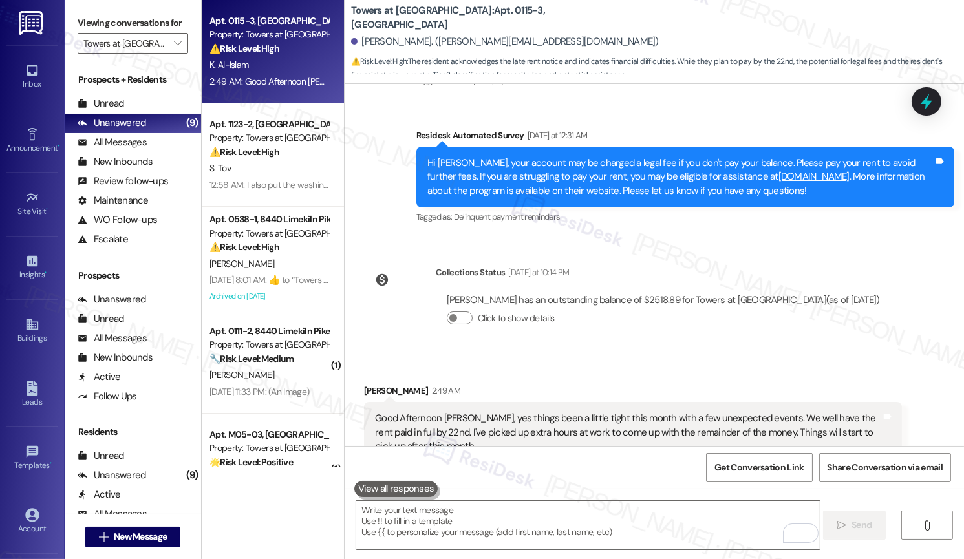
scroll to position [1927, 0]
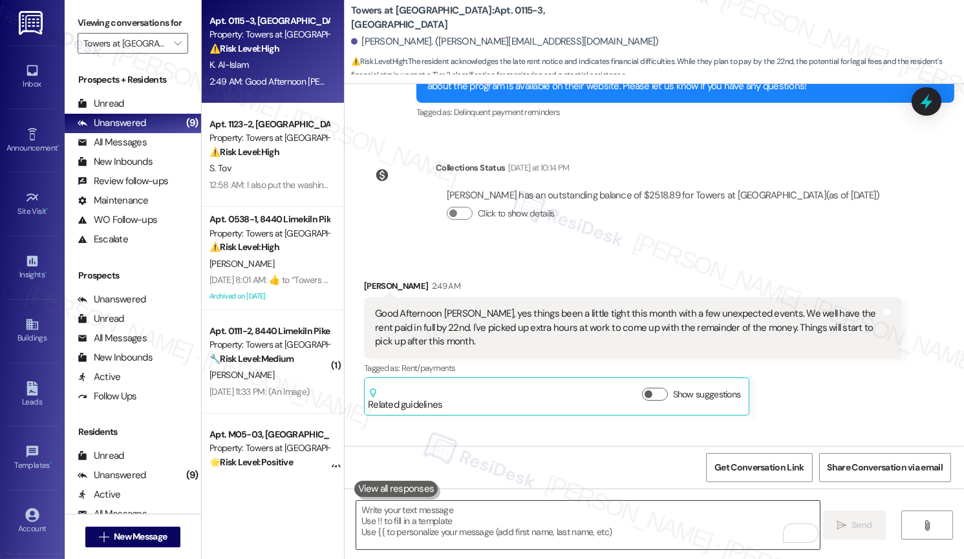
click at [501, 519] on textarea "To enrich screen reader interactions, please activate Accessibility in Grammarl…" at bounding box center [587, 525] width 463 height 48
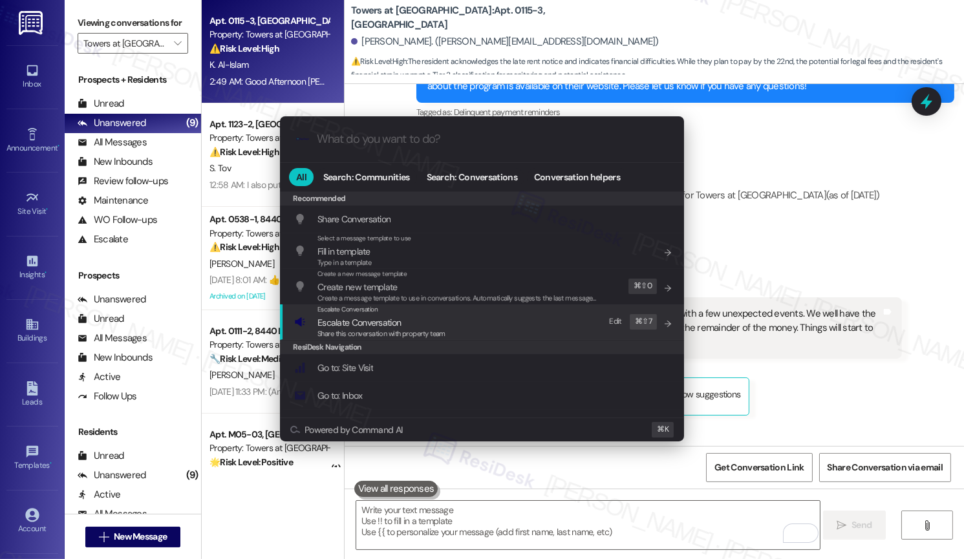
click at [451, 325] on div "Escalate Conversation Escalate Conversation Share this conversation with proper…" at bounding box center [483, 322] width 378 height 35
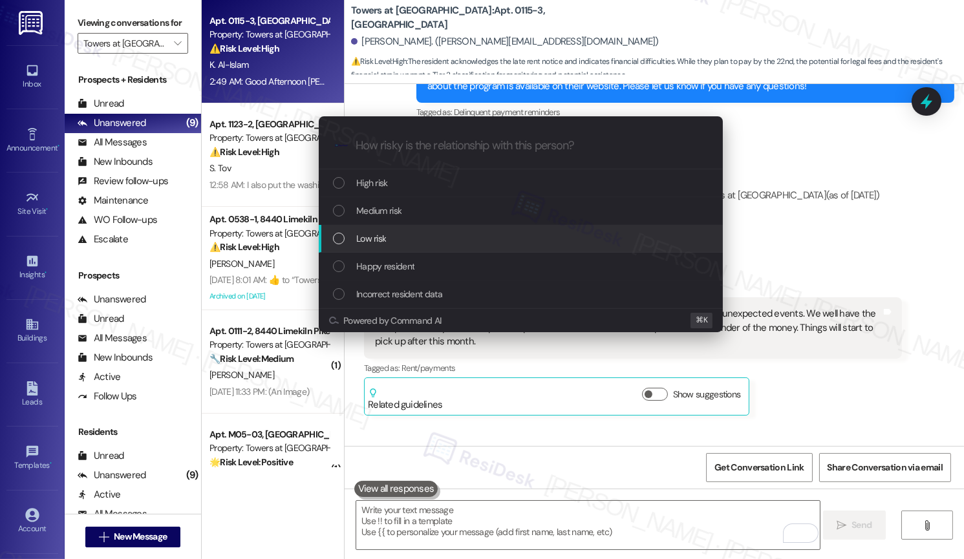
click at [411, 240] on div "Low risk" at bounding box center [522, 238] width 378 height 14
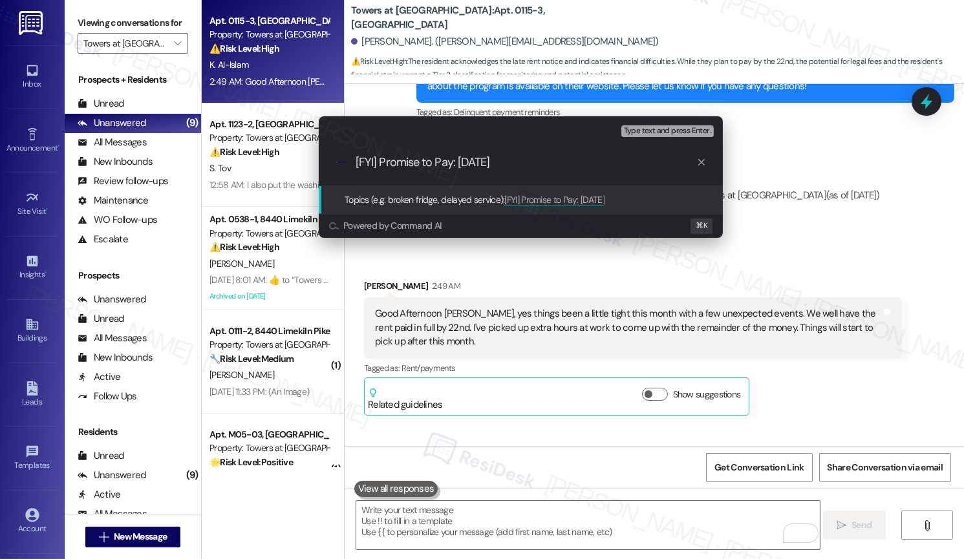
type input "[FYI] Promise to Pay: Aug 22"
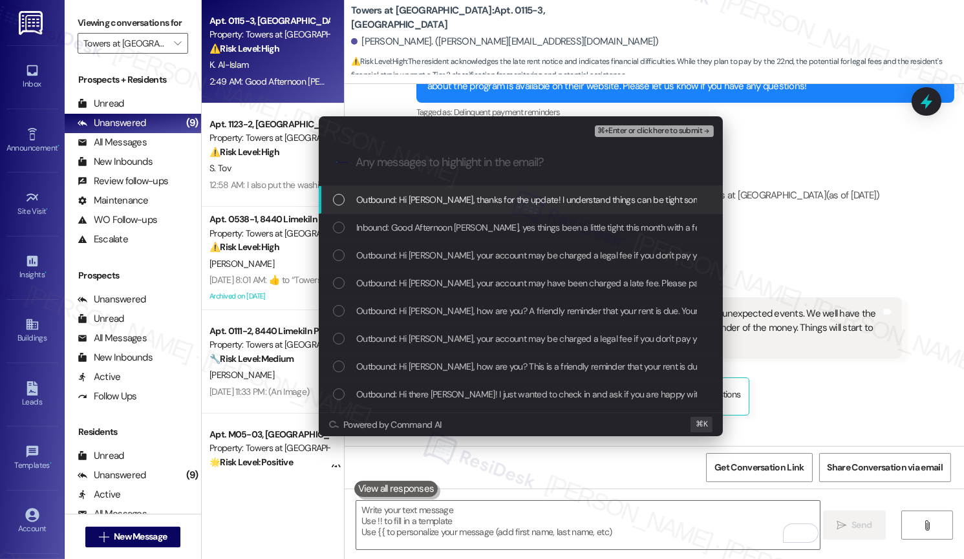
click at [422, 202] on span "Outbound: Hi Kionna, thanks for the update! I understand things can be tight so…" at bounding box center [822, 200] width 932 height 14
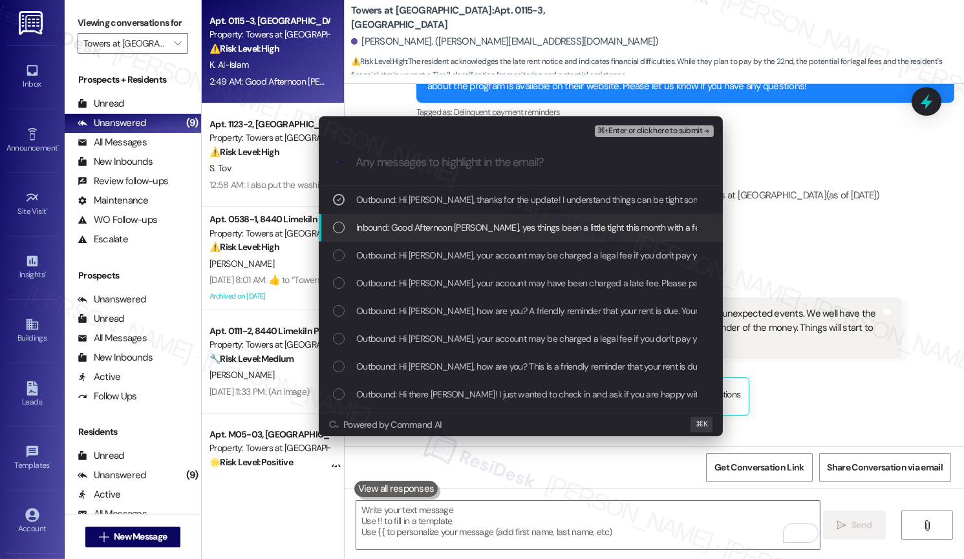
click at [423, 227] on span "Inbound: Good Afternoon Emily, yes things been a little tight this month with a…" at bounding box center [878, 227] width 1045 height 14
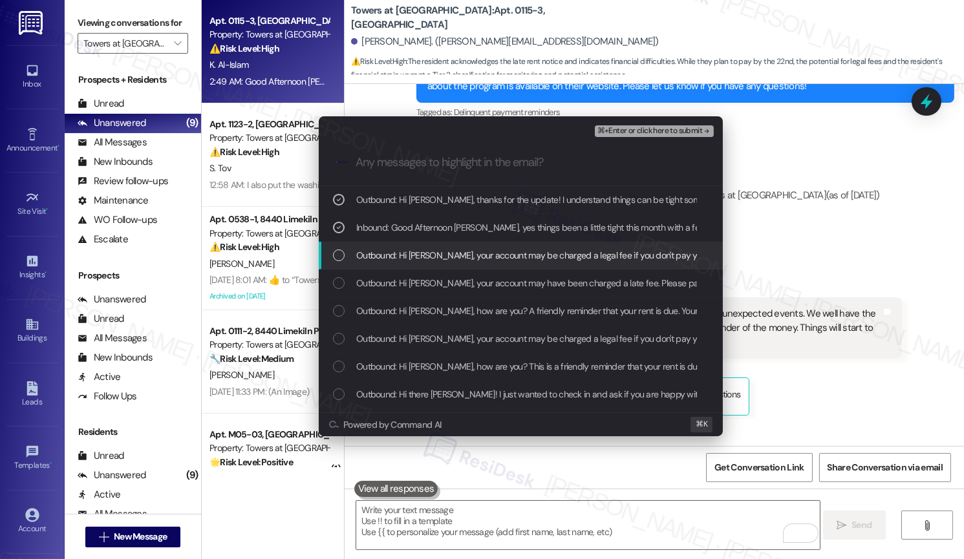
click at [441, 263] on div "Outbound: Hi Kionna, your account may be charged a legal fee if you don't pay y…" at bounding box center [521, 256] width 404 height 28
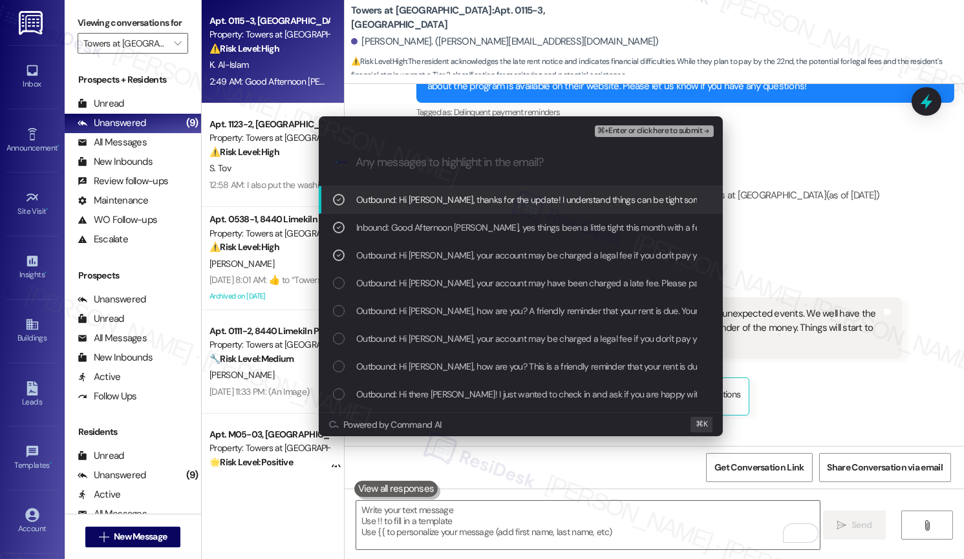
click at [652, 133] on span "⌘+Enter or click here to submit" at bounding box center [649, 131] width 105 height 9
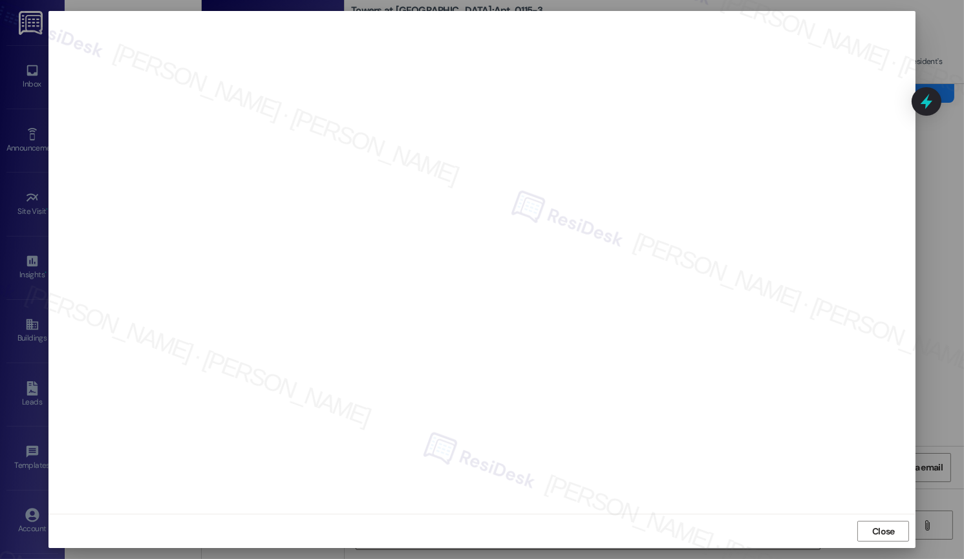
click at [898, 528] on button "Close" at bounding box center [883, 531] width 52 height 21
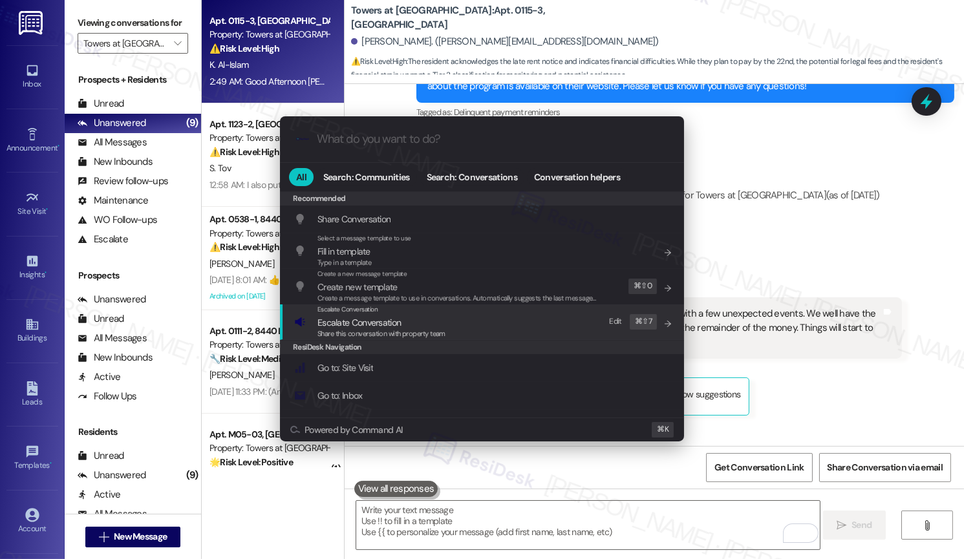
click at [502, 317] on div "Escalate Conversation Escalate Conversation Share this conversation with proper…" at bounding box center [483, 322] width 378 height 35
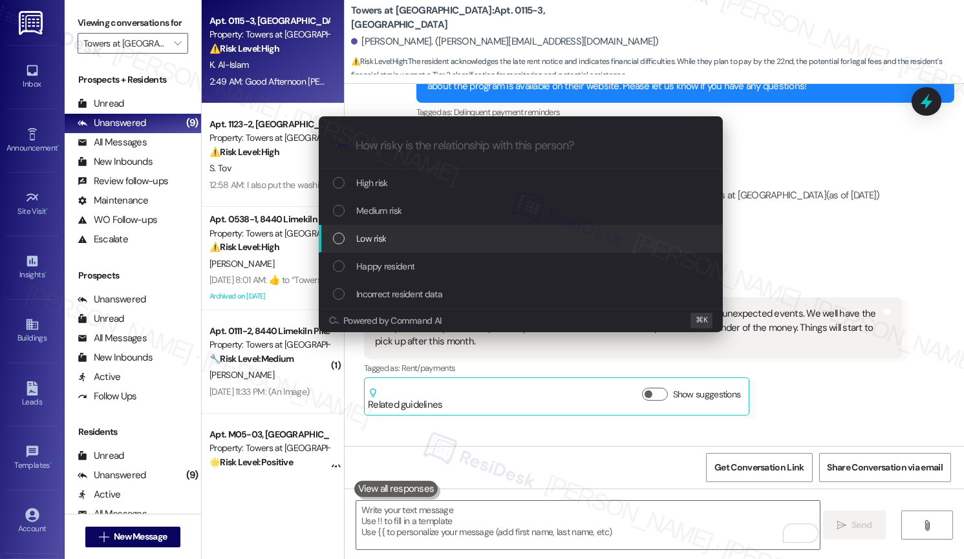
click at [462, 250] on div "Low risk" at bounding box center [521, 239] width 404 height 28
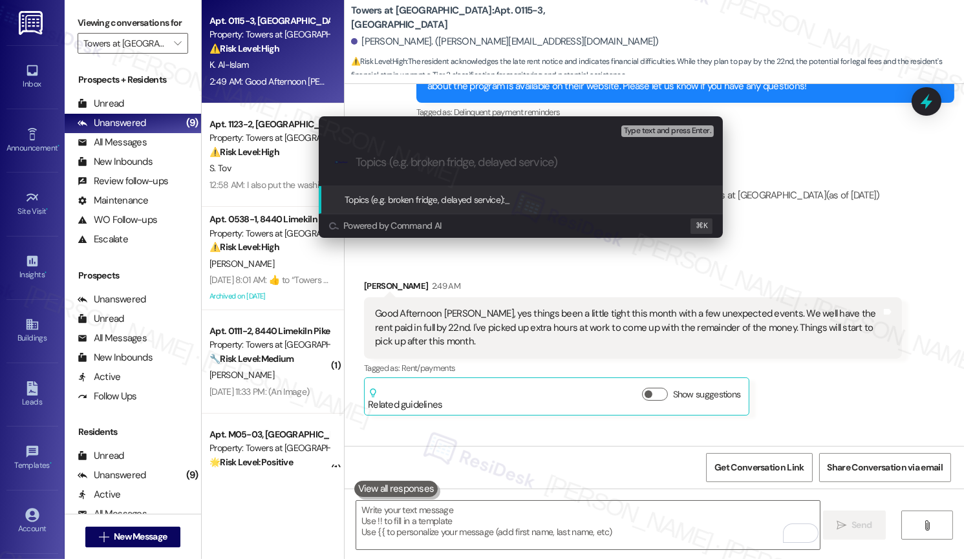
paste input "[FYI] Promise to Pay: Aug 22"
type input "[FYI] Promise to Pay: Aug 22"
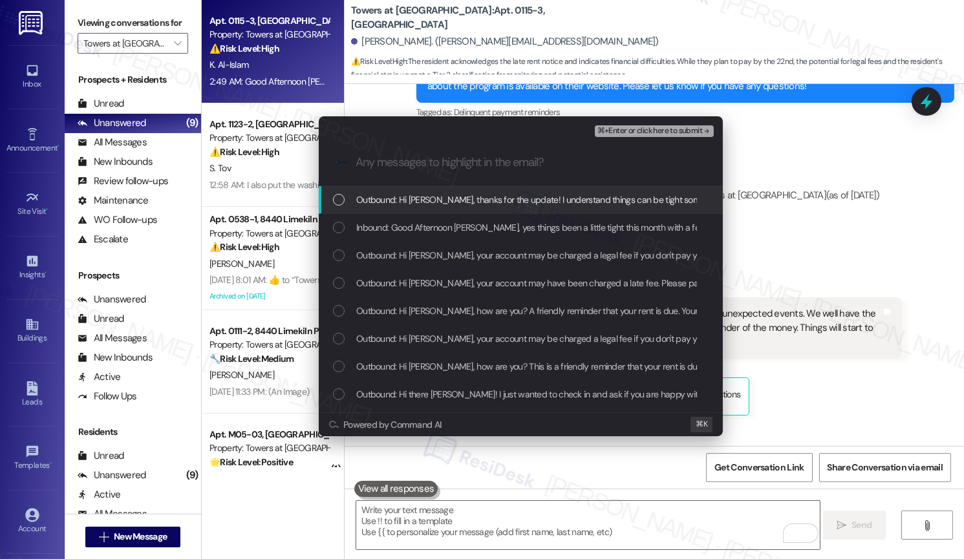
click at [406, 199] on span "Outbound: Hi Kionna, thanks for the update! I understand things can be tight so…" at bounding box center [822, 200] width 932 height 14
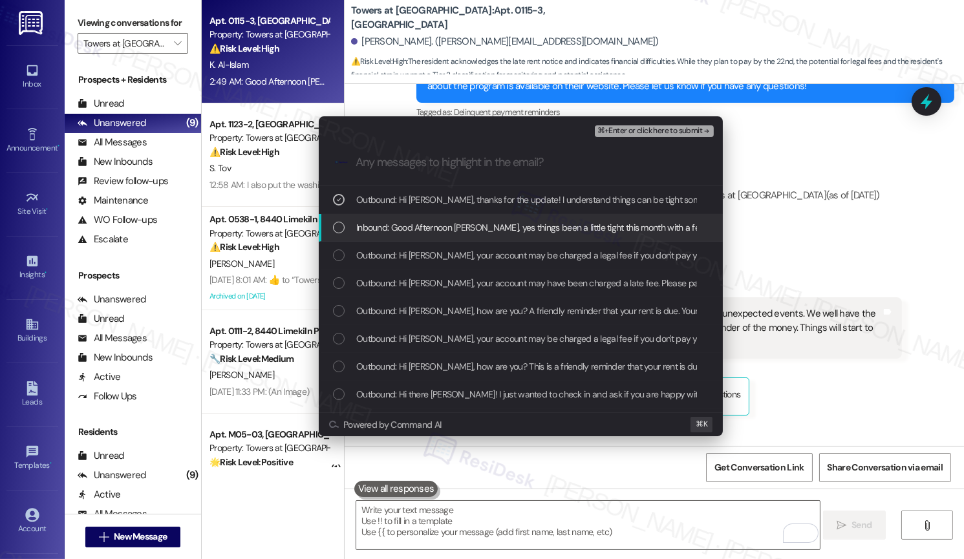
click at [400, 230] on span "Inbound: Good Afternoon Emily, yes things been a little tight this month with a…" at bounding box center [878, 227] width 1045 height 14
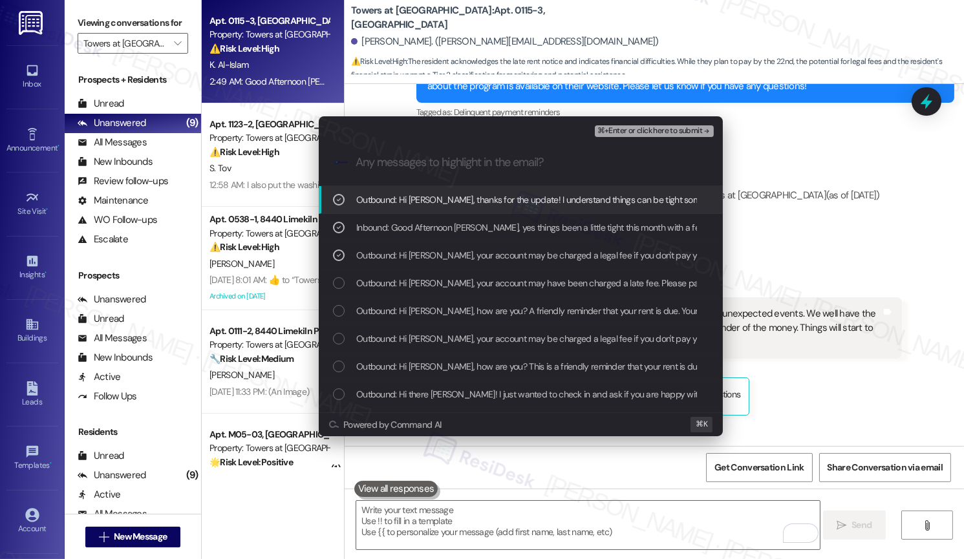
click at [638, 130] on span "⌘+Enter or click here to submit" at bounding box center [649, 131] width 105 height 9
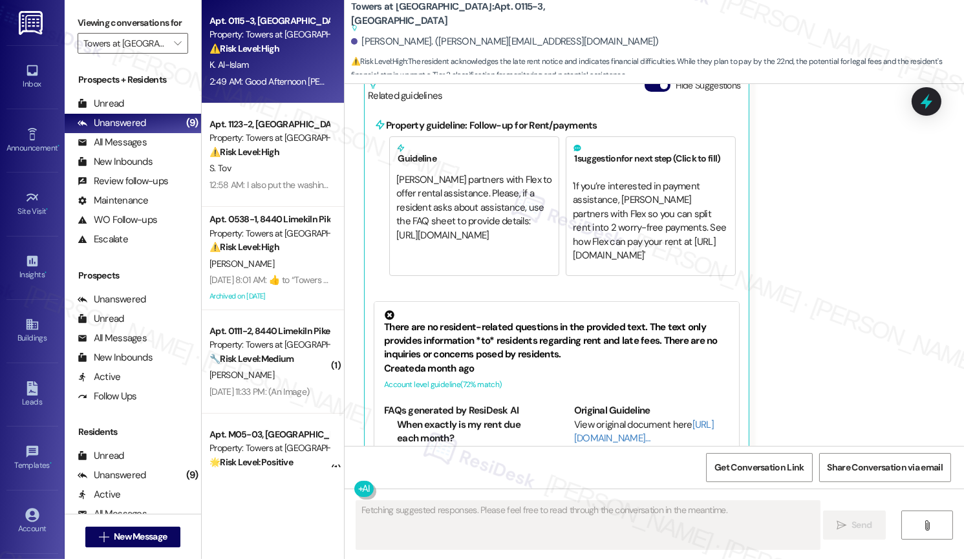
scroll to position [2238, 0]
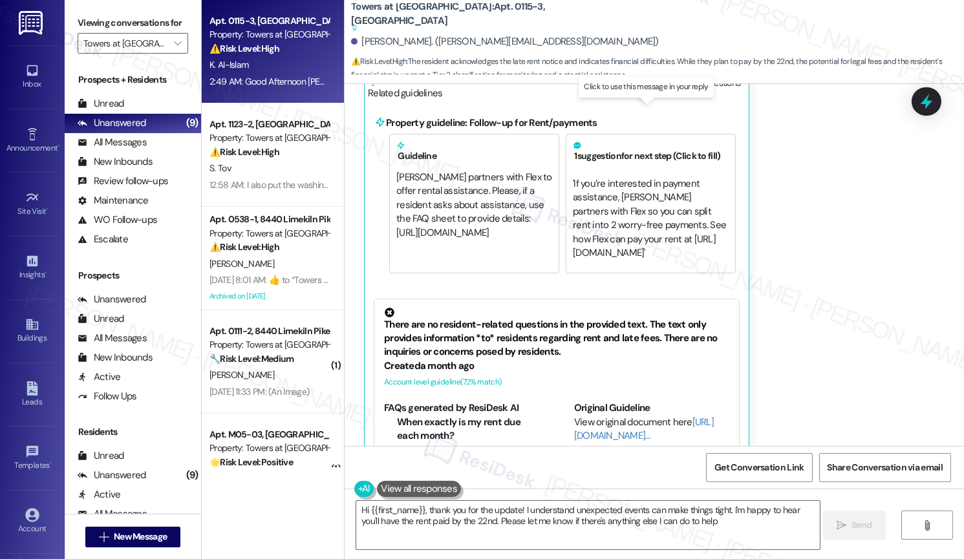
type textarea "Hi {{first_name}}, thank you for the update! I understand unexpected events can…"
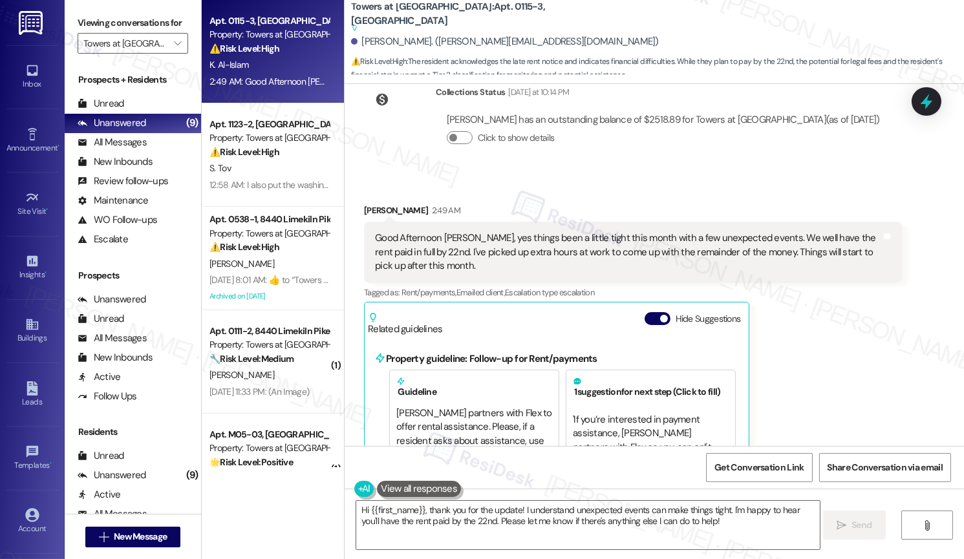
scroll to position [1984, 0]
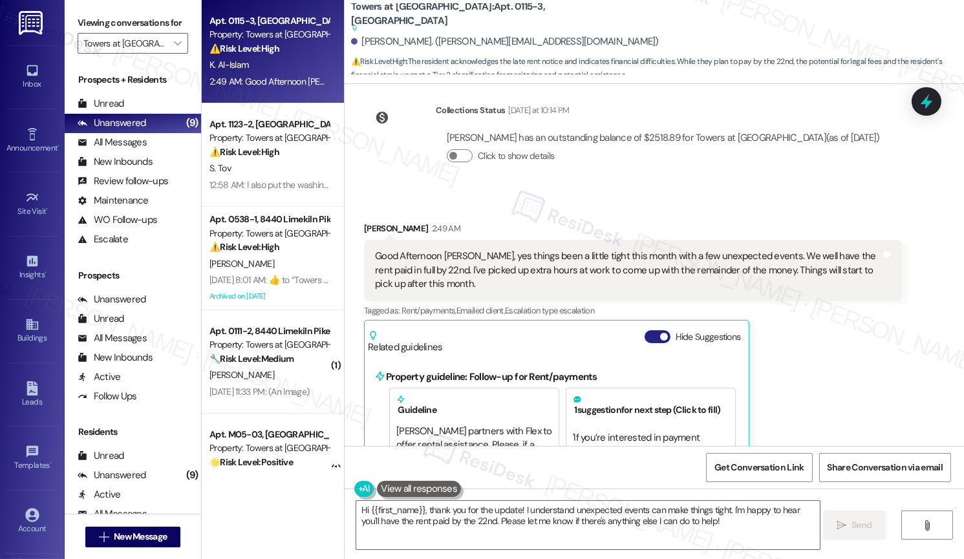
click at [647, 330] on button "Hide Suggestions" at bounding box center [658, 336] width 26 height 13
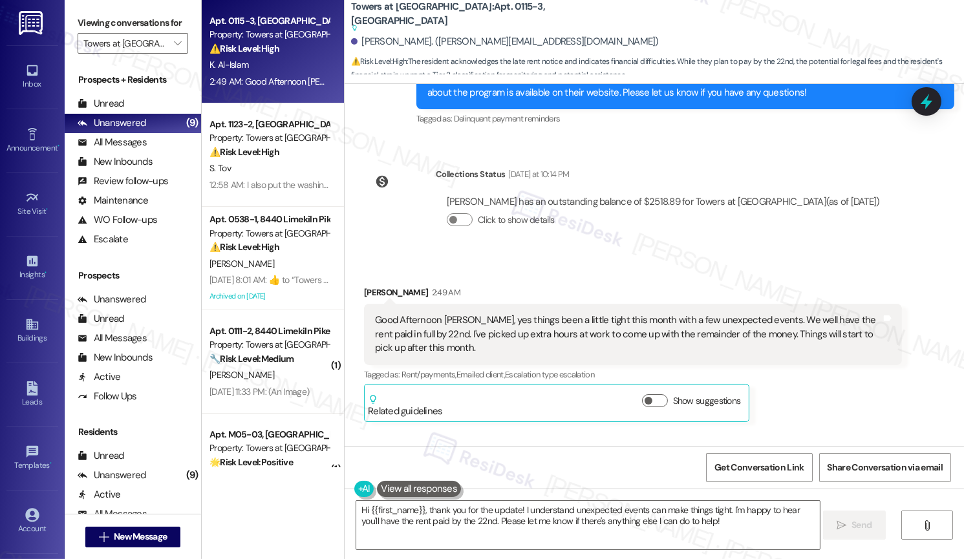
scroll to position [1945, 0]
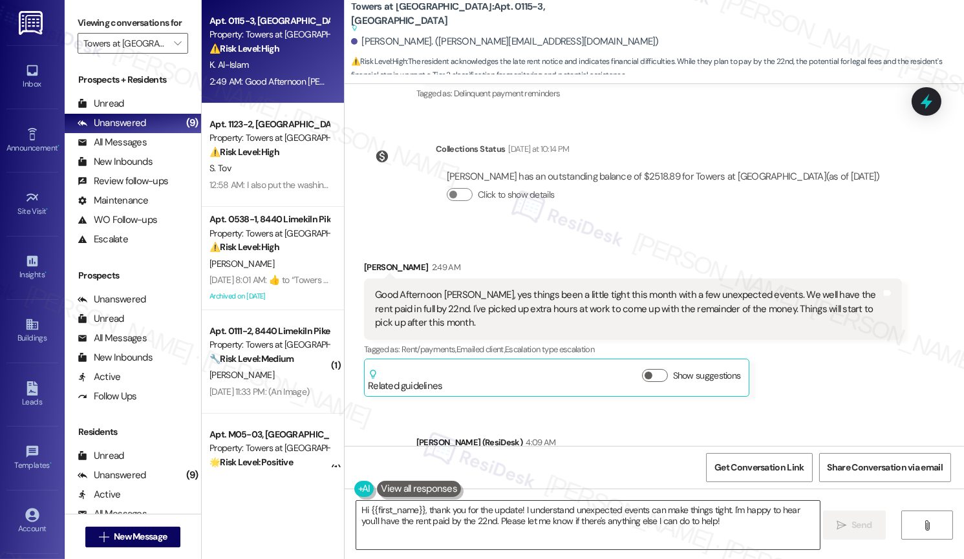
click at [574, 523] on textarea "Hi {{first_name}}, thank you for the update! I understand unexpected events can…" at bounding box center [587, 525] width 463 height 48
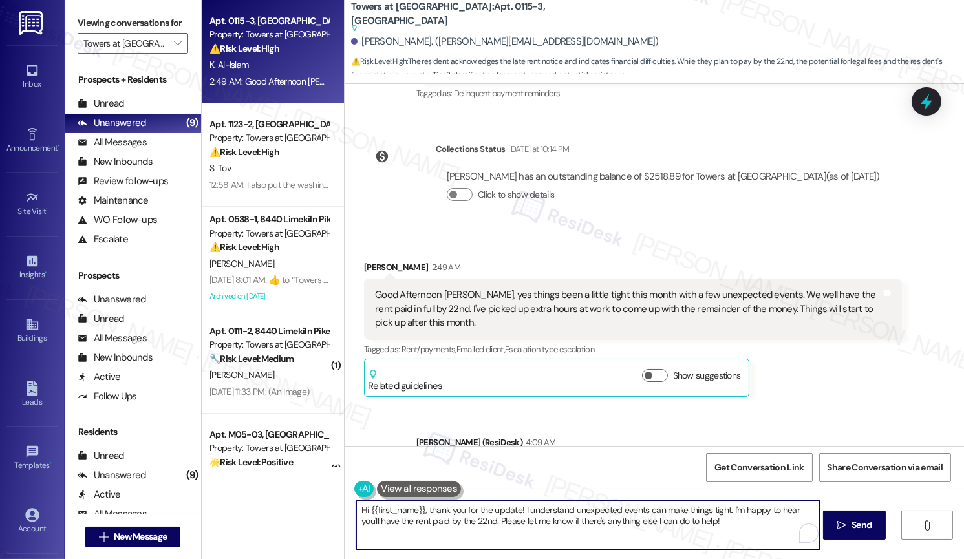
click at [574, 523] on textarea "Hi {{first_name}}, thank you for the update! I understand unexpected events can…" at bounding box center [587, 525] width 463 height 48
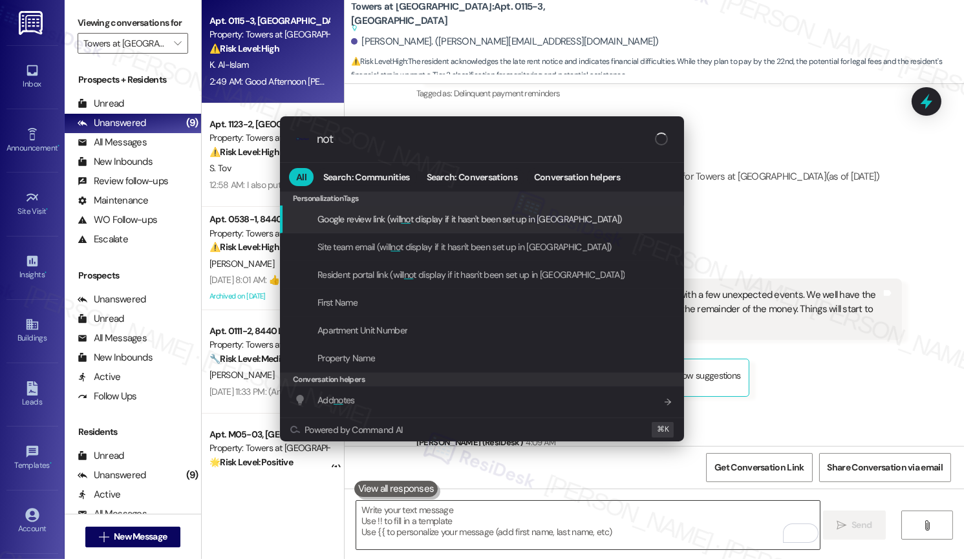
type input "note"
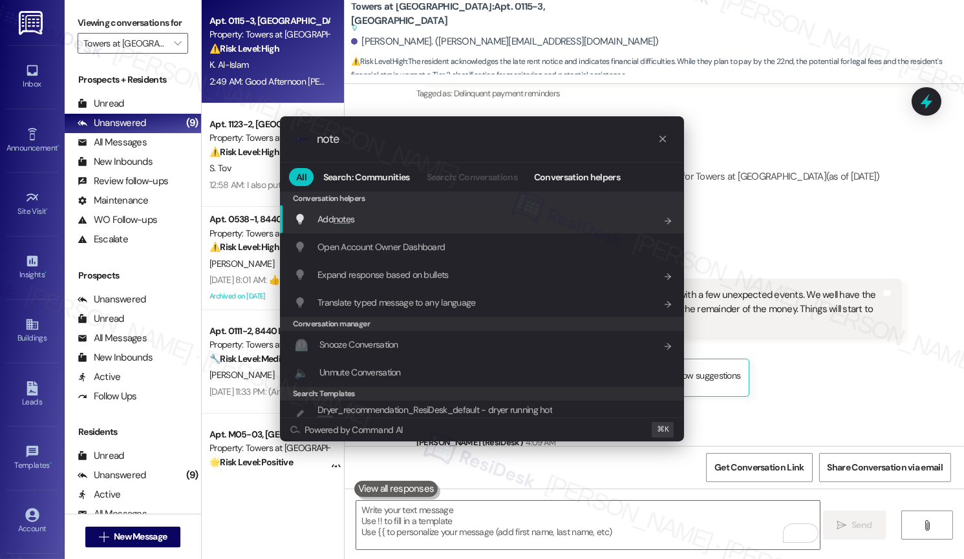
click at [524, 217] on div "Add note s Add shortcut" at bounding box center [483, 219] width 378 height 14
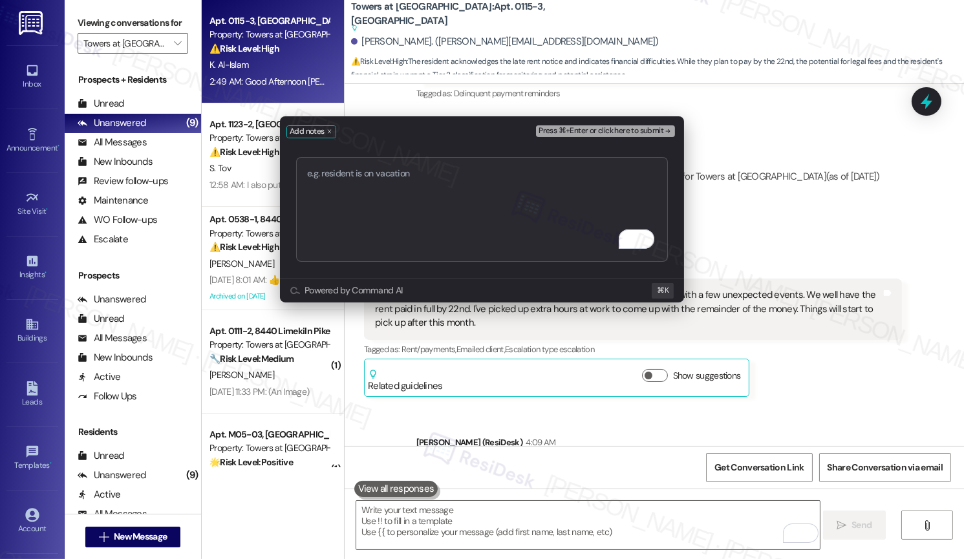
type textarea "[FYI] Promise to Pay: Aug 22"
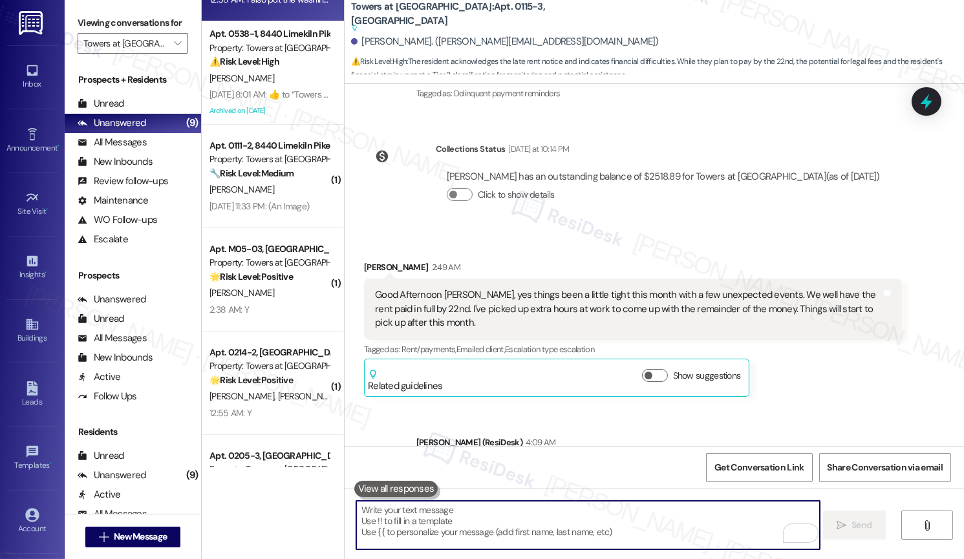
scroll to position [228, 0]
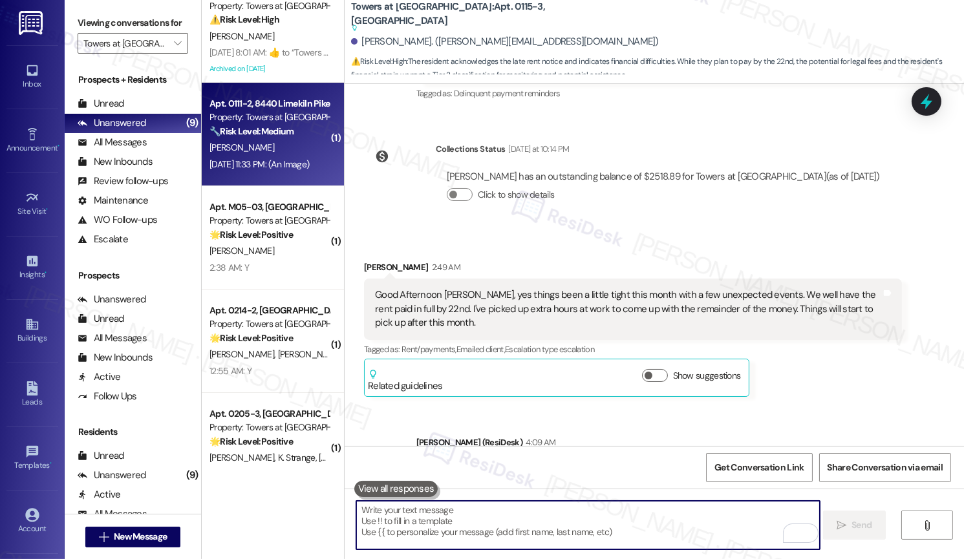
click at [296, 156] on div "Aug 08, 2025 at 11:33 PM: (An Image) Aug 08, 2025 at 11:33 PM: (An Image)" at bounding box center [269, 164] width 122 height 16
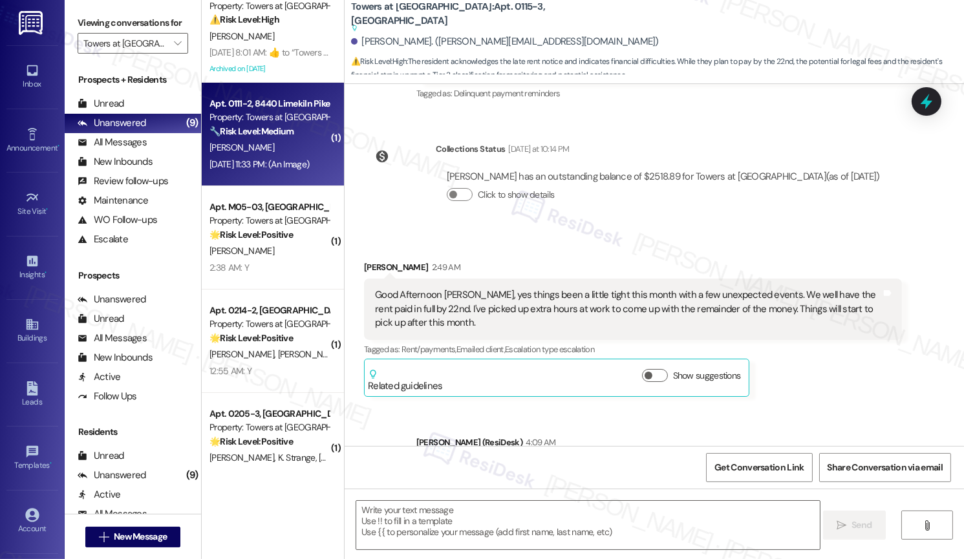
click at [296, 156] on div "Aug 08, 2025 at 11:33 PM: (An Image) Aug 08, 2025 at 11:33 PM: (An Image)" at bounding box center [269, 164] width 122 height 16
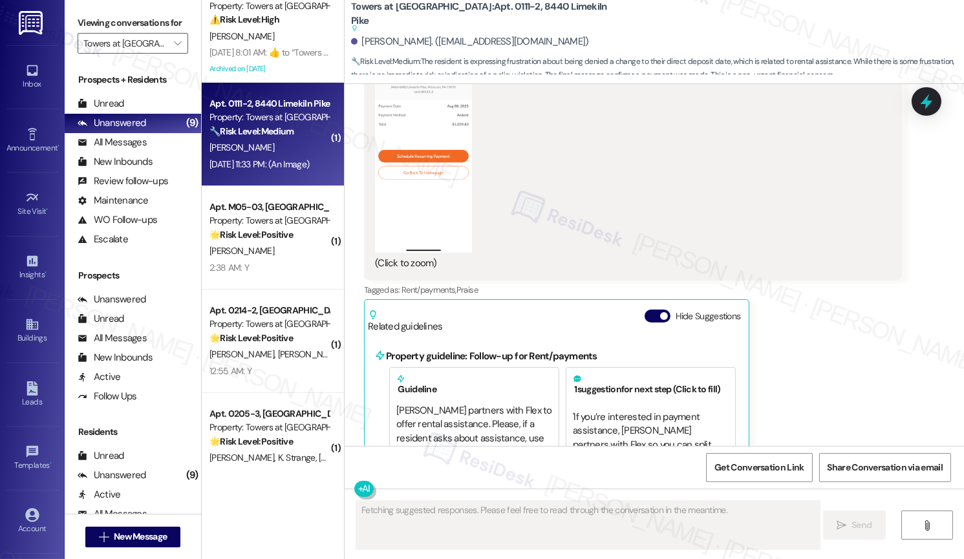
scroll to position [6764, 0]
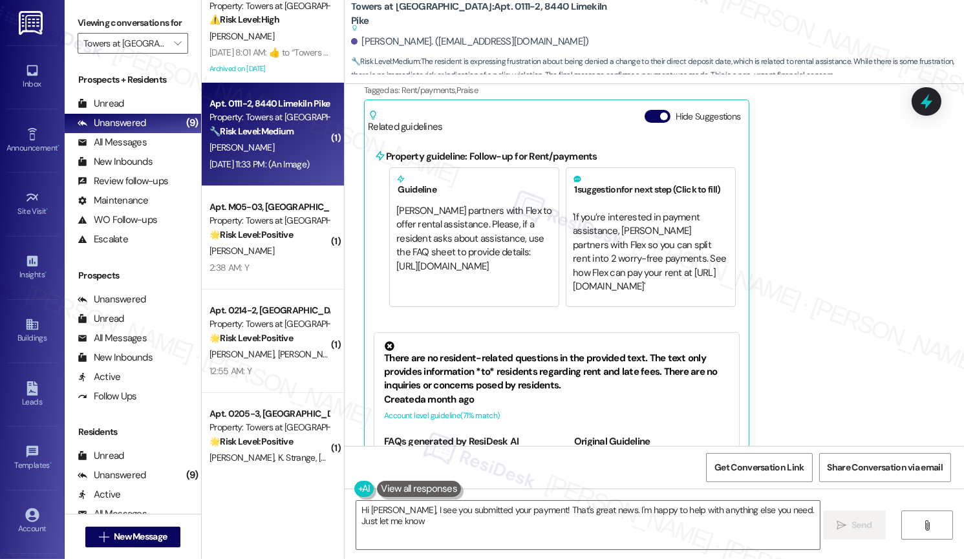
type textarea "Hi Steven, I see you submitted your payment! That's great news. I'm happy to he…"
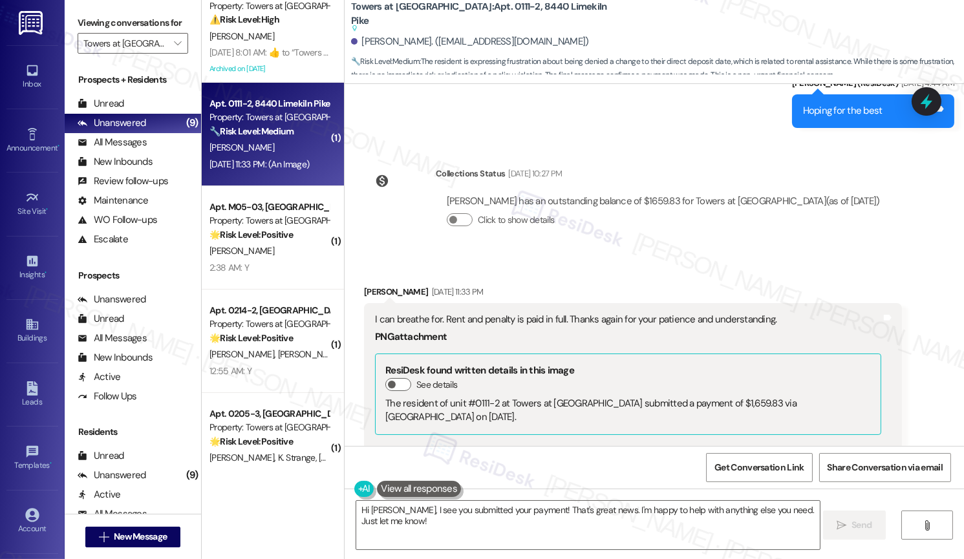
scroll to position [6163, 0]
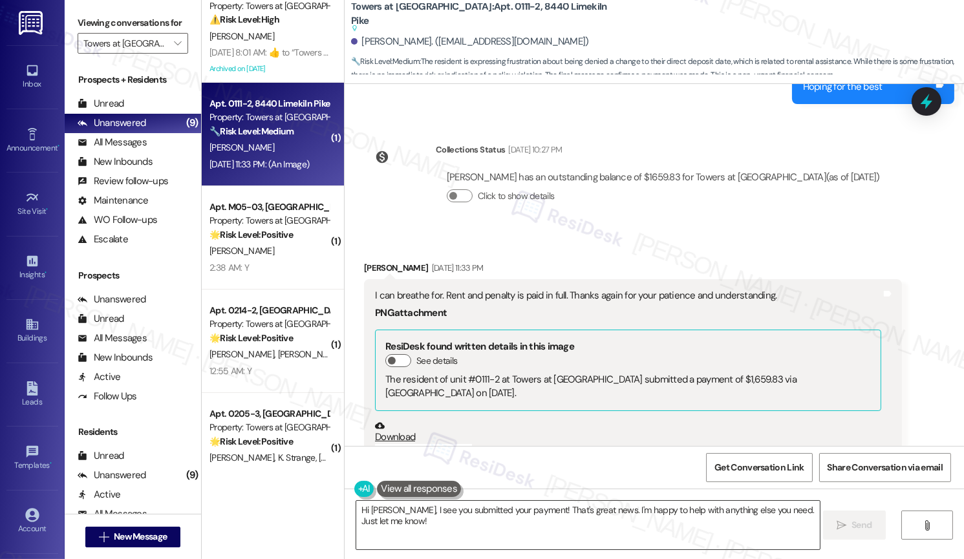
click at [670, 528] on textarea "Hi Steven, I see you submitted your payment! That's great news. I'm happy to he…" at bounding box center [587, 525] width 463 height 48
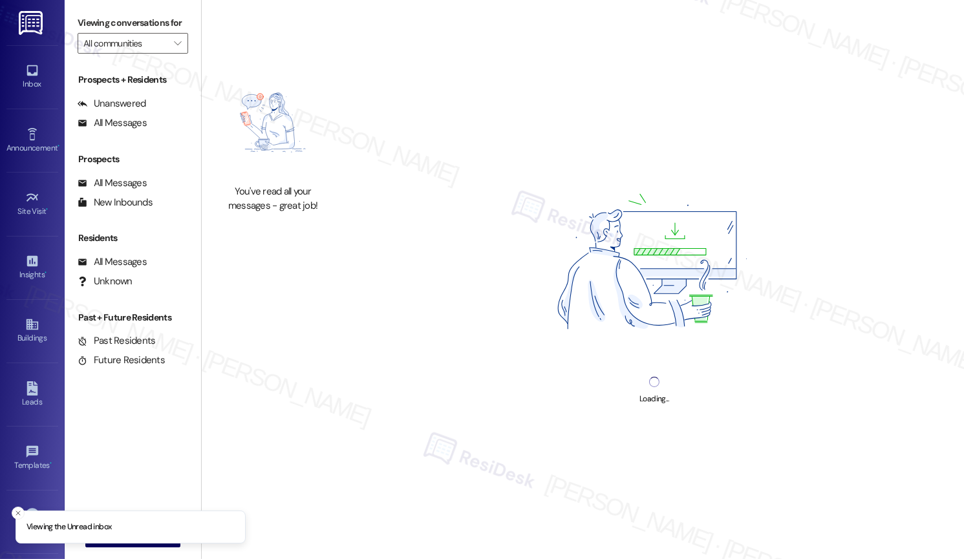
type input "Towers at [GEOGRAPHIC_DATA]"
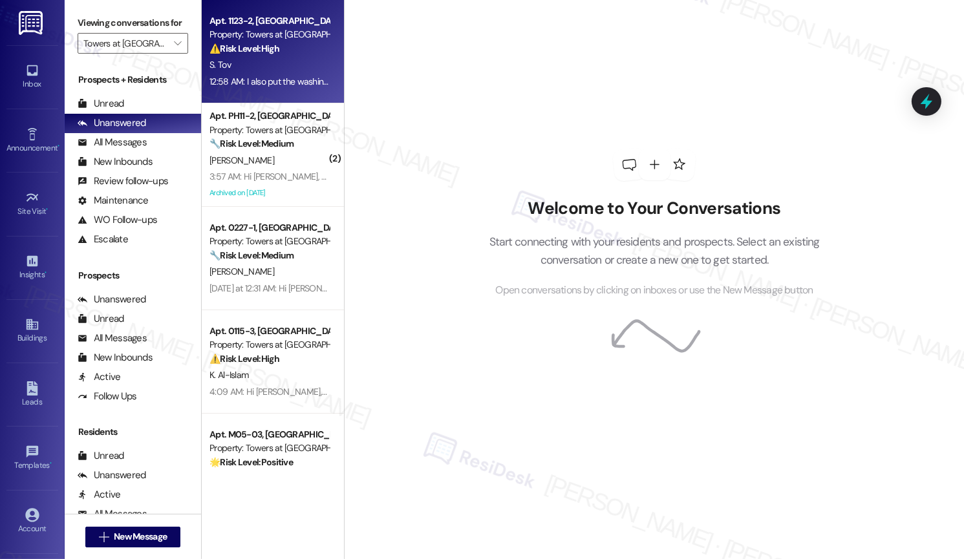
click at [280, 82] on div "12:58 AM: I also put the washing machine request through the portal because the…" at bounding box center [679, 82] width 941 height 12
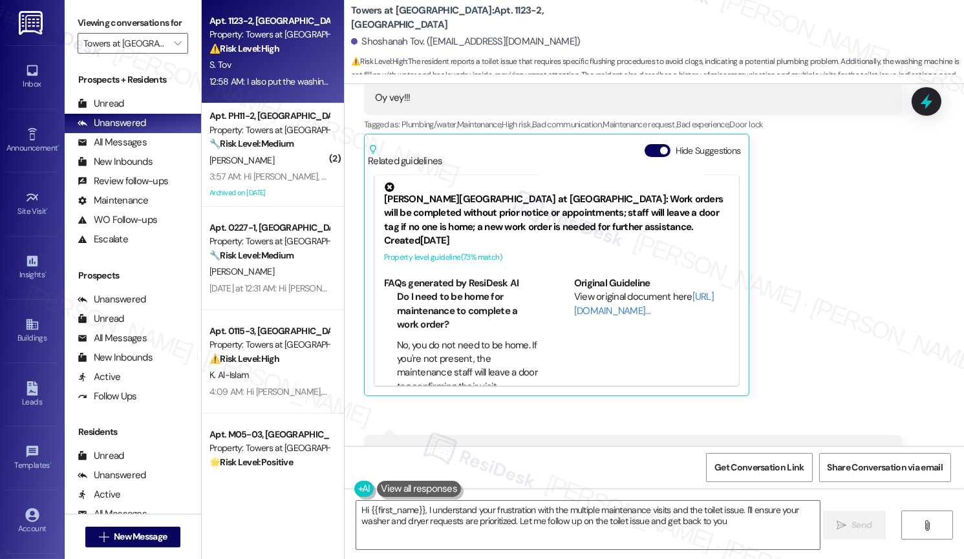
type textarea "Hi {{first_name}}, I understand your frustration with the multiple maintenance …"
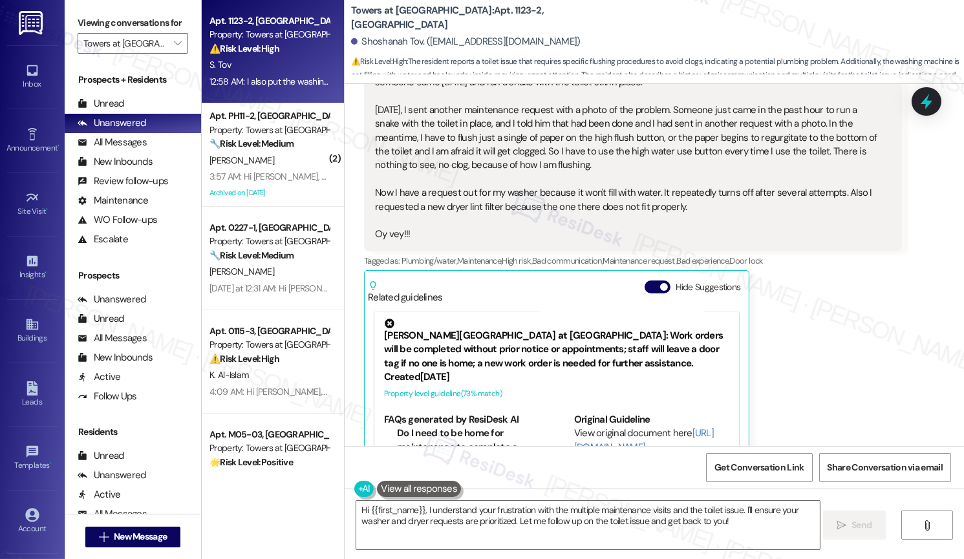
scroll to position [12821, 0]
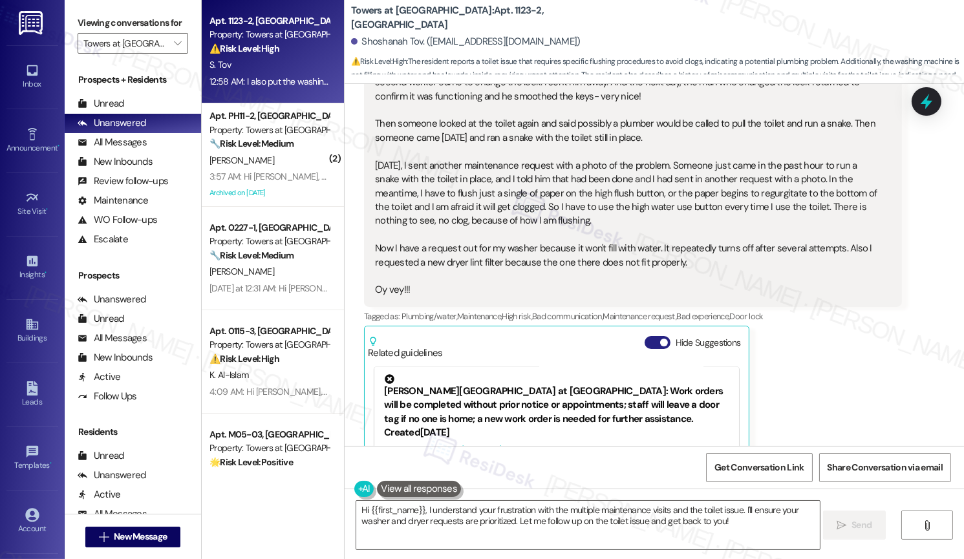
click at [660, 339] on span "button" at bounding box center [664, 343] width 8 height 8
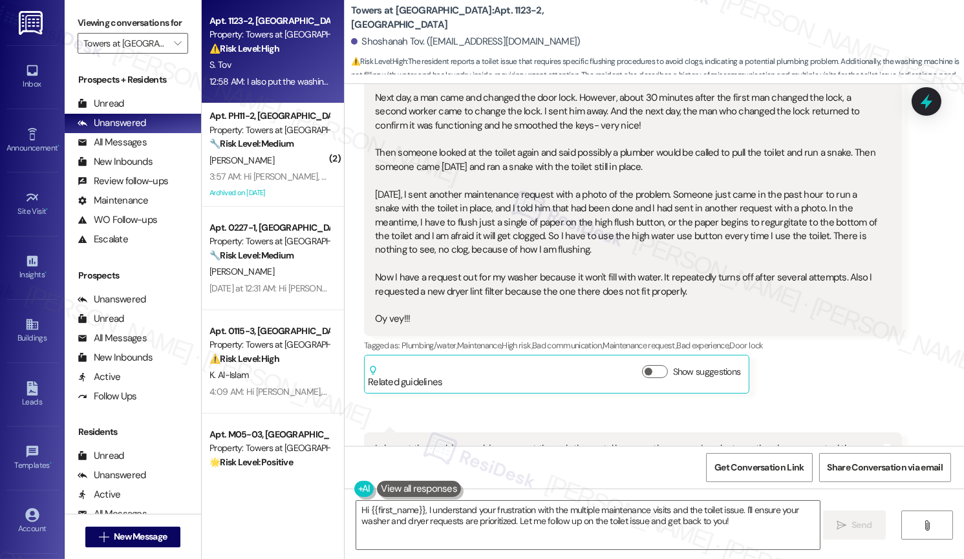
scroll to position [12786, 0]
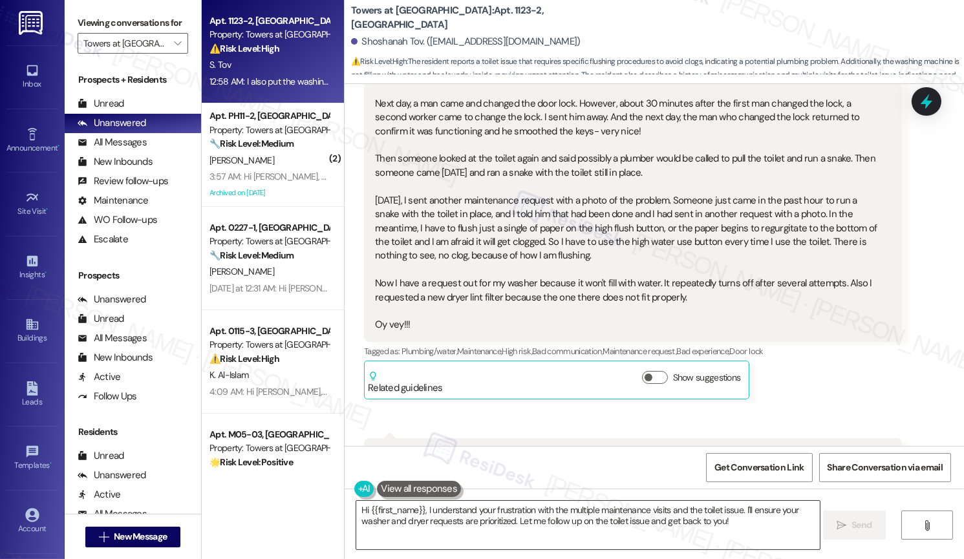
click at [605, 514] on textarea "Hi {{first_name}}, I understand your frustration with the multiple maintenance …" at bounding box center [587, 525] width 463 height 48
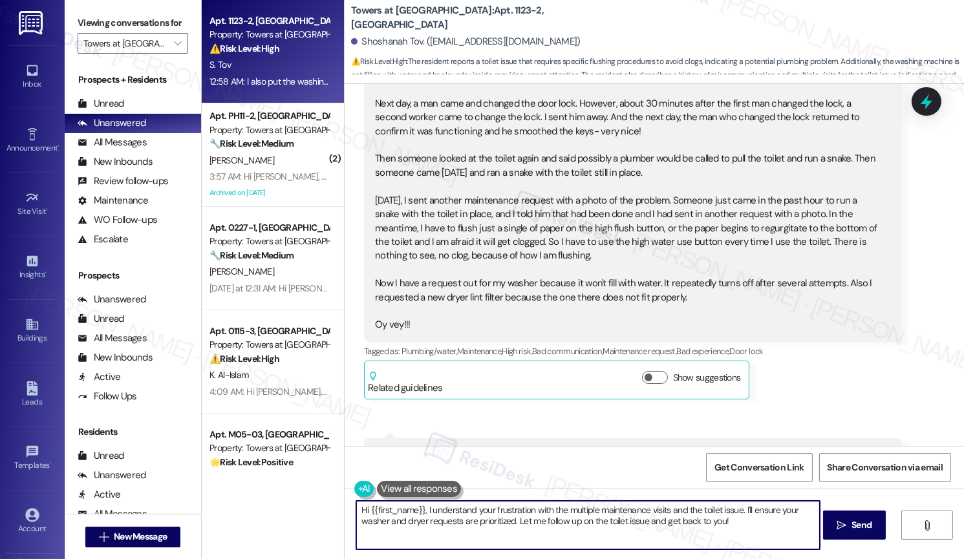
click at [605, 514] on textarea "Hi {{first_name}}, I understand your frustration with the multiple maintenance …" at bounding box center [587, 525] width 463 height 48
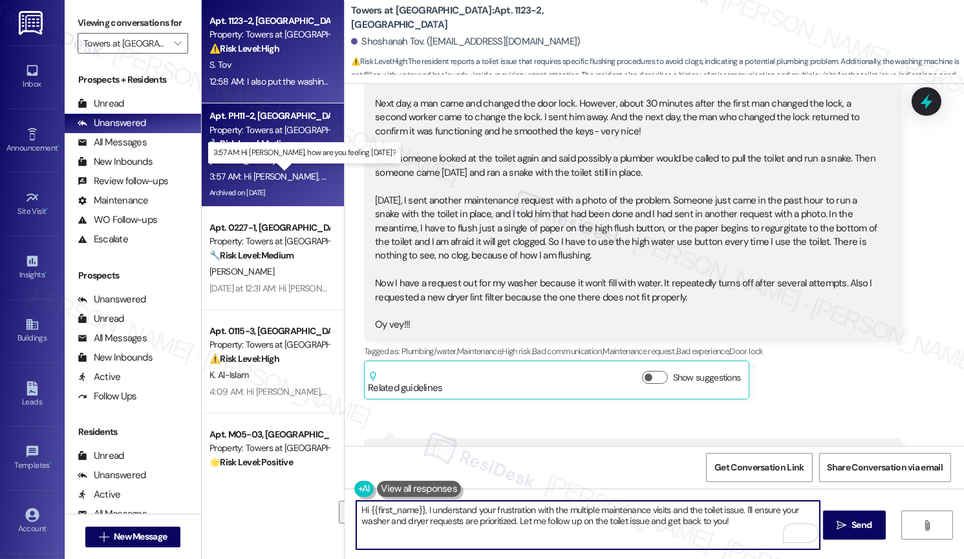
click at [268, 177] on div "3:57 AM: Hi Emily, how are you feeling today? 3:57 AM: Hi Emily, how are you fe…" at bounding box center [316, 177] width 215 height 12
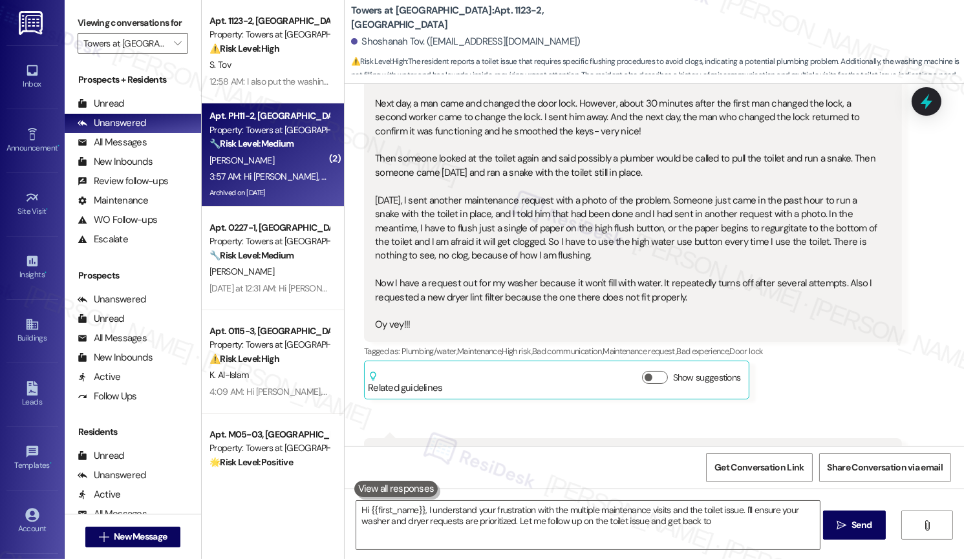
type textarea "Hi {{first_name}}, I understand your frustration with the multiple maintenance …"
click at [268, 177] on div "3:57 AM: Hi Emily, how are you feeling today? 3:57 AM: Hi Emily, how are you fe…" at bounding box center [316, 177] width 215 height 12
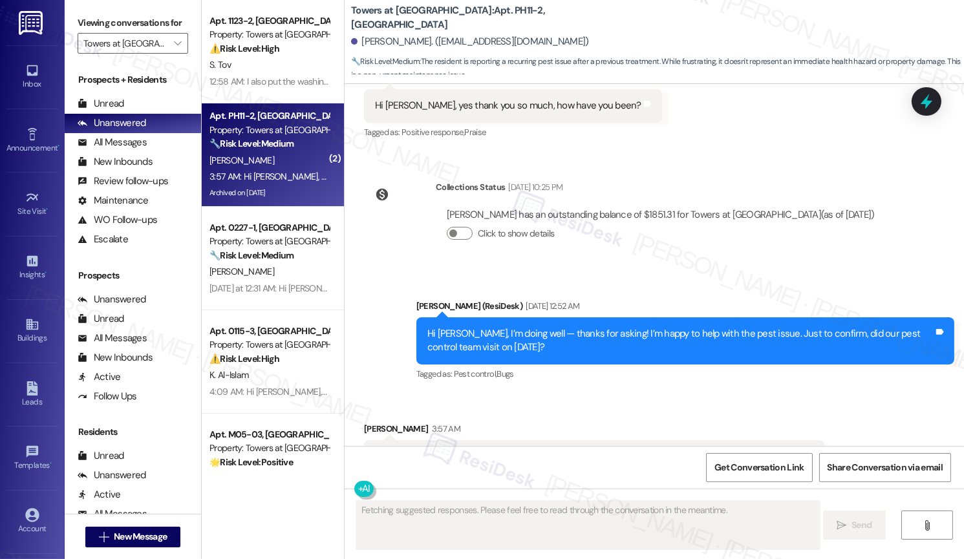
scroll to position [13626, 0]
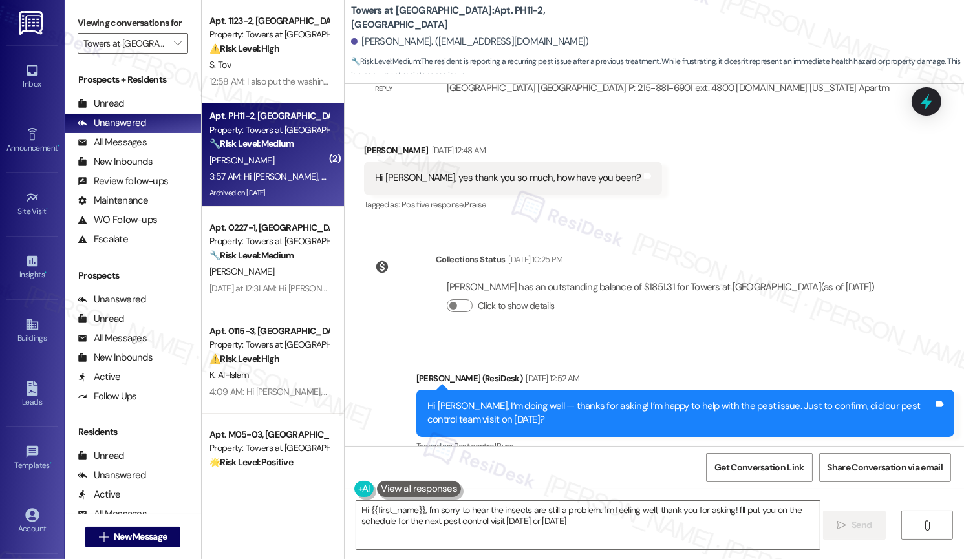
type textarea "Hi {{first_name}}, I'm sorry to hear the insects are still a problem. I'm feeli…"
click at [592, 535] on textarea "Hi {{first_name}}, I'm sorry to hear the insects are still a problem. I'm feeli…" at bounding box center [587, 525] width 463 height 48
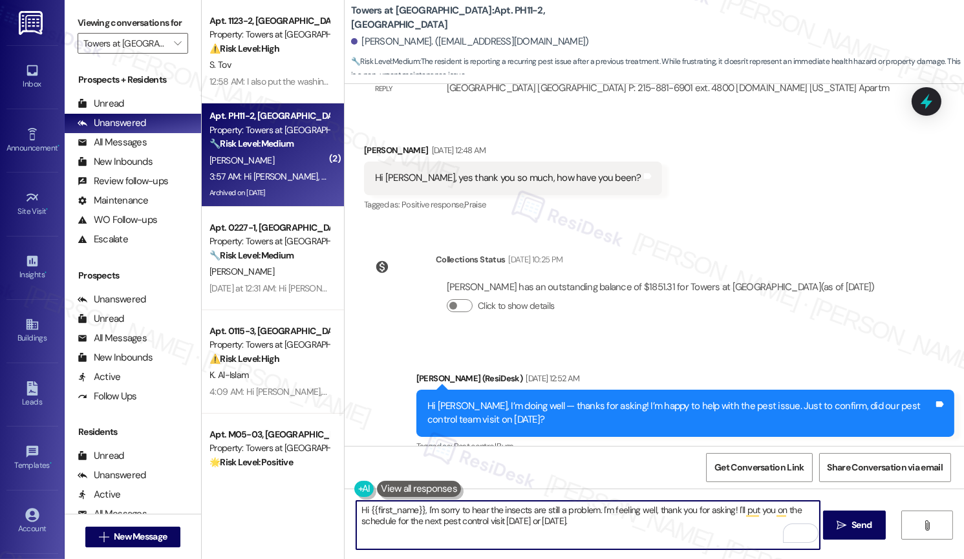
click at [597, 524] on textarea "Hi {{first_name}}, I'm sorry to hear the insects are still a problem. I'm feeli…" at bounding box center [587, 525] width 463 height 48
click at [862, 529] on span "Send" at bounding box center [861, 525] width 20 height 14
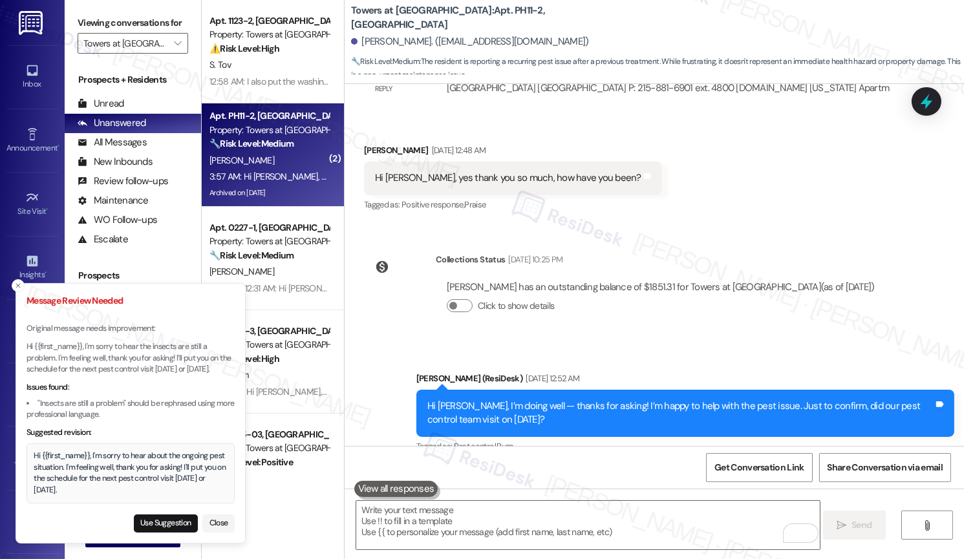
scroll to position [13806, 0]
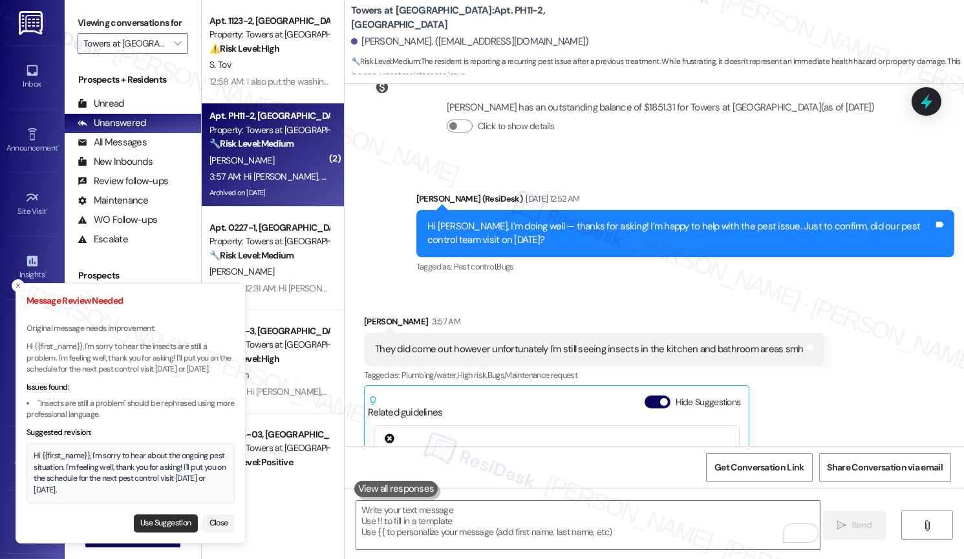
click at [164, 524] on button "Use Suggestion" at bounding box center [166, 524] width 64 height 18
type textarea "Hi {{first_name}}, I'm sorry to hear about the ongoing pest situation. I'm feel…"
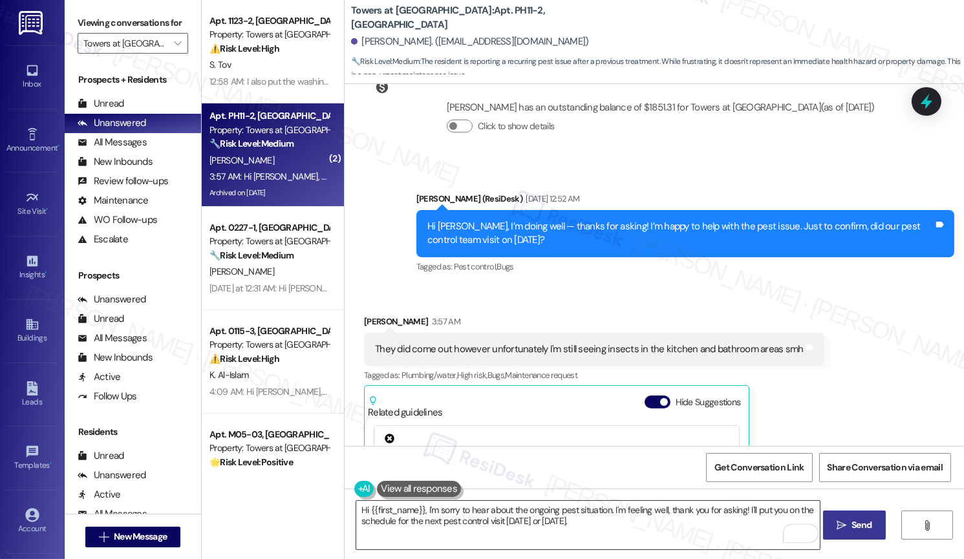
click at [648, 518] on textarea "Hi {{first_name}}, I'm sorry to hear about the ongoing pest situation. I'm feel…" at bounding box center [587, 525] width 463 height 48
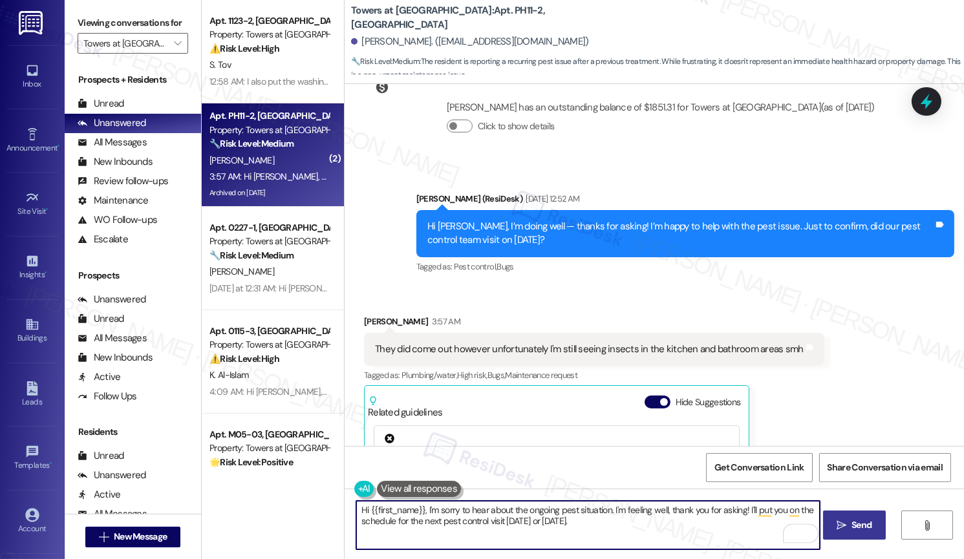
click at [851, 530] on span "Send" at bounding box center [861, 525] width 20 height 14
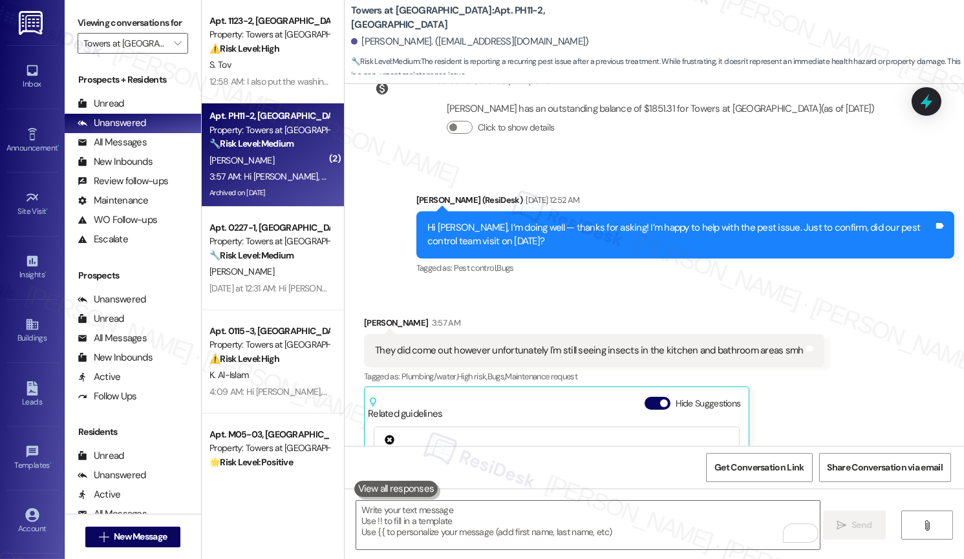
scroll to position [13910, 0]
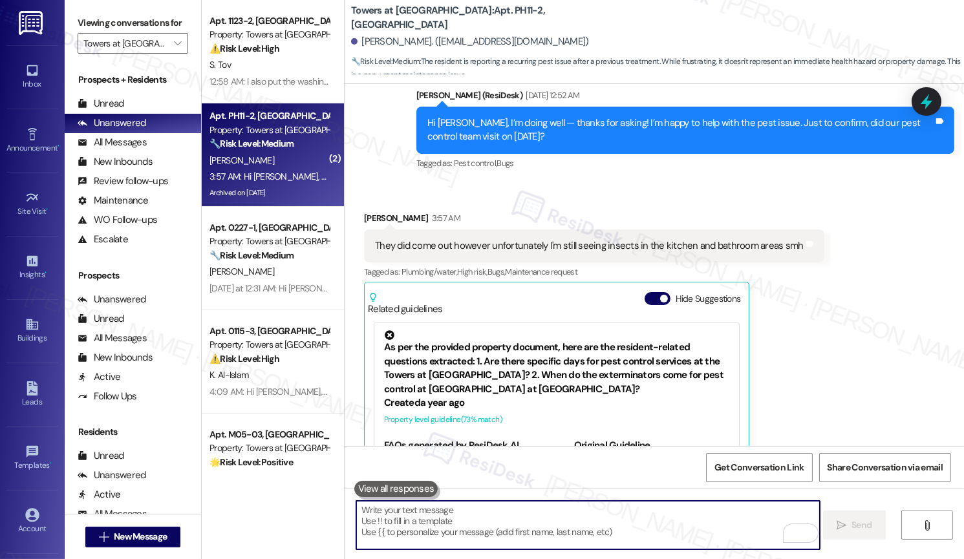
click at [614, 529] on textarea "To enrich screen reader interactions, please activate Accessibility in Grammarl…" at bounding box center [587, 525] width 463 height 48
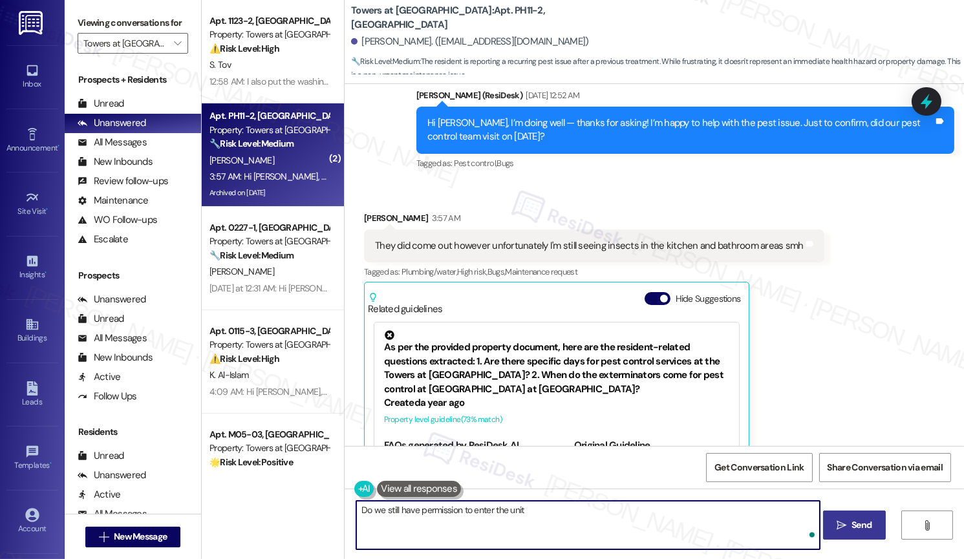
type textarea "Do we still have permission to enter the unit?"
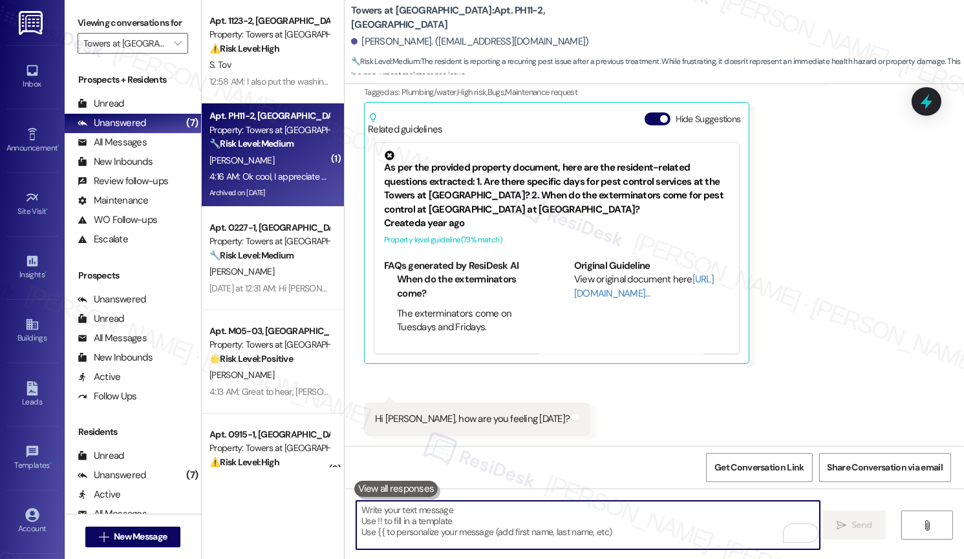
scroll to position [14090, 0]
click at [537, 533] on textarea "To enrich screen reader interactions, please activate Accessibility in Grammarl…" at bounding box center [587, 525] width 463 height 48
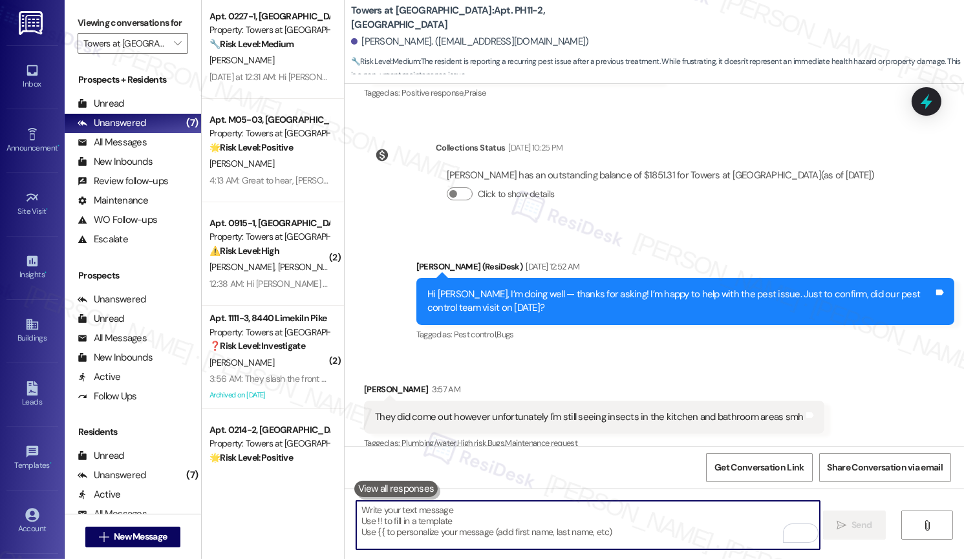
scroll to position [257, 0]
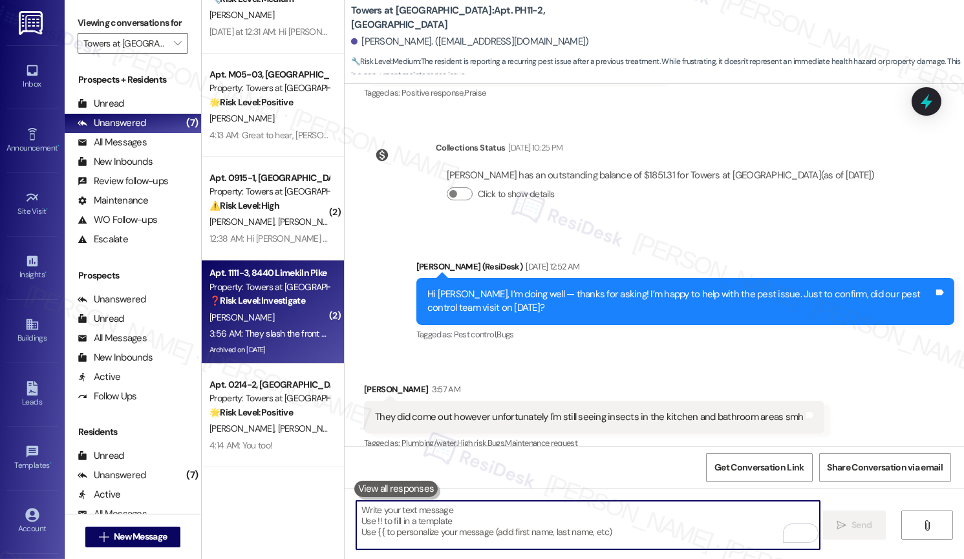
click at [314, 332] on div "3:56 AM: They slash the front passenger tire with a knife don't know why took p…" at bounding box center [449, 334] width 481 height 12
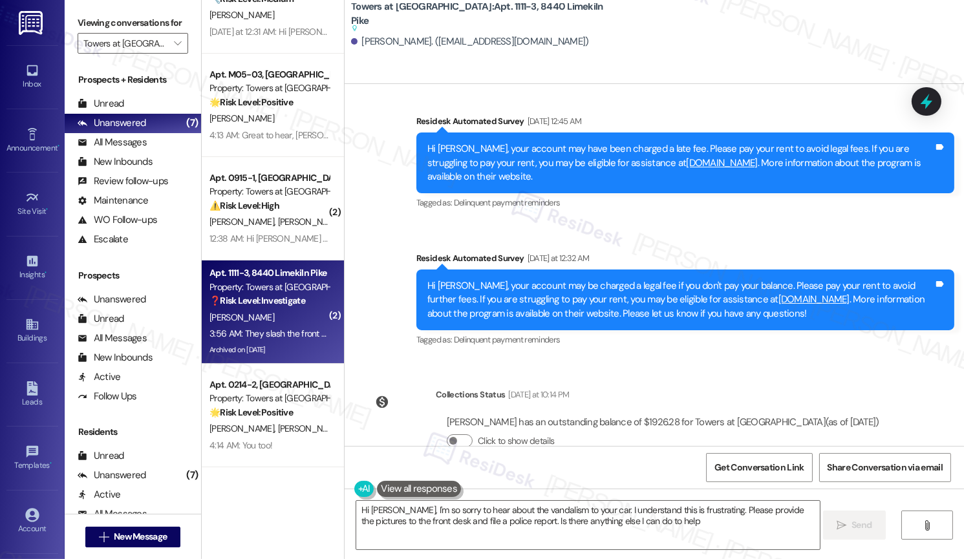
type textarea "Hi Leroy, I'm so sorry to hear about the vandalism to your car. I understand th…"
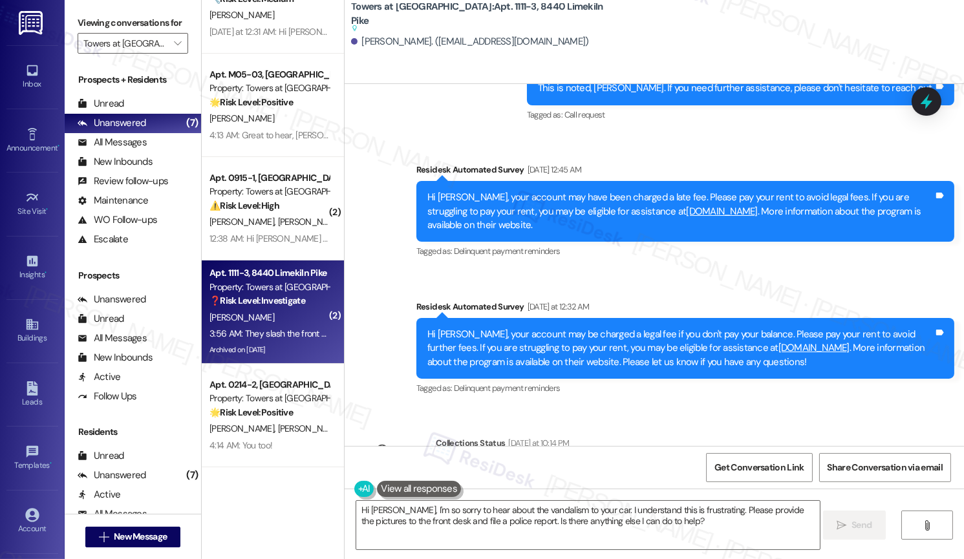
scroll to position [23928, 0]
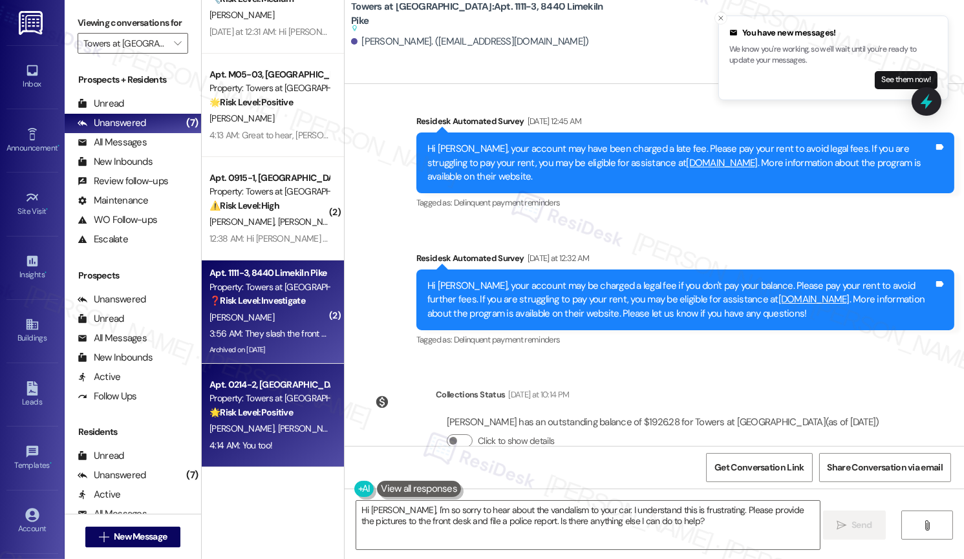
click at [286, 410] on div "🌟 Risk Level: Positive The resident is expressing gratitude after a completed w…" at bounding box center [269, 413] width 120 height 14
type textarea "Hi Leroy, I'm so sorry to hear about the vandalism to your car. I understand th…"
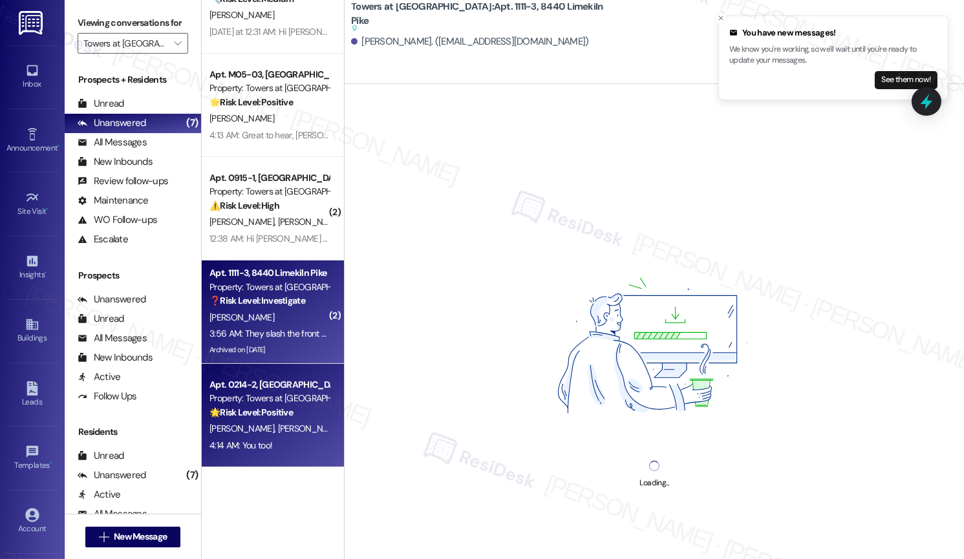
click at [274, 297] on strong "❓ Risk Level: Investigate" at bounding box center [257, 301] width 96 height 12
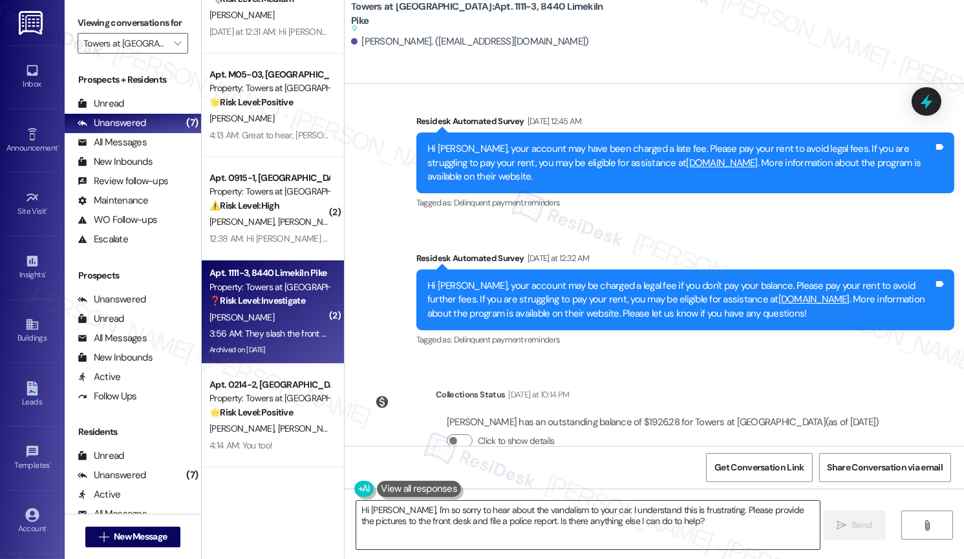
click at [647, 520] on textarea "Hi Leroy, I'm so sorry to hear about the vandalism to your car. I understand th…" at bounding box center [587, 525] width 463 height 48
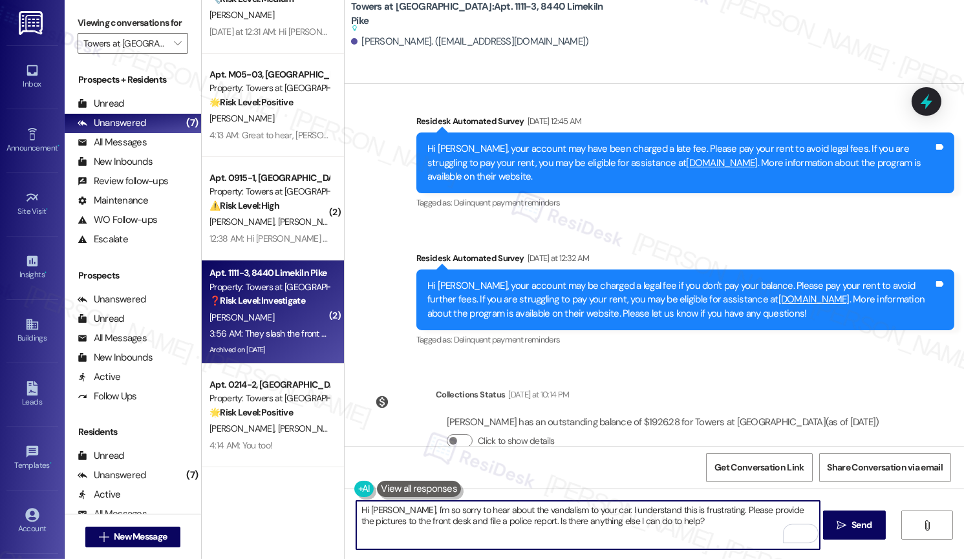
click at [707, 522] on textarea "Hi Leroy, I'm so sorry to hear about the vandalism to your car. I understand th…" at bounding box center [587, 525] width 463 height 48
click at [707, 523] on textarea "Hi Leroy, I'm so sorry to hear about the vandalism to your car. I understand th…" at bounding box center [587, 525] width 463 height 48
click at [409, 529] on textarea "Hi Leroy, I'm so sorry to hear about the vandalism to your car. I understand th…" at bounding box center [587, 525] width 463 height 48
click at [406, 522] on textarea "Hi Leroy, I'm so sorry to hear about the vandalism to your car. I understand th…" at bounding box center [587, 525] width 463 height 48
click at [694, 524] on textarea "Hi Leroy, I'm so sorry to hear about the vandalism to your car. I understand th…" at bounding box center [587, 525] width 463 height 48
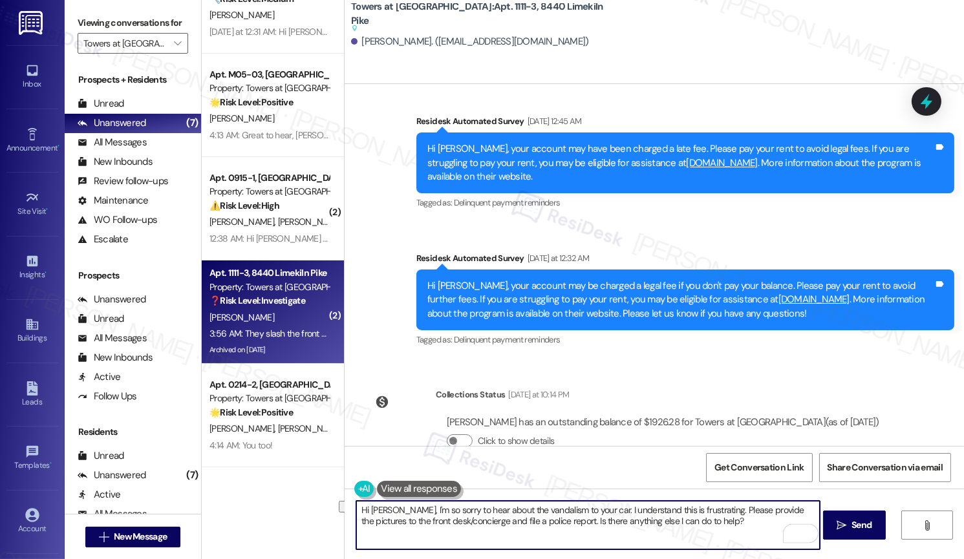
drag, startPoint x: 694, startPoint y: 519, endPoint x: 535, endPoint y: 523, distance: 158.4
click at [535, 523] on textarea "Hi Leroy, I'm so sorry to hear about the vandalism to your car. I understand th…" at bounding box center [587, 525] width 463 height 48
click at [855, 522] on span "Send" at bounding box center [861, 525] width 20 height 14
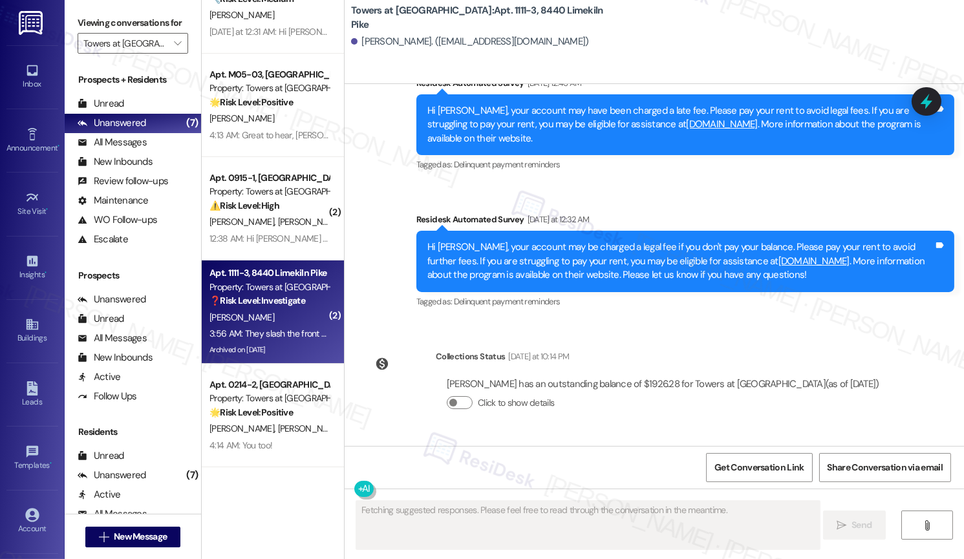
scroll to position [23889, 0]
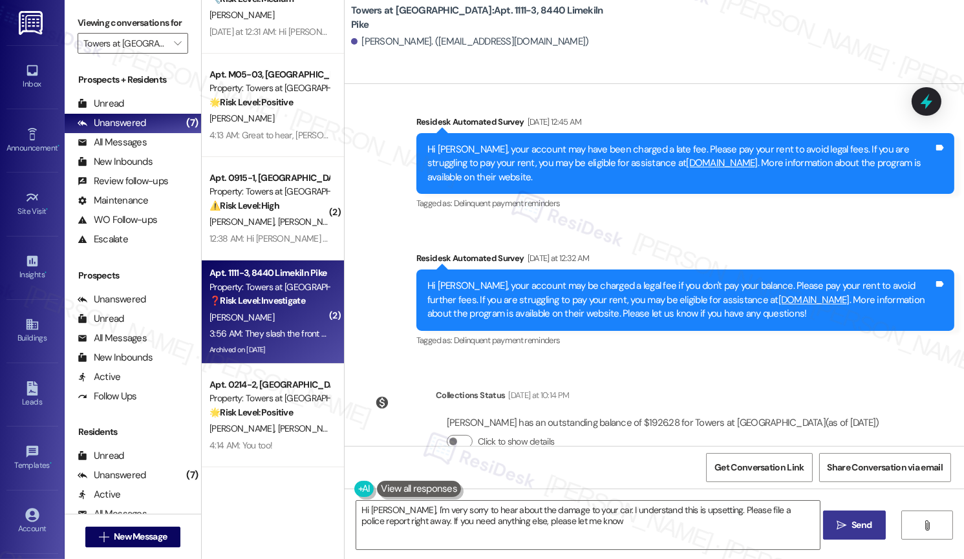
type textarea "Hi Leroy, I'm very sorry to hear about the damage to your car. I understand thi…"
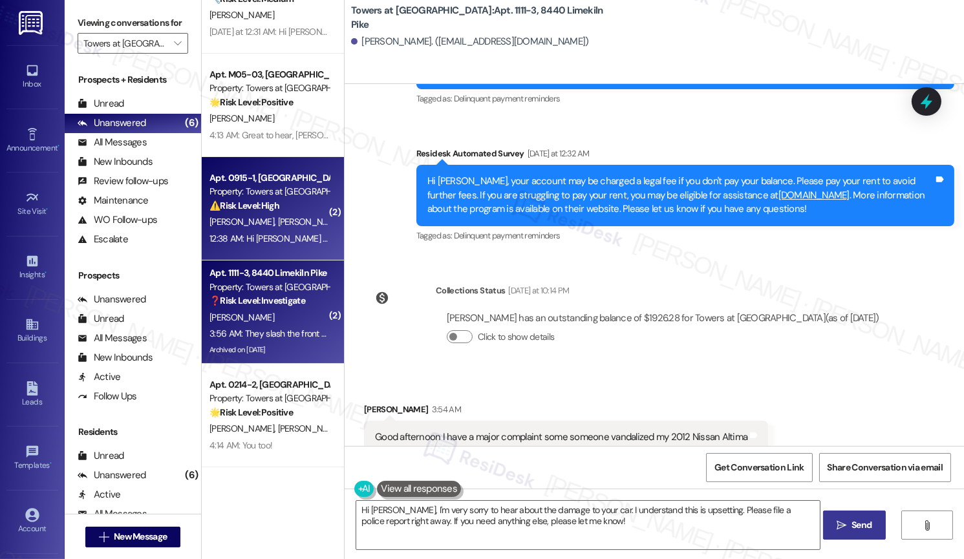
click at [290, 224] on div "J. Leigh S. Leigh" at bounding box center [269, 222] width 122 height 16
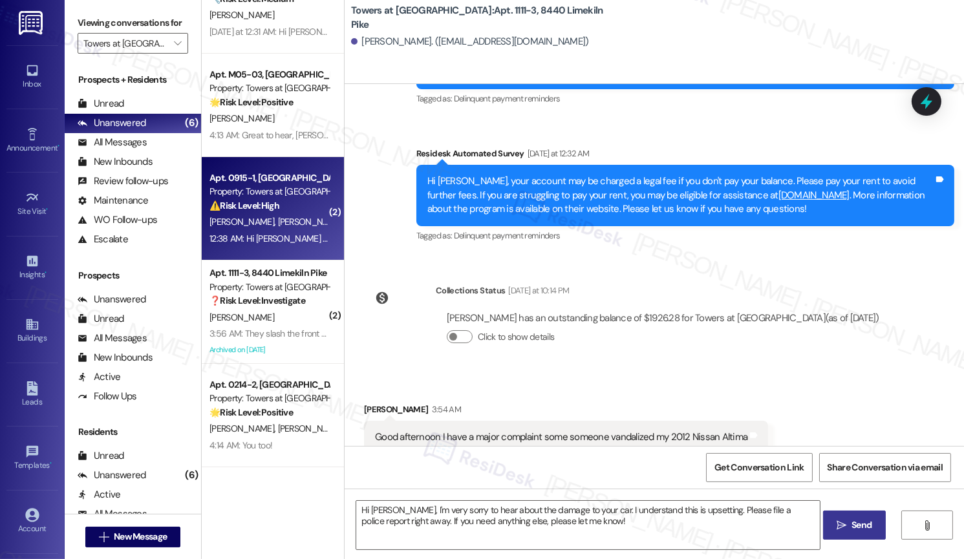
type textarea "Fetching suggested responses. Please feel free to read through the conversation…"
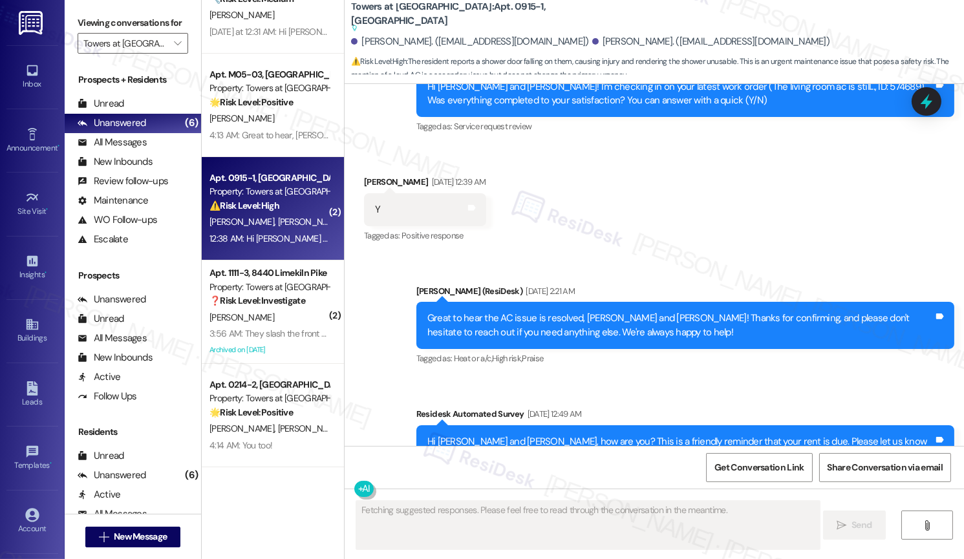
scroll to position [7093, 0]
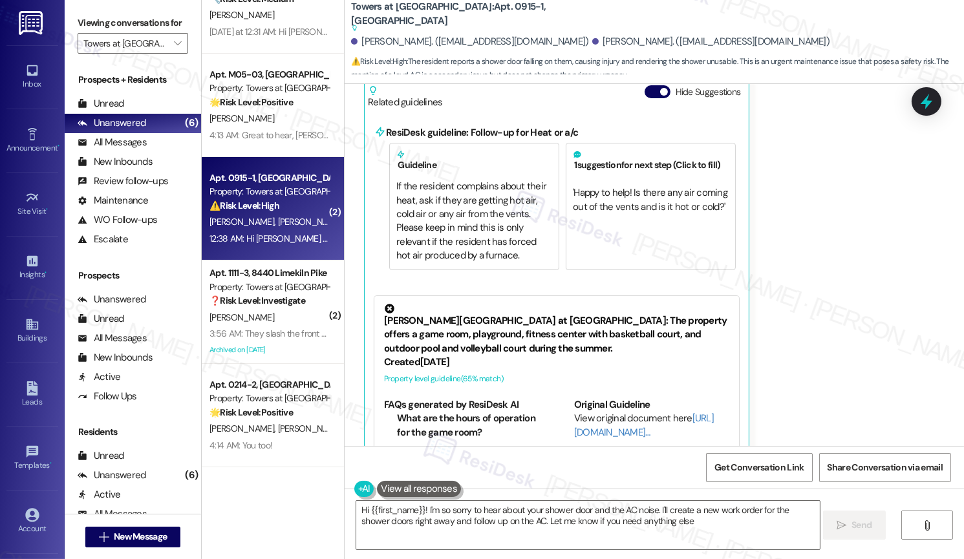
type textarea "Hi {{first_name}}! I'm so sorry to hear about your shower door and the AC noise…"
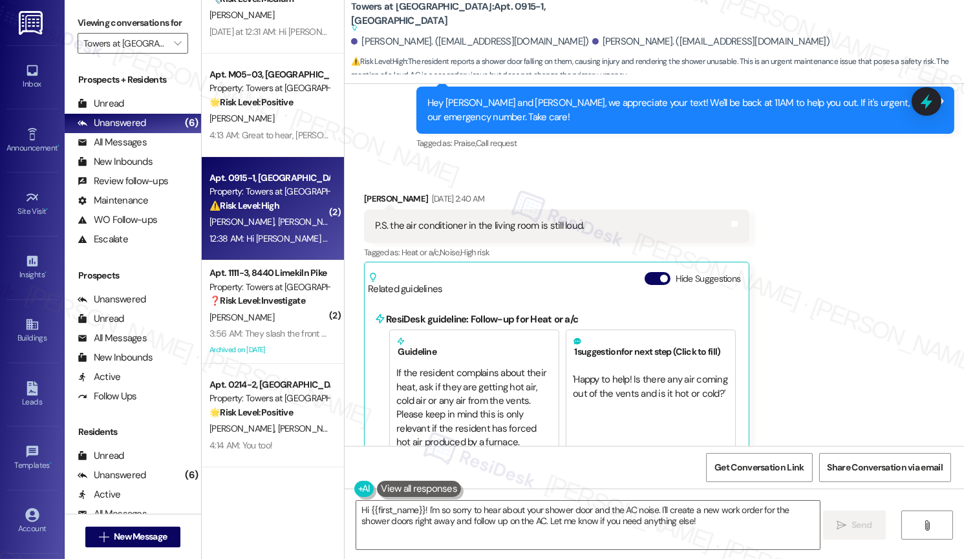
scroll to position [6889, 0]
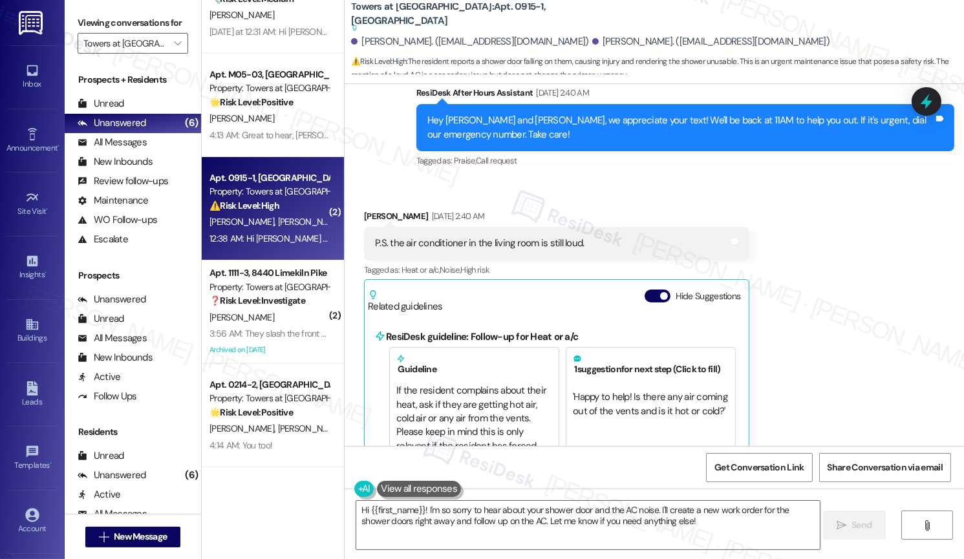
click at [648, 290] on div "Hide Suggestions" at bounding box center [696, 297] width 102 height 14
click at [648, 290] on button "Hide Suggestions" at bounding box center [658, 296] width 26 height 13
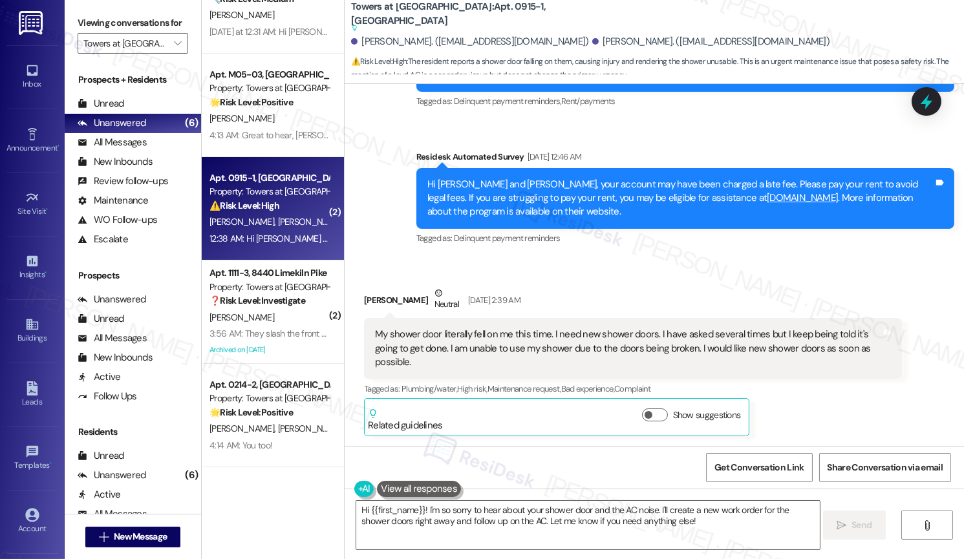
scroll to position [6495, 0]
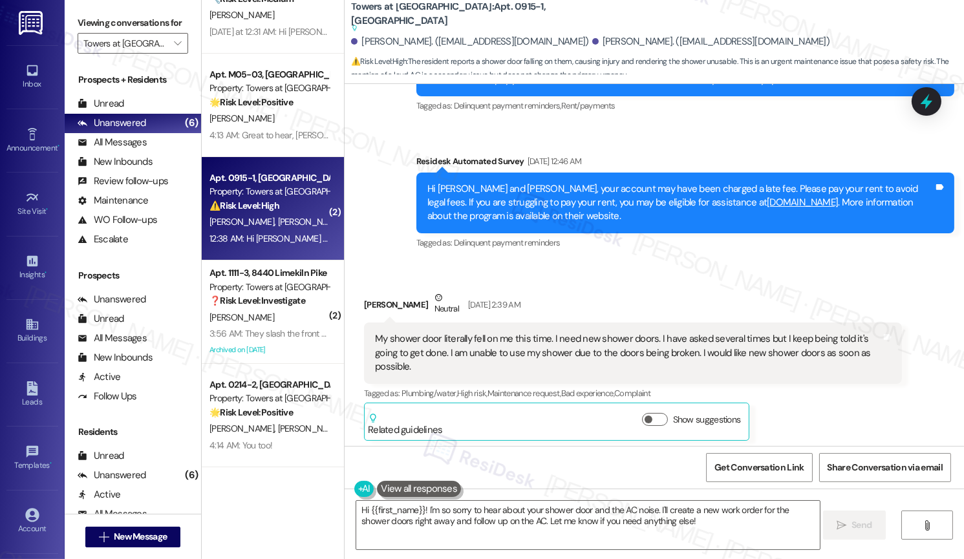
click at [667, 332] on div "My shower door literally fell on me this time. I need new shower doors. I have …" at bounding box center [628, 352] width 506 height 41
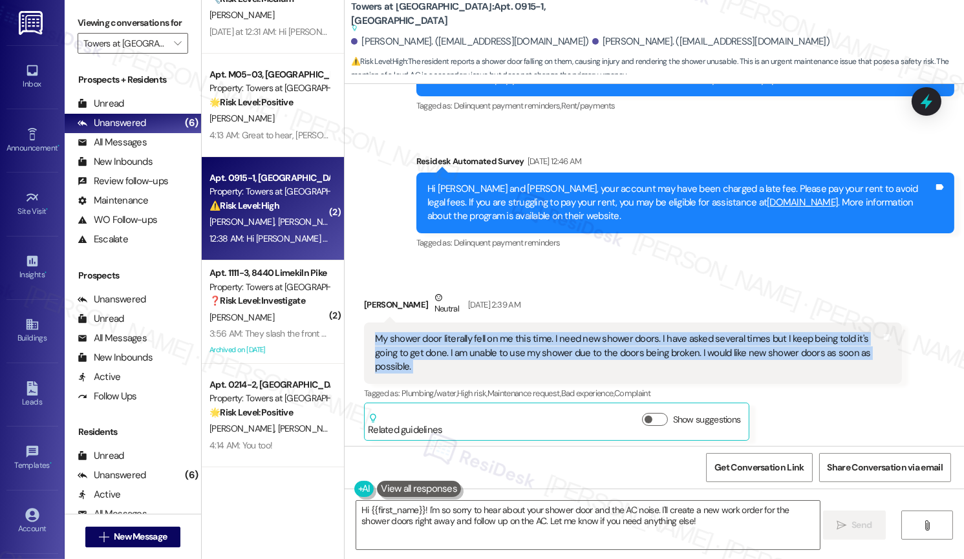
copy div "My shower door literally fell on me this time. I need new shower doors. I have …"
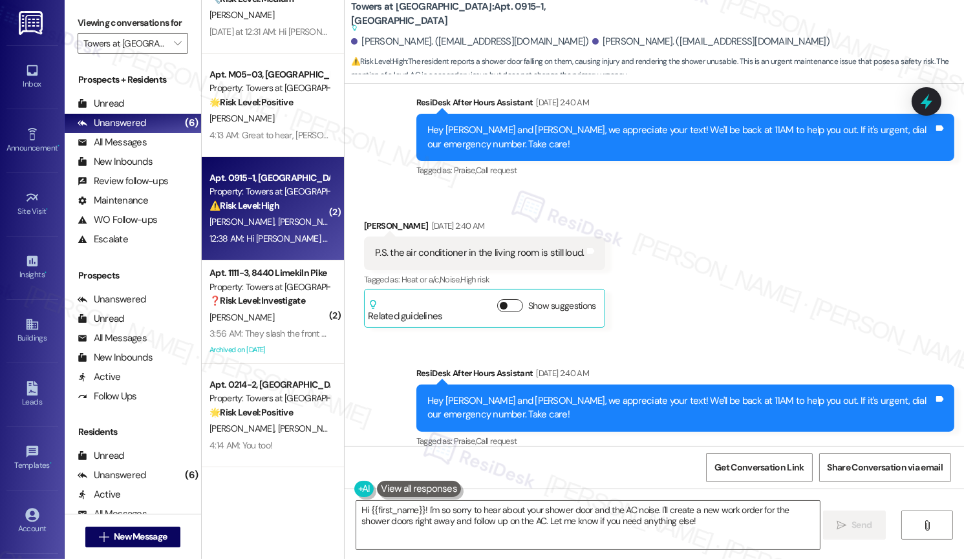
scroll to position [6841, 0]
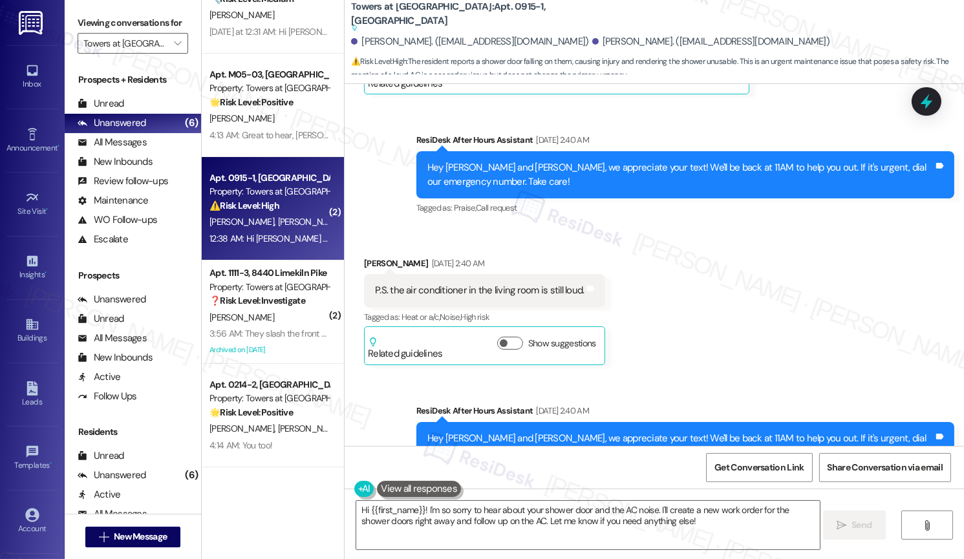
click at [498, 284] on div "P.S. the air conditioner in the living room is still loud." at bounding box center [479, 291] width 209 height 14
copy div "P.S. the air conditioner in the living room is still loud. Tags and notes"
